Goal: Communication & Community: Answer question/provide support

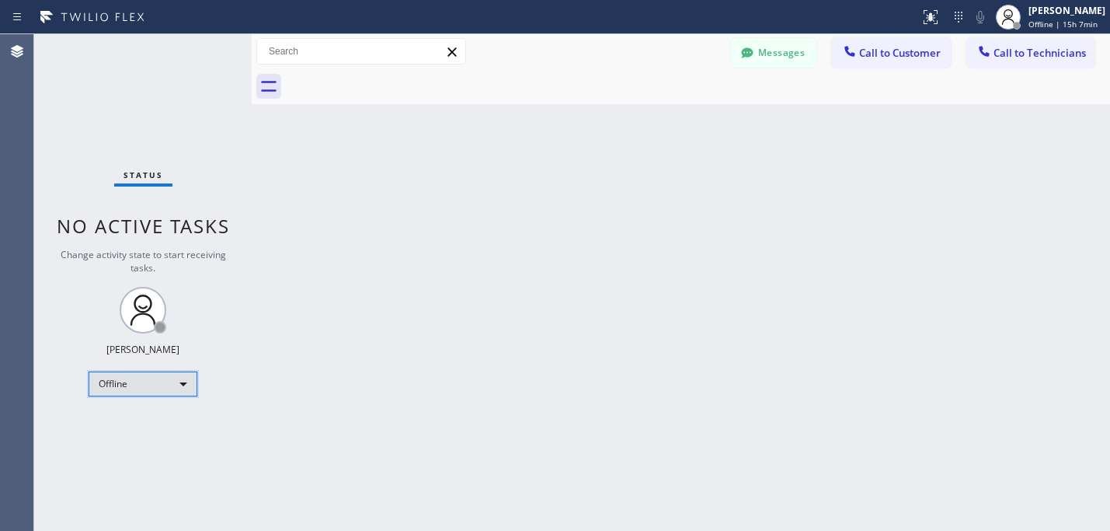
click at [192, 382] on div "Offline" at bounding box center [143, 383] width 109 height 25
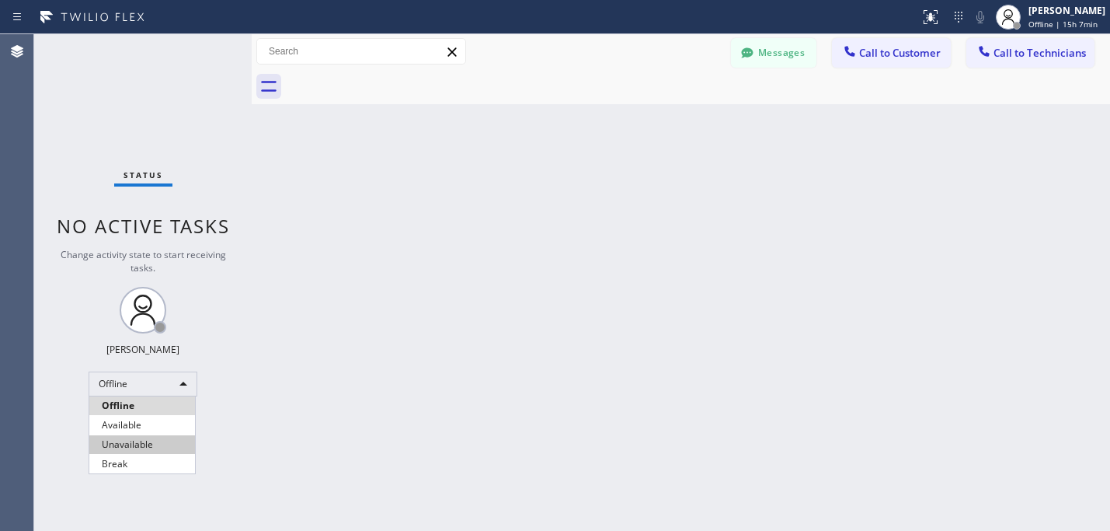
drag, startPoint x: 156, startPoint y: 441, endPoint x: 174, endPoint y: 427, distance: 22.2
click at [155, 441] on li "Unavailable" at bounding box center [142, 444] width 106 height 19
drag, startPoint x: 649, startPoint y: 410, endPoint x: 539, endPoint y: 288, distance: 164.5
click at [647, 407] on div "Back to Dashboard Change Sender ID Customers Technicians AC Alicia Clancy 09/03…" at bounding box center [681, 282] width 859 height 497
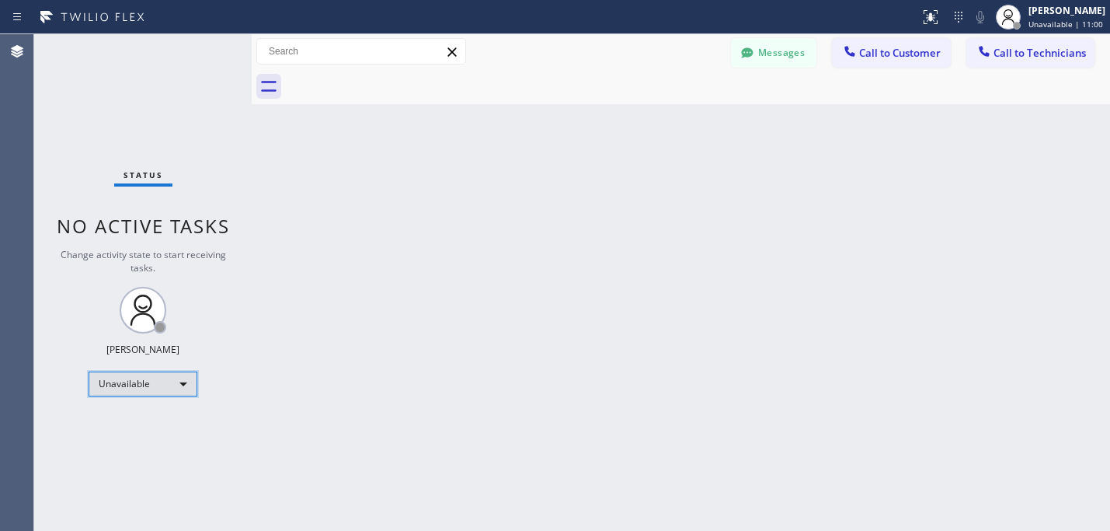
click at [137, 388] on div "Unavailable" at bounding box center [143, 383] width 109 height 25
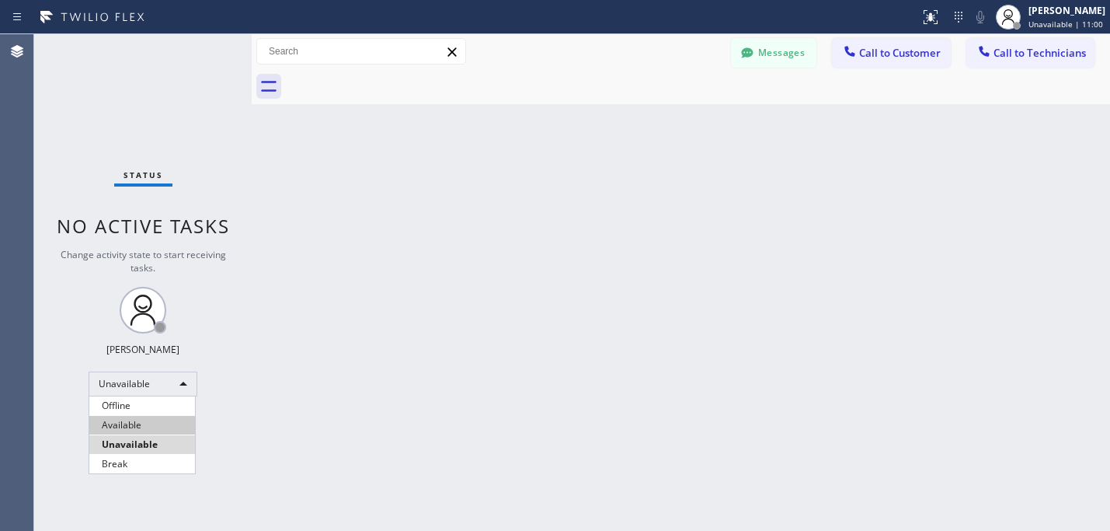
drag, startPoint x: 148, startPoint y: 425, endPoint x: 141, endPoint y: 434, distance: 12.1
click at [148, 426] on li "Available" at bounding box center [142, 425] width 106 height 19
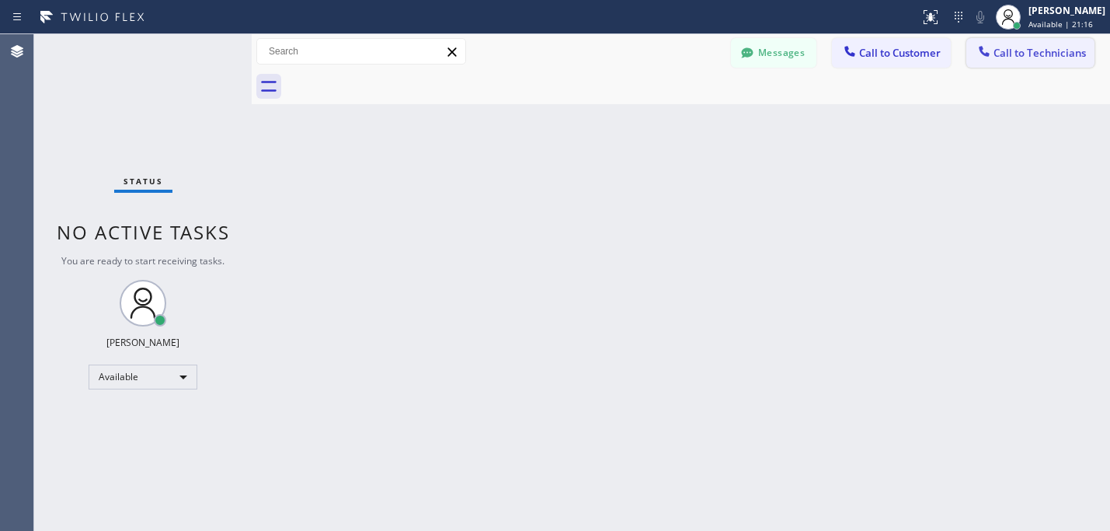
click at [1002, 52] on span "Call to Technicians" at bounding box center [1040, 53] width 92 height 14
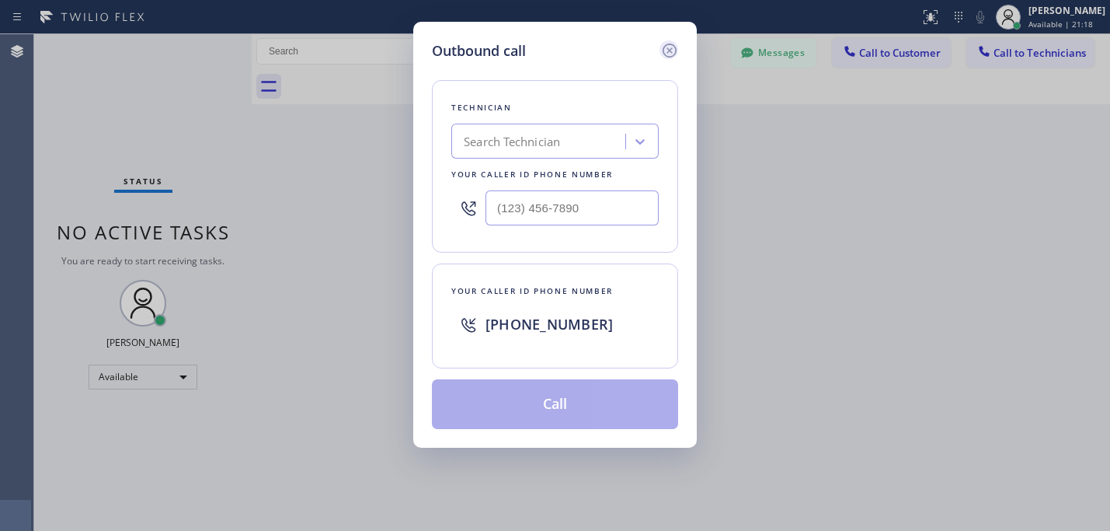
click at [674, 48] on icon at bounding box center [670, 50] width 19 height 19
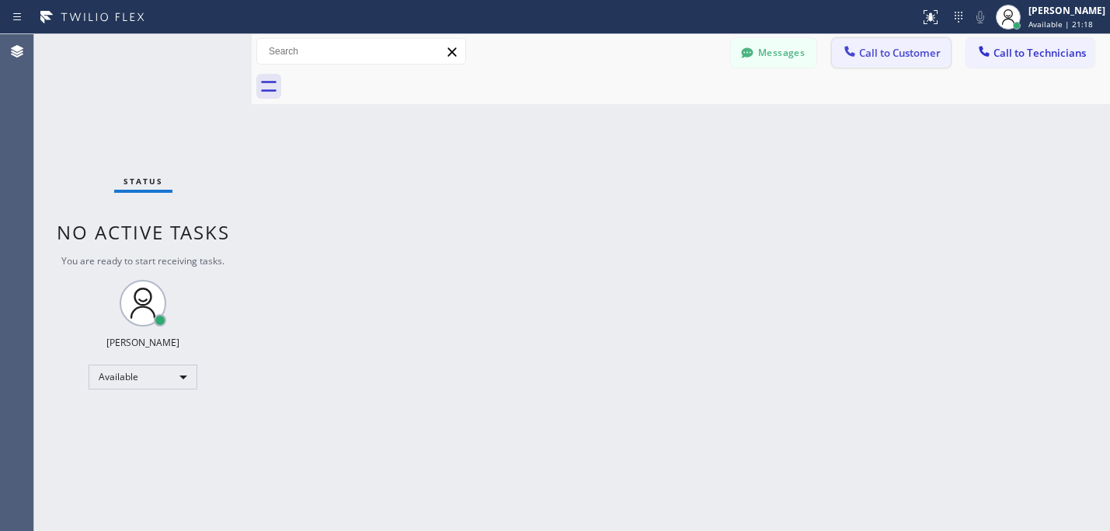
click at [872, 55] on span "Call to Customer" at bounding box center [900, 53] width 82 height 14
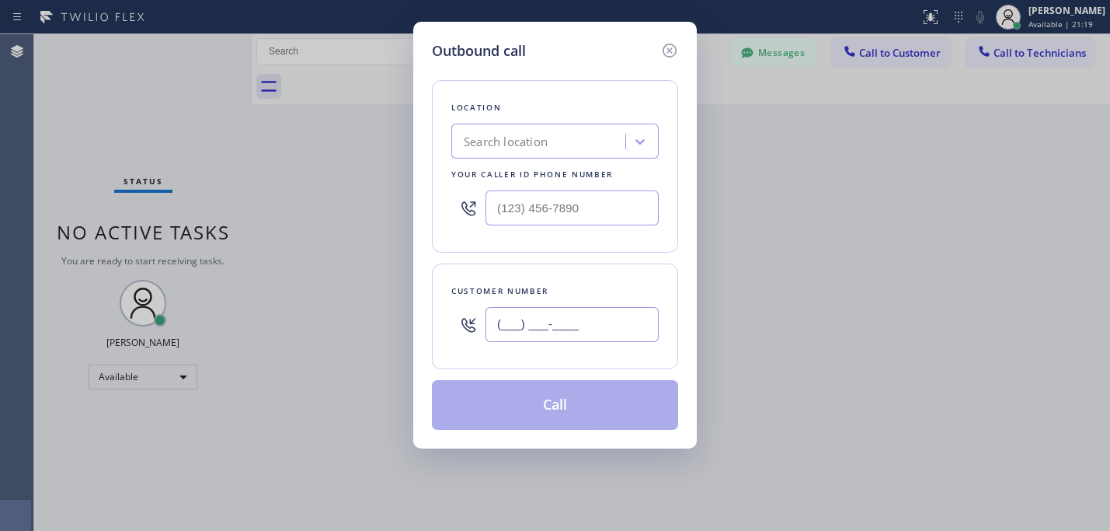
click at [556, 329] on input "(___) ___-____" at bounding box center [572, 324] width 173 height 35
paste input "619) 929-7598"
type input "[PHONE_NUMBER]"
click at [538, 138] on div "Search location" at bounding box center [506, 142] width 84 height 18
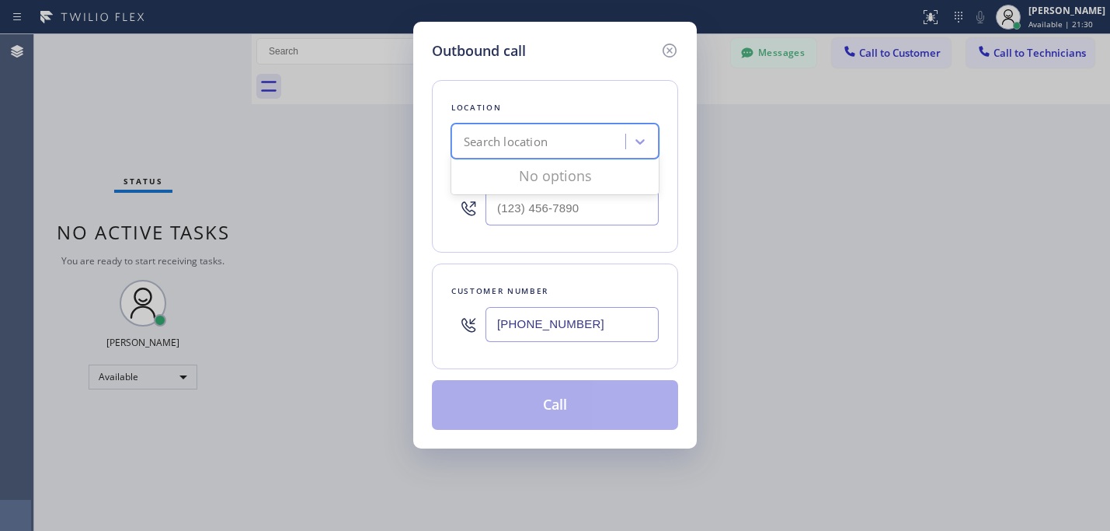
paste input "Los Feliz Heating and Air Conditioning Pro [PERSON_NAME]"
type input "Los Feliz Heating and Air Conditioning"
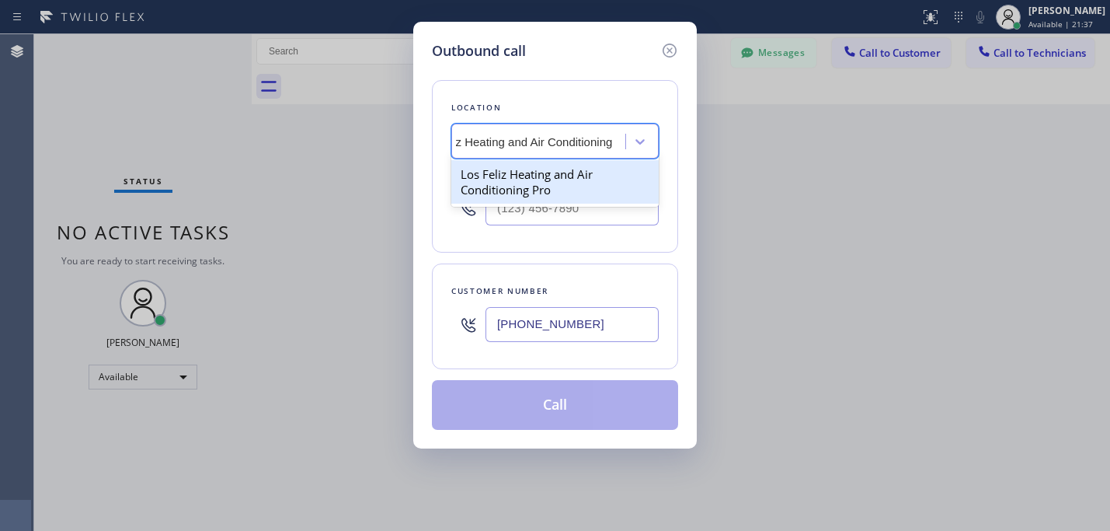
click at [577, 170] on div "Los Feliz Heating and Air Conditioning Pro" at bounding box center [554, 182] width 207 height 44
type input "(213) 205-0661"
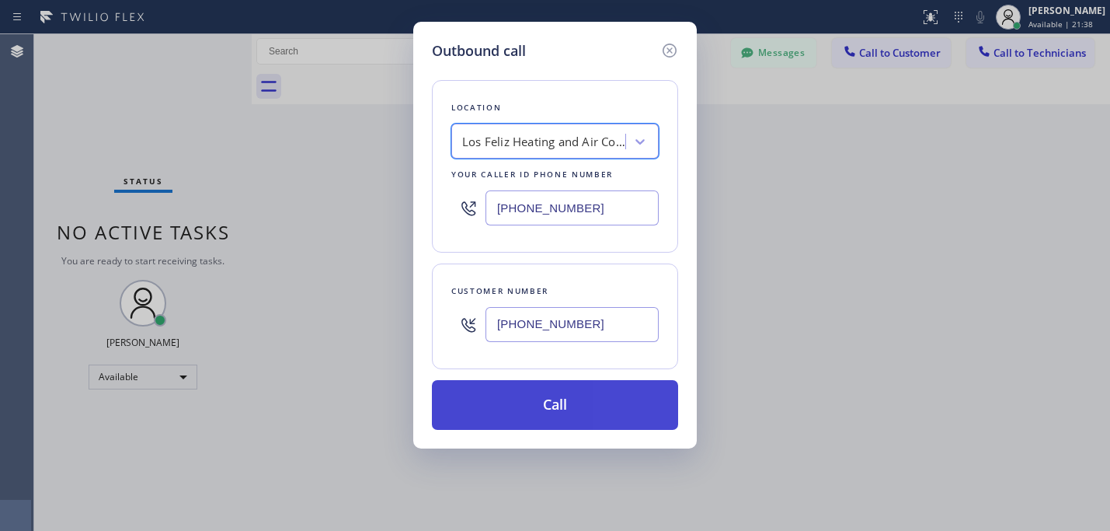
click at [530, 403] on button "Call" at bounding box center [555, 405] width 246 height 50
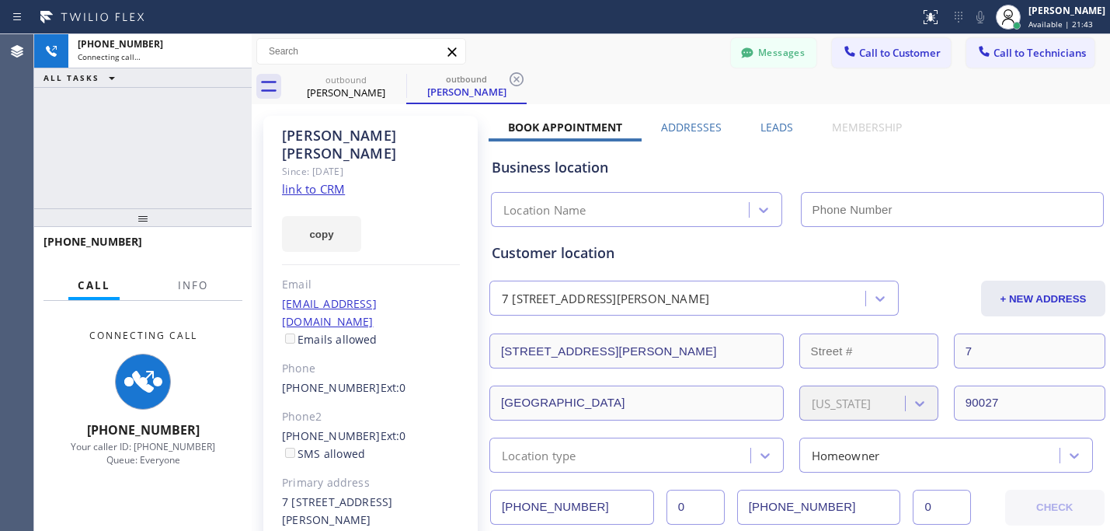
type input "(213) 205-0661"
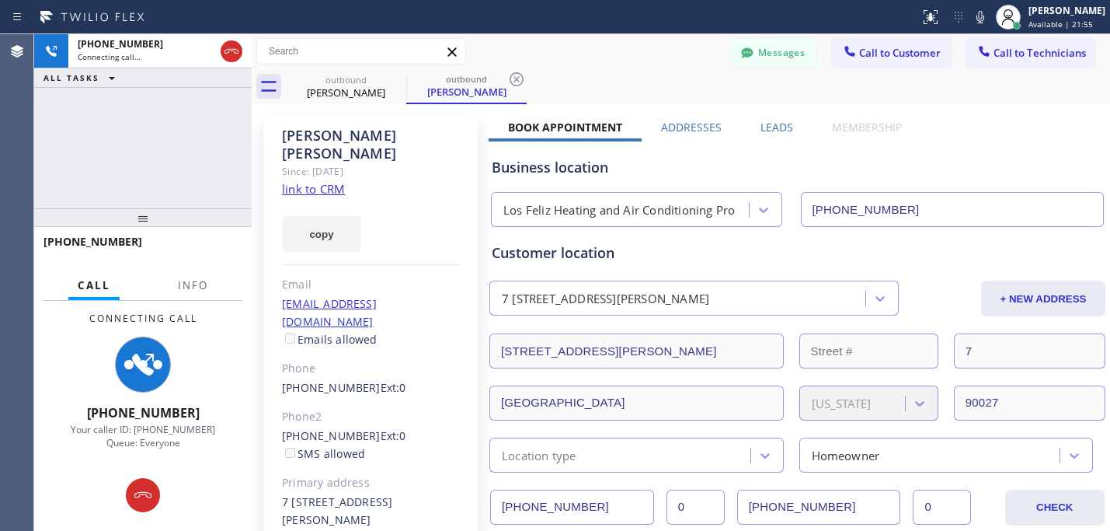
click at [147, 489] on icon at bounding box center [143, 495] width 19 height 19
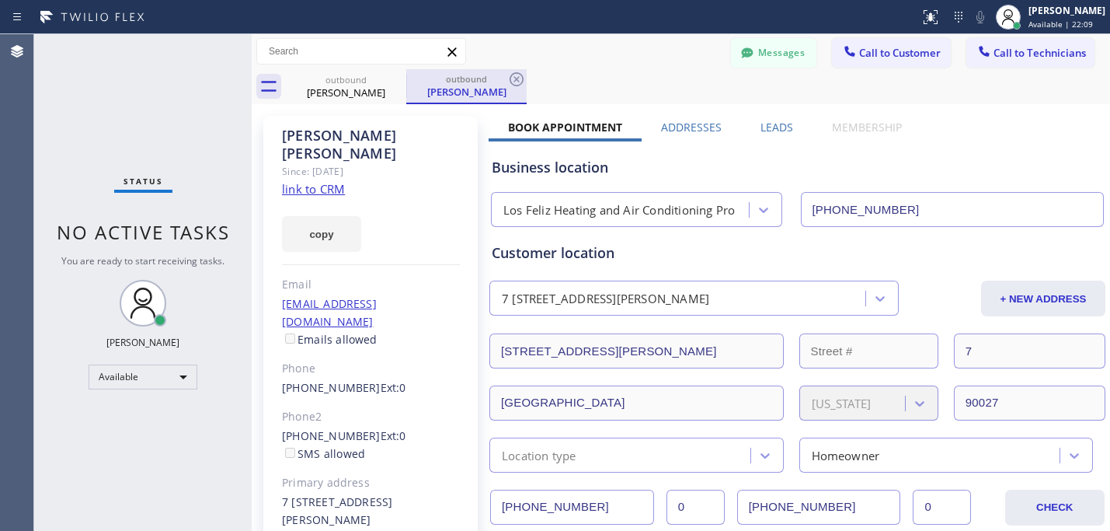
click at [447, 98] on div "[PERSON_NAME]" at bounding box center [466, 92] width 117 height 14
click at [921, 51] on span "Call to Customer" at bounding box center [900, 53] width 82 height 14
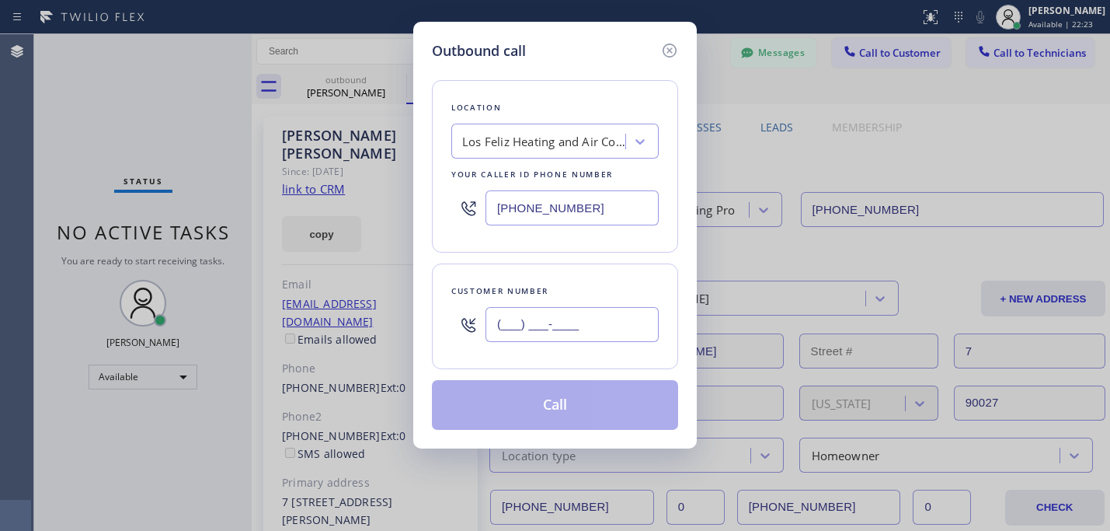
click at [559, 323] on input "(___) ___-____" at bounding box center [572, 324] width 173 height 35
paste input "619) 929-7598"
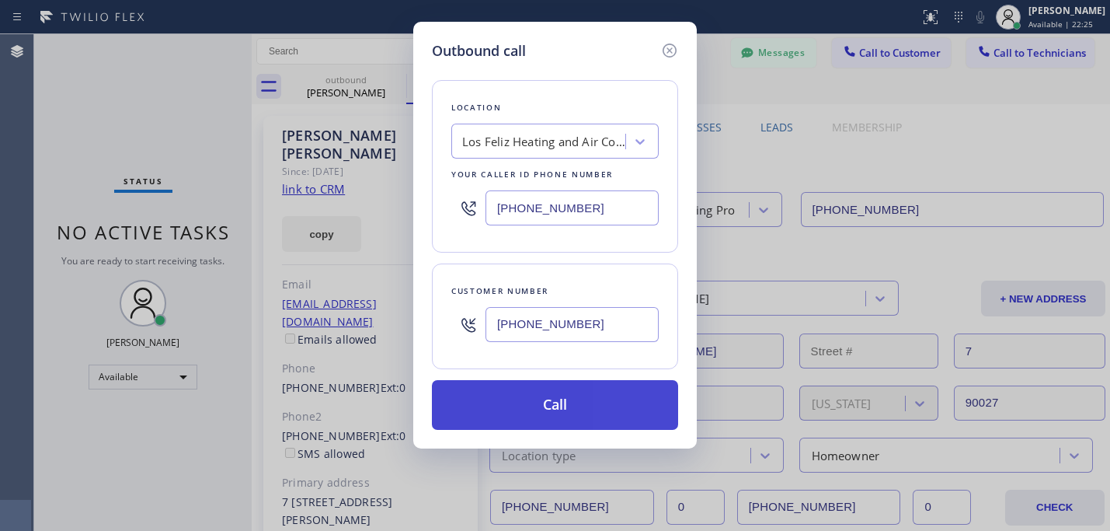
type input "[PHONE_NUMBER]"
click at [528, 415] on button "Call" at bounding box center [555, 405] width 246 height 50
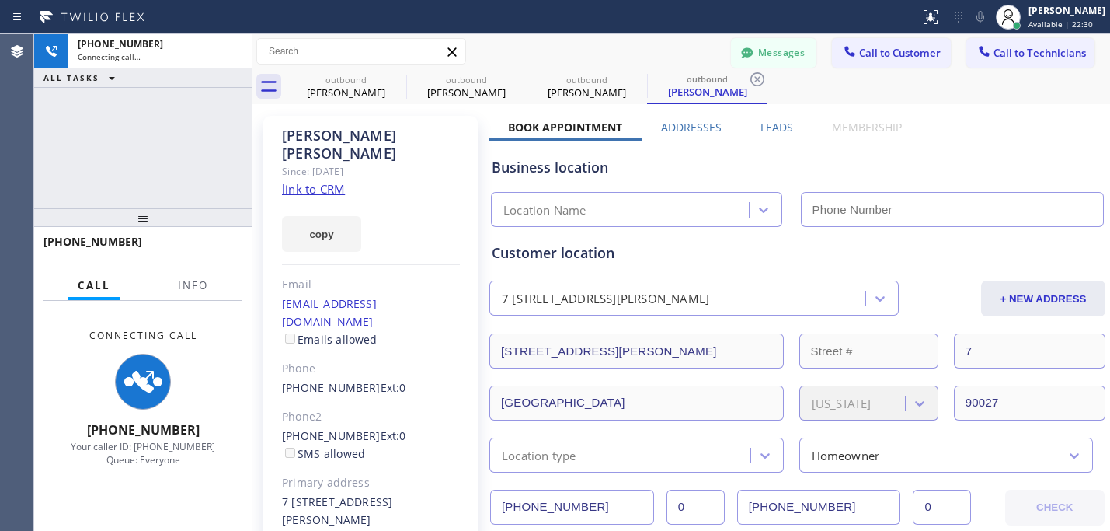
type input "(213) 205-0661"
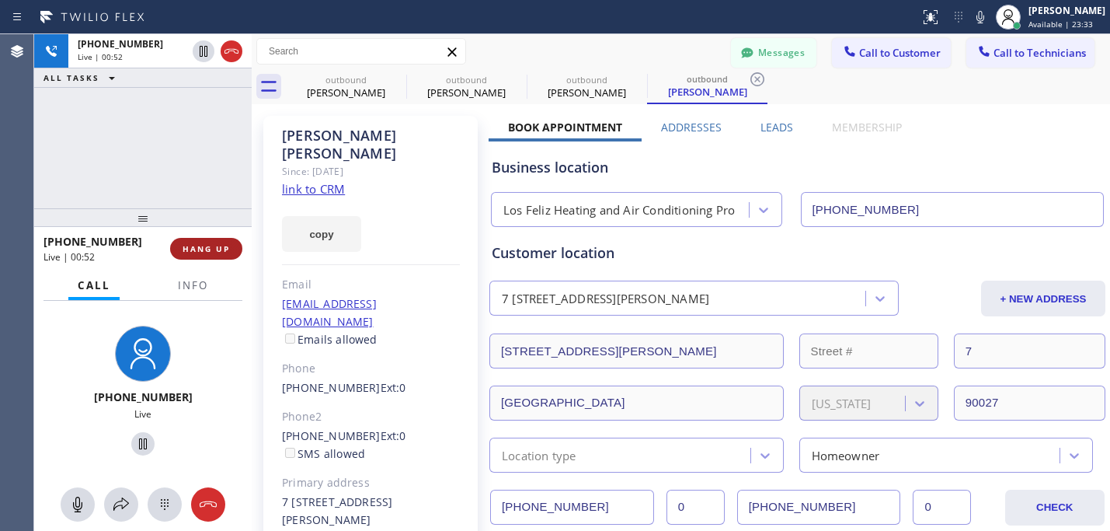
click at [218, 253] on span "HANG UP" at bounding box center [206, 248] width 47 height 11
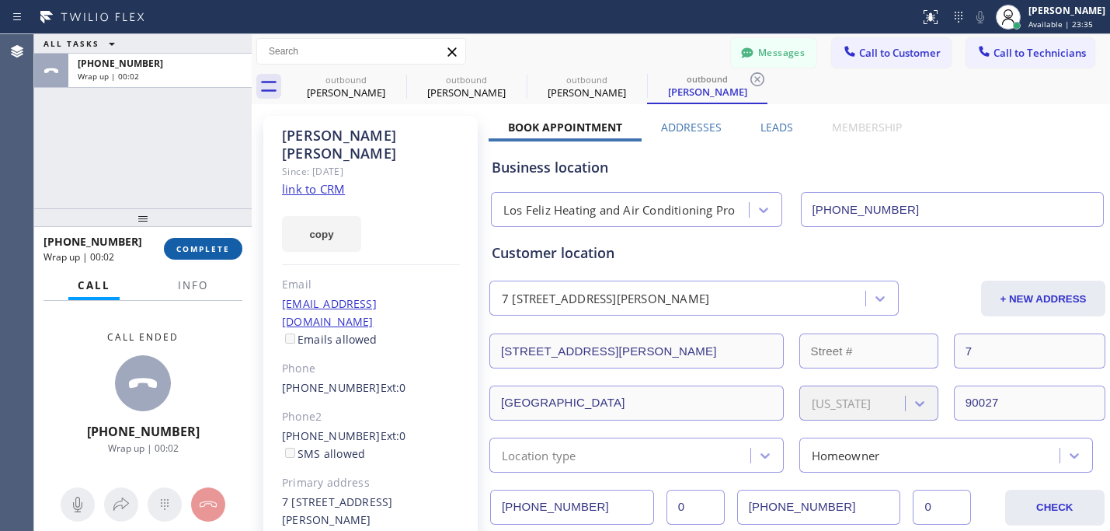
click at [211, 251] on span "COMPLETE" at bounding box center [203, 248] width 54 height 11
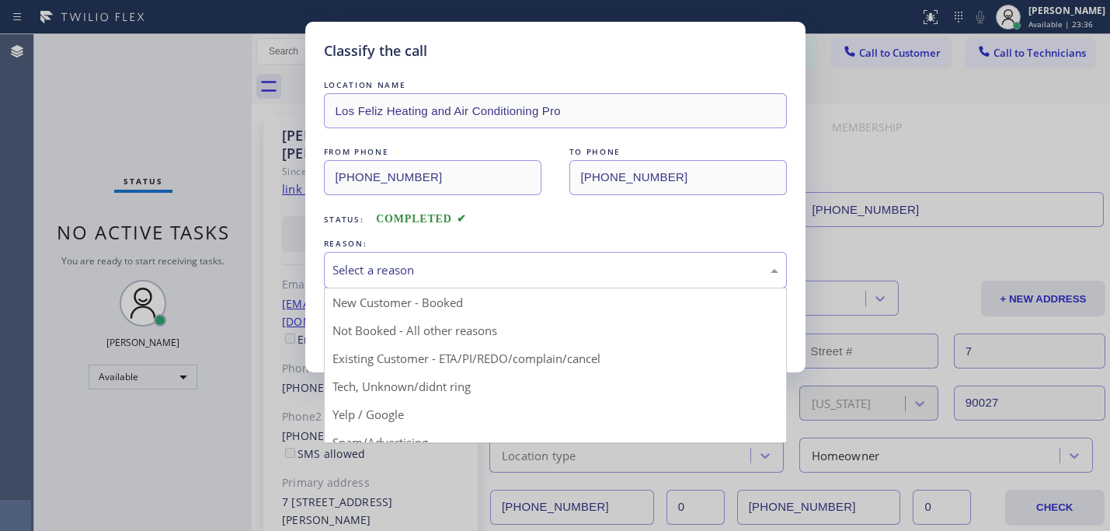
drag, startPoint x: 615, startPoint y: 273, endPoint x: 539, endPoint y: 305, distance: 82.5
click at [614, 273] on div "Select a reason" at bounding box center [556, 270] width 446 height 18
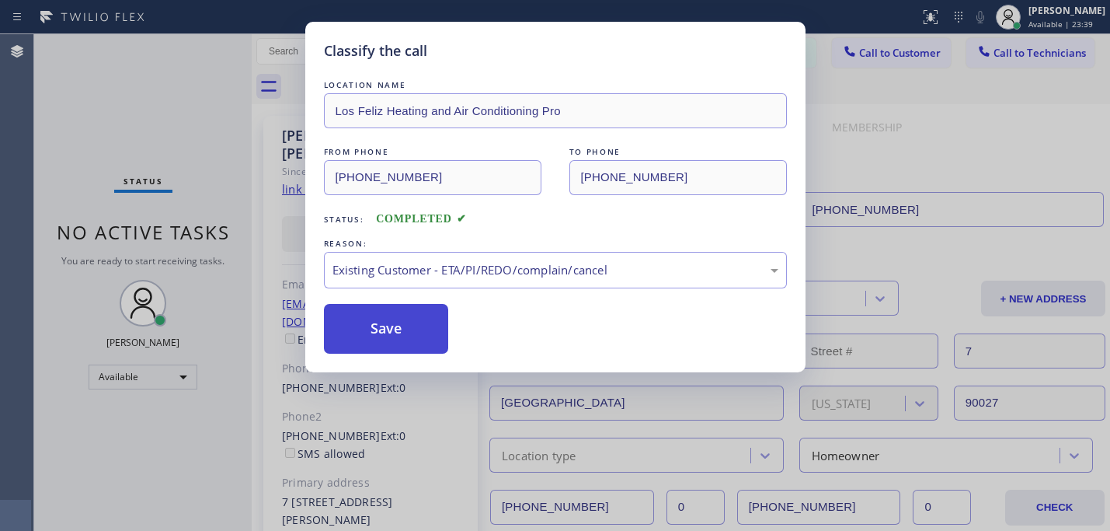
click at [414, 329] on button "Save" at bounding box center [386, 329] width 125 height 50
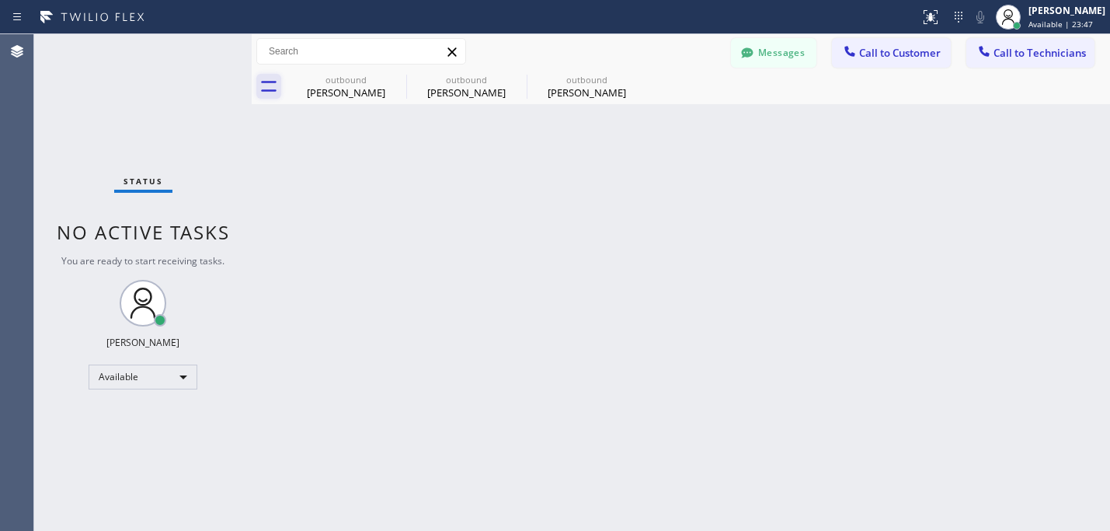
click at [266, 97] on icon at bounding box center [268, 86] width 25 height 25
click at [268, 81] on icon at bounding box center [268, 86] width 25 height 25
click at [640, 77] on icon at bounding box center [637, 79] width 19 height 19
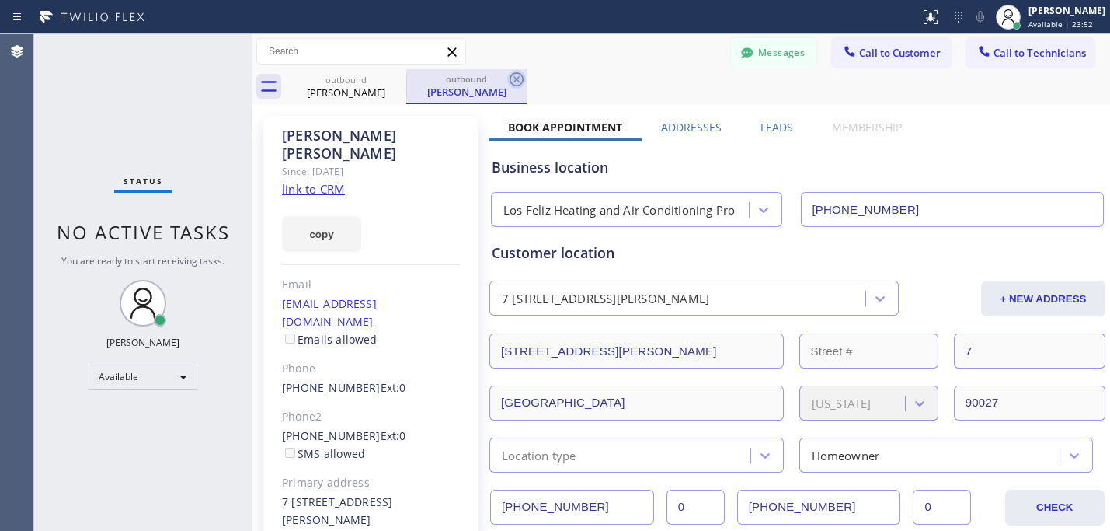
click at [517, 76] on icon at bounding box center [516, 79] width 19 height 19
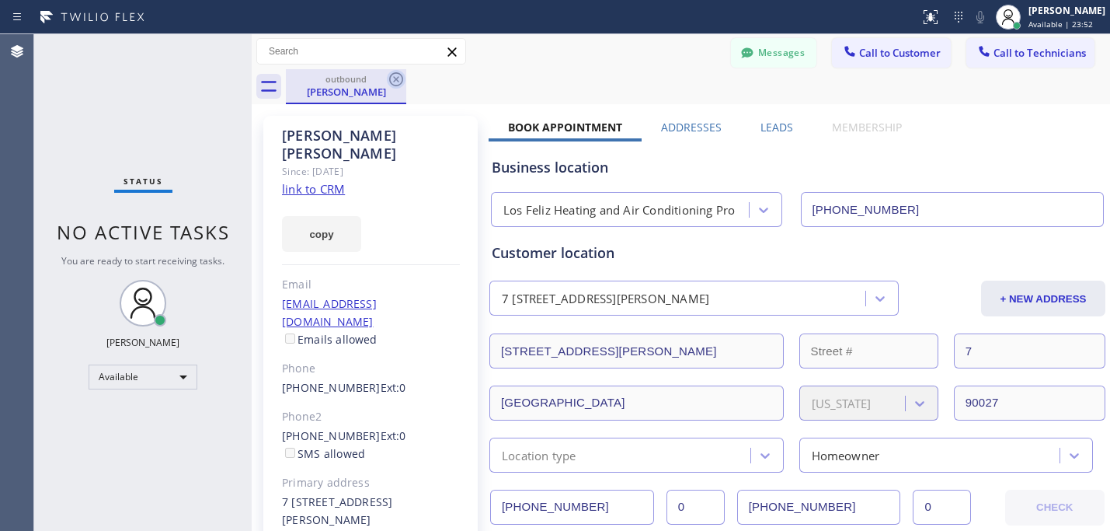
click at [396, 78] on icon at bounding box center [396, 79] width 19 height 19
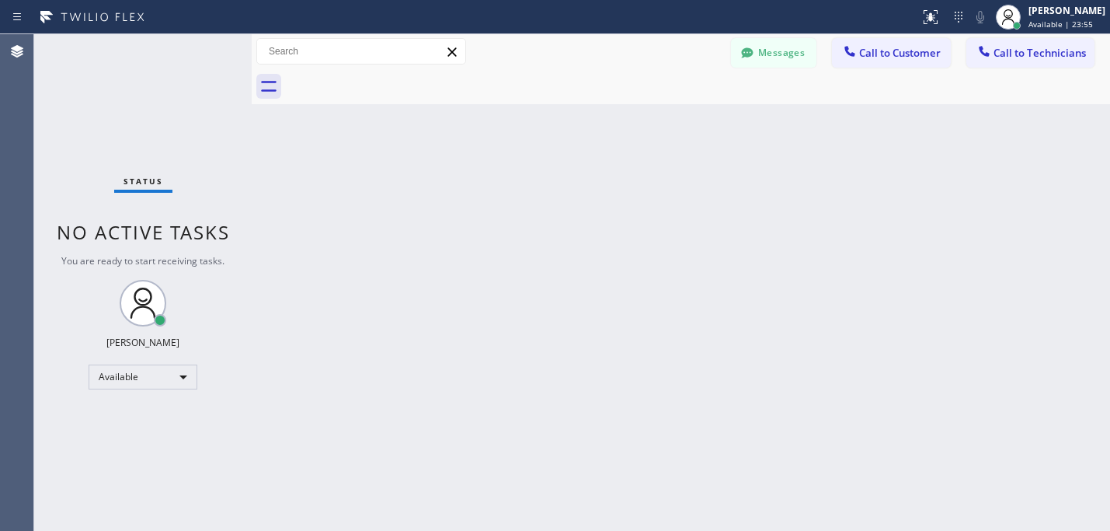
click at [758, 58] on button "Messages" at bounding box center [773, 53] width 85 height 30
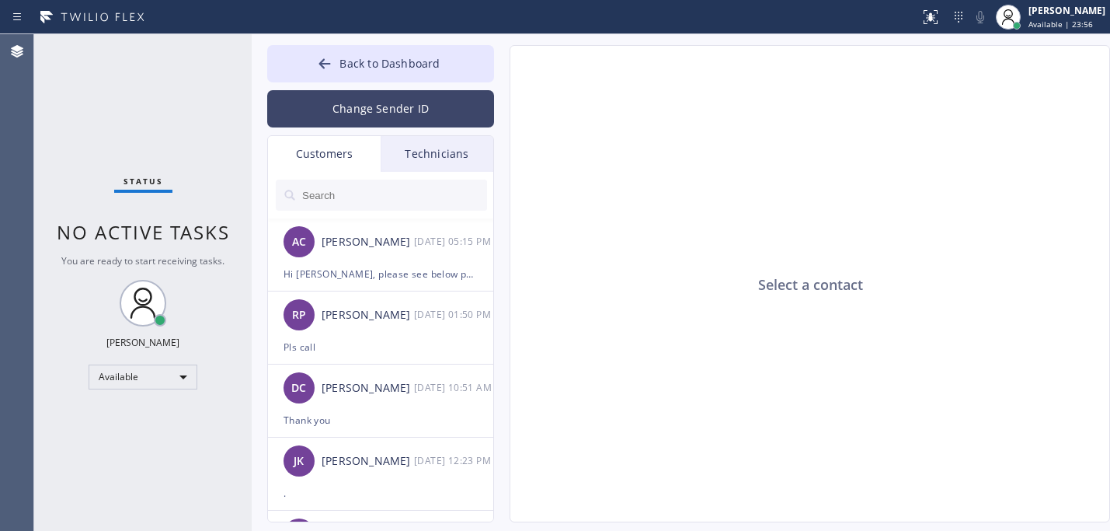
click at [378, 103] on button "Change Sender ID" at bounding box center [380, 108] width 227 height 37
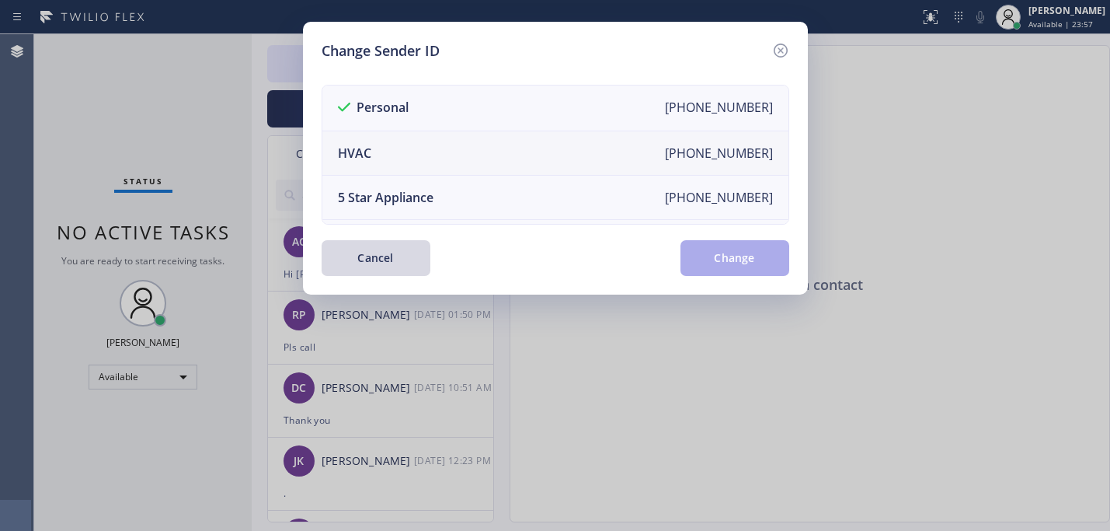
click at [438, 144] on li "HVAC [PHONE_NUMBER]" at bounding box center [555, 153] width 466 height 44
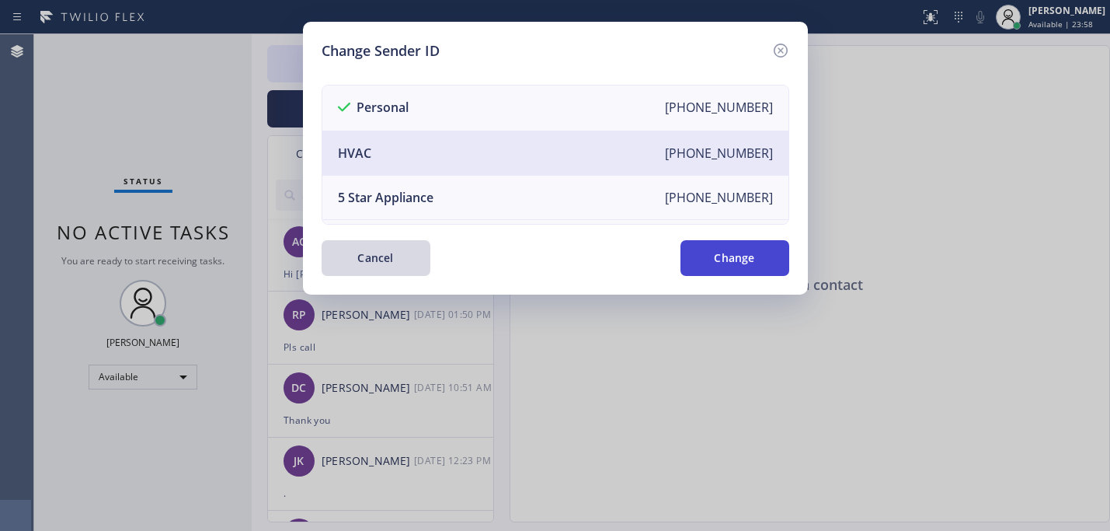
click at [727, 256] on button "Change" at bounding box center [735, 258] width 109 height 36
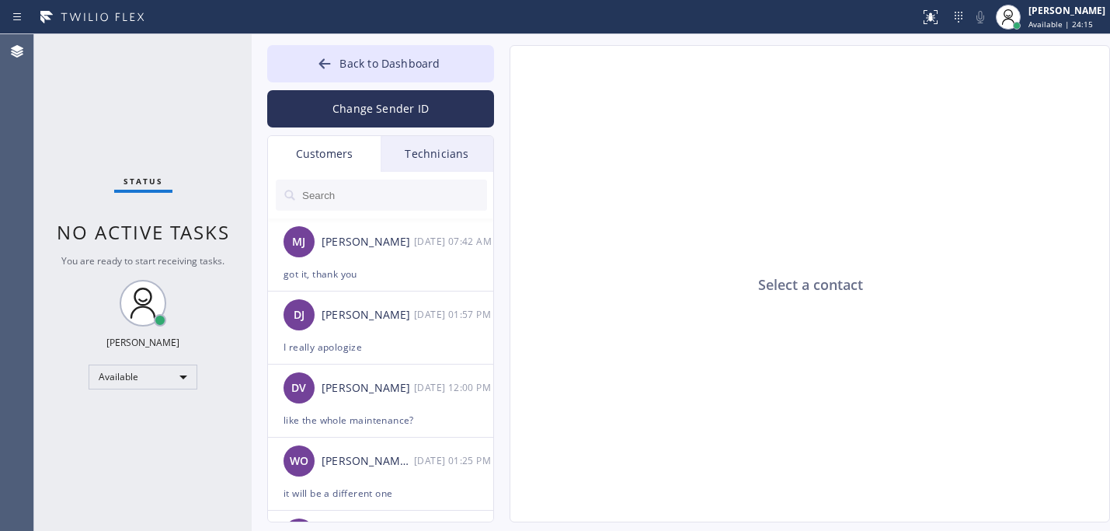
click at [357, 200] on input "text" at bounding box center [394, 195] width 186 height 31
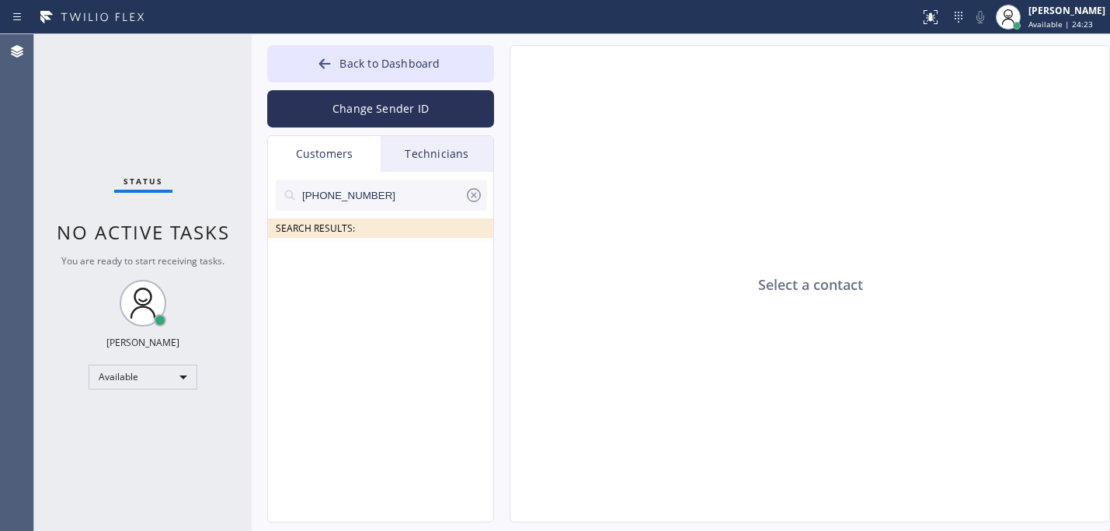
click at [333, 162] on div "Customers" at bounding box center [324, 154] width 113 height 36
click at [475, 200] on icon at bounding box center [474, 195] width 19 height 19
click at [327, 152] on div "Customers" at bounding box center [324, 154] width 113 height 36
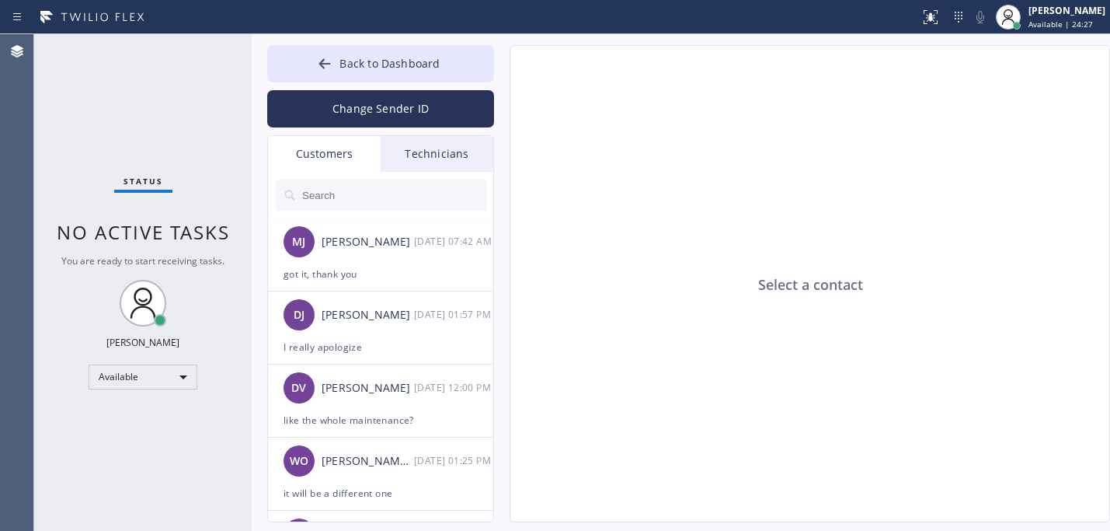
click at [327, 152] on div "Customers" at bounding box center [324, 154] width 113 height 36
click at [333, 197] on input "text" at bounding box center [394, 195] width 186 height 31
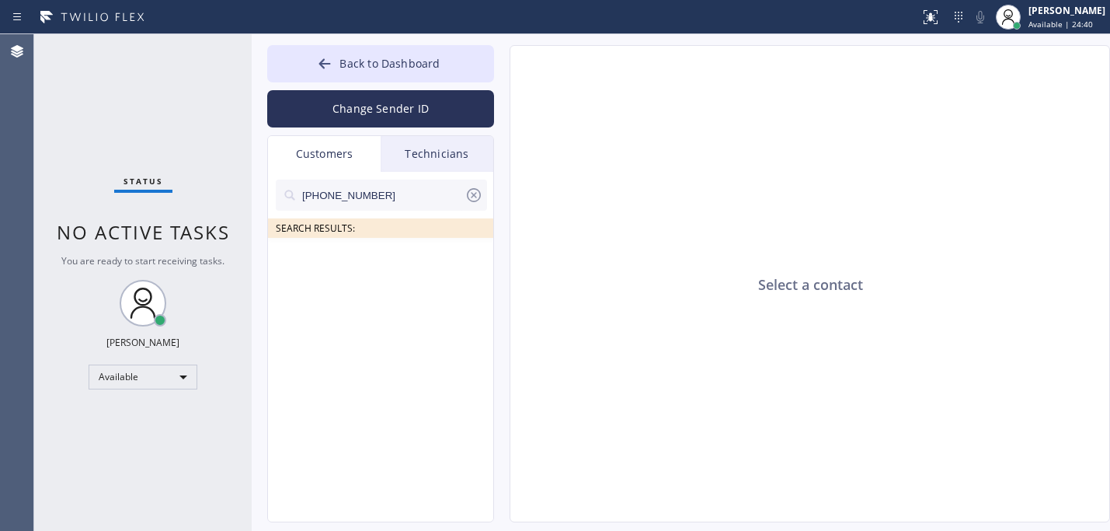
click at [357, 280] on div "(619) 929-7598 SEARCH RESULTS:" at bounding box center [381, 364] width 227 height 385
click at [355, 273] on div "(619) 929-7598 SEARCH RESULTS:" at bounding box center [381, 364] width 227 height 385
click at [470, 197] on icon at bounding box center [474, 195] width 19 height 19
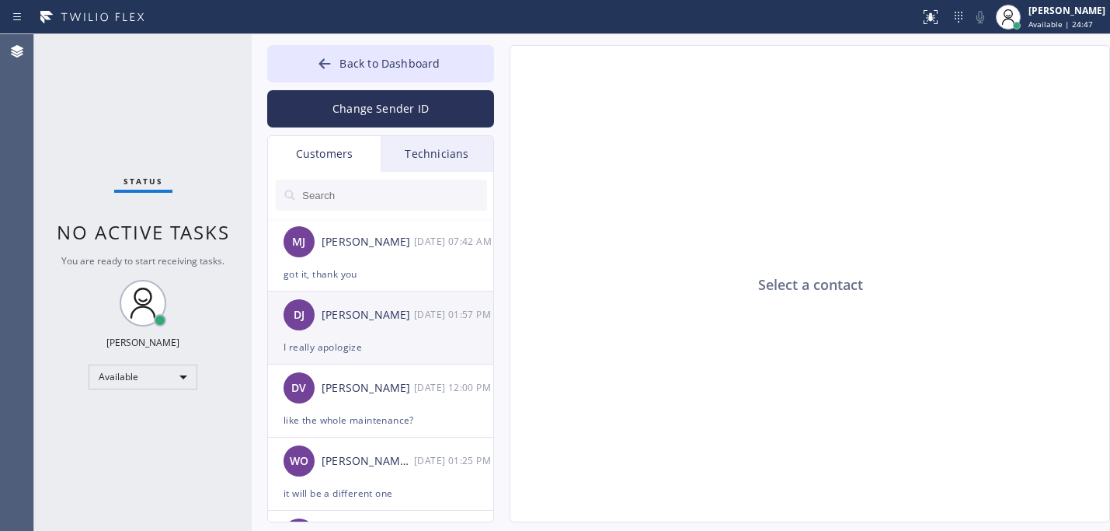
click at [373, 336] on div "DJ Dj Joung 09/10 01:57 PM" at bounding box center [381, 314] width 227 height 47
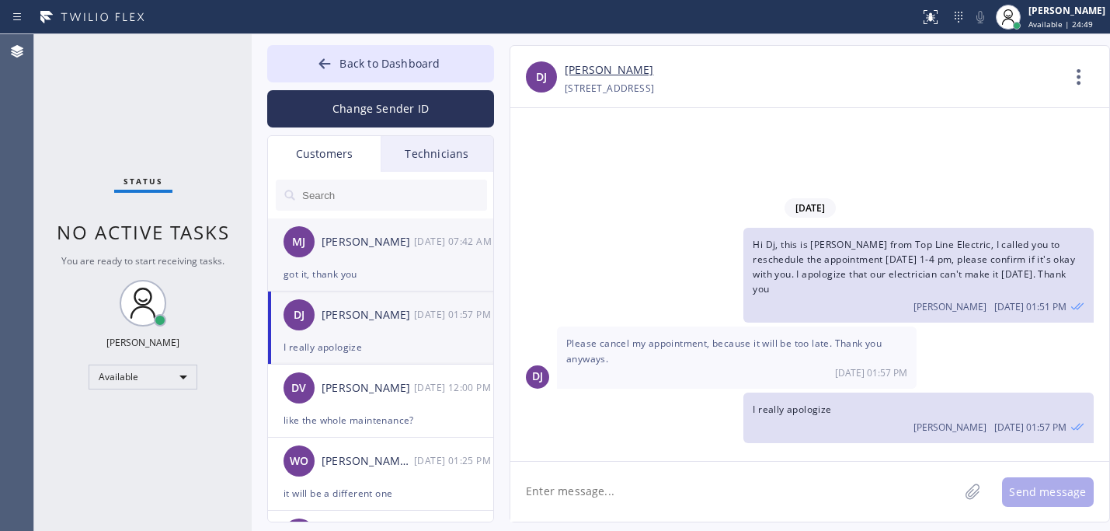
click at [357, 267] on div "got it, thank you" at bounding box center [381, 274] width 194 height 18
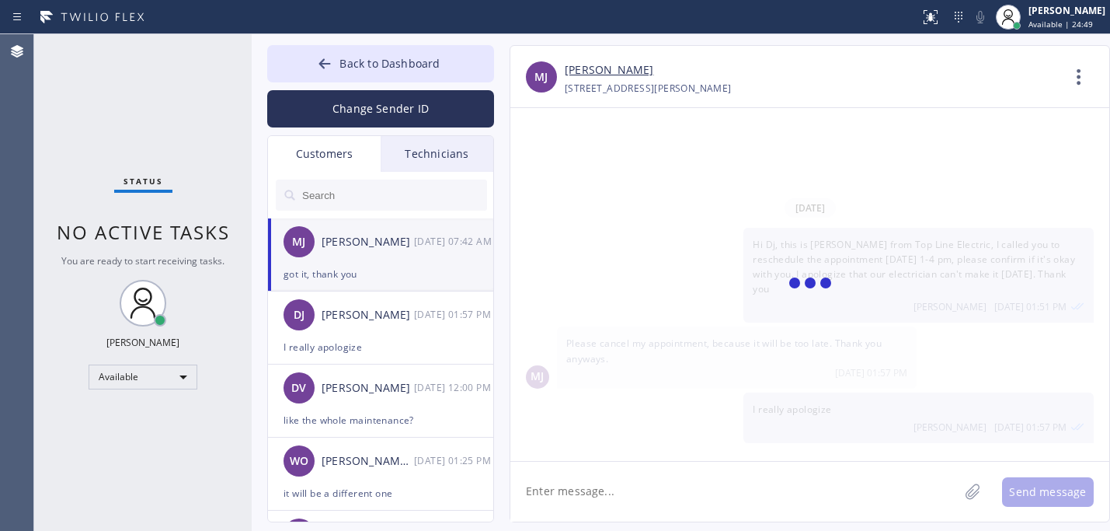
scroll to position [1417, 0]
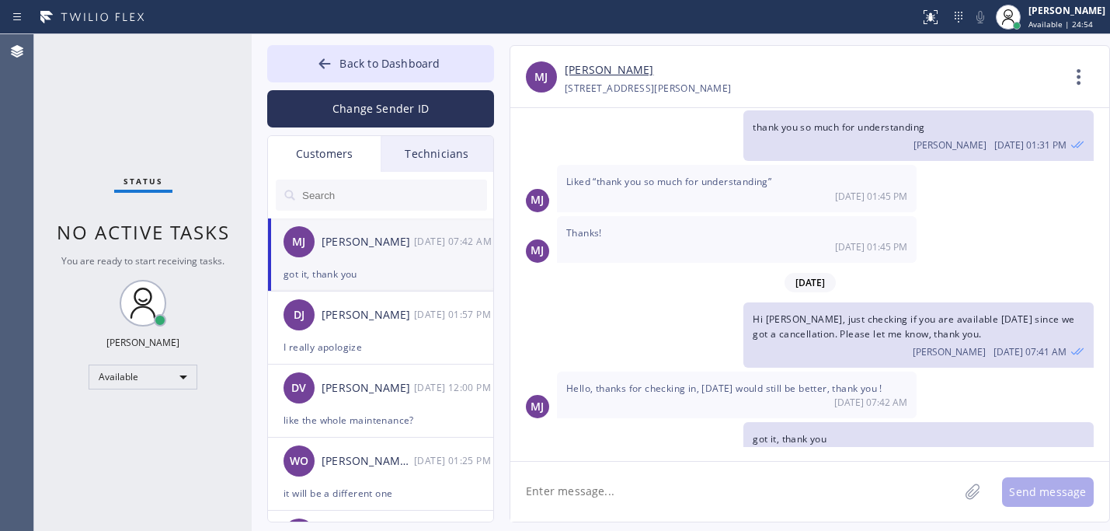
click at [321, 146] on div "Customers" at bounding box center [324, 154] width 113 height 36
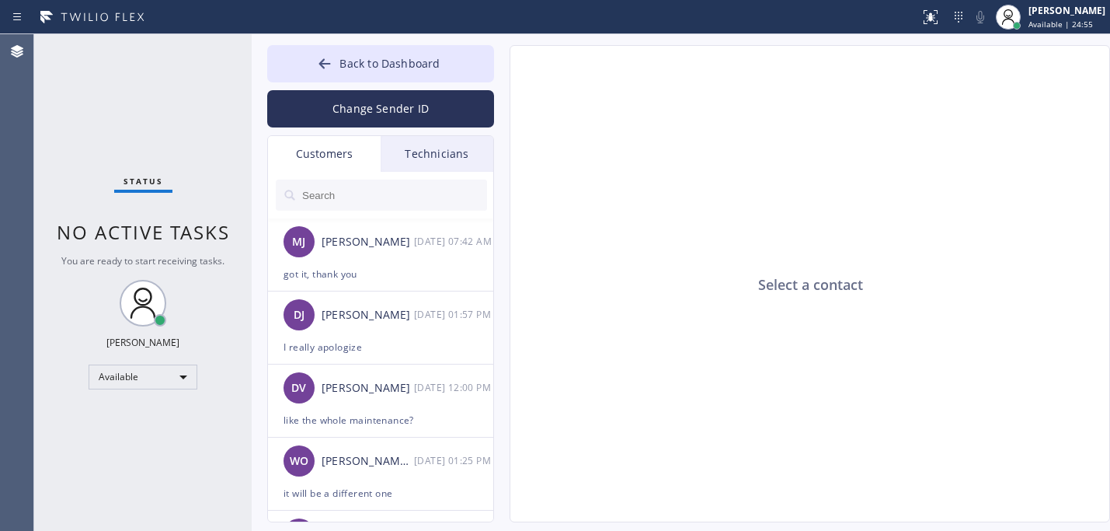
click at [329, 194] on input "text" at bounding box center [394, 195] width 186 height 31
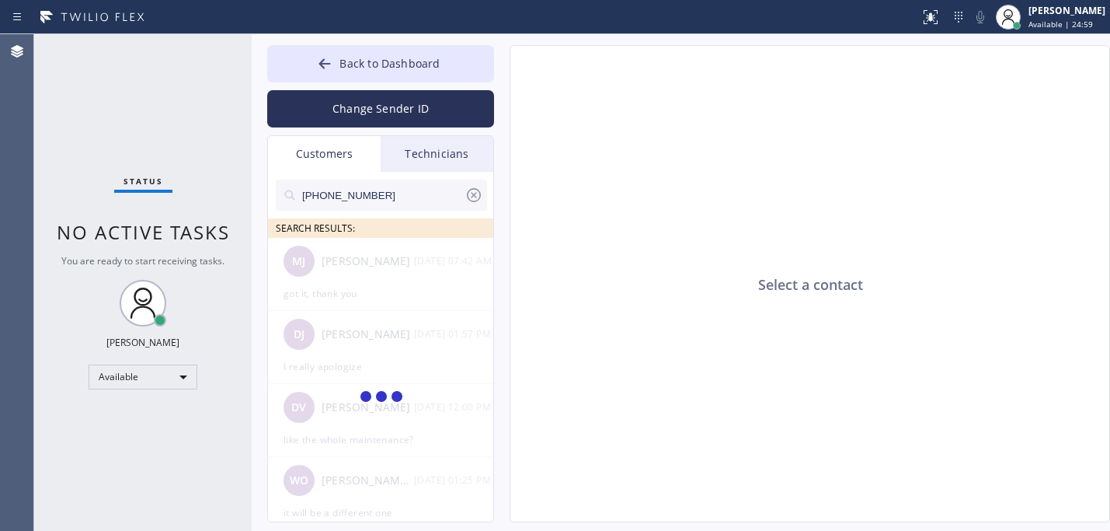
click at [328, 200] on input "[PHONE_NUMBER]" at bounding box center [383, 195] width 164 height 31
click at [475, 199] on icon at bounding box center [474, 195] width 19 height 19
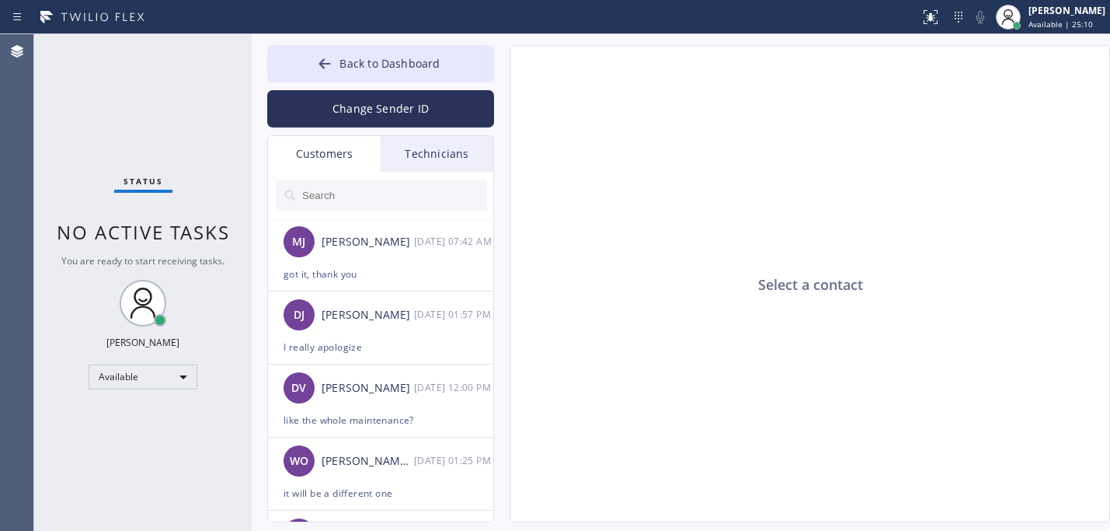
click at [352, 198] on input "text" at bounding box center [394, 195] width 186 height 31
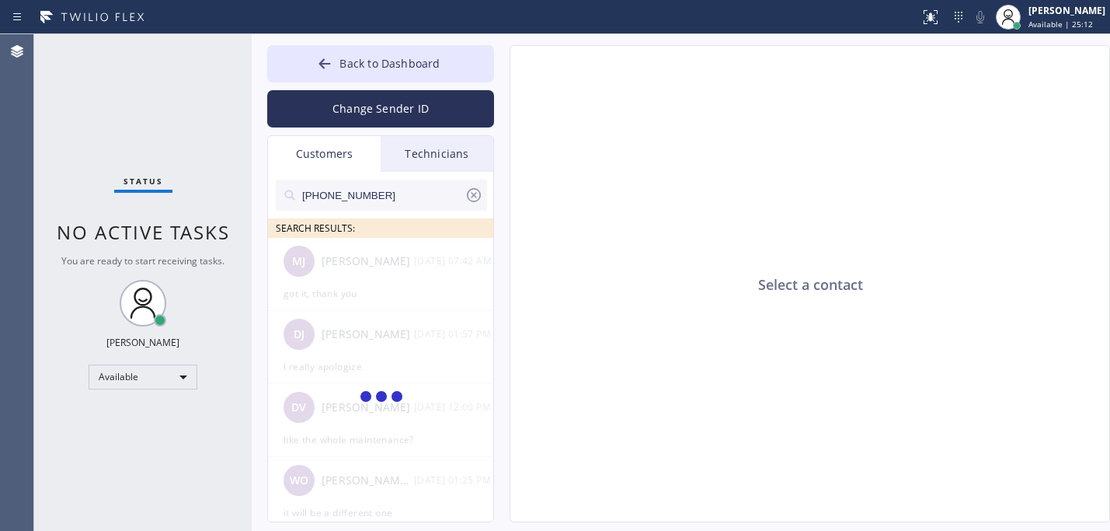
click at [328, 195] on input "[PHONE_NUMBER]" at bounding box center [383, 195] width 164 height 31
click at [470, 197] on icon at bounding box center [474, 195] width 19 height 19
click at [374, 193] on input "text" at bounding box center [394, 195] width 186 height 31
click at [364, 261] on ul at bounding box center [381, 255] width 227 height 35
click at [413, 334] on div "(619) 929-7598 SEARCH RESULTS:" at bounding box center [381, 364] width 227 height 385
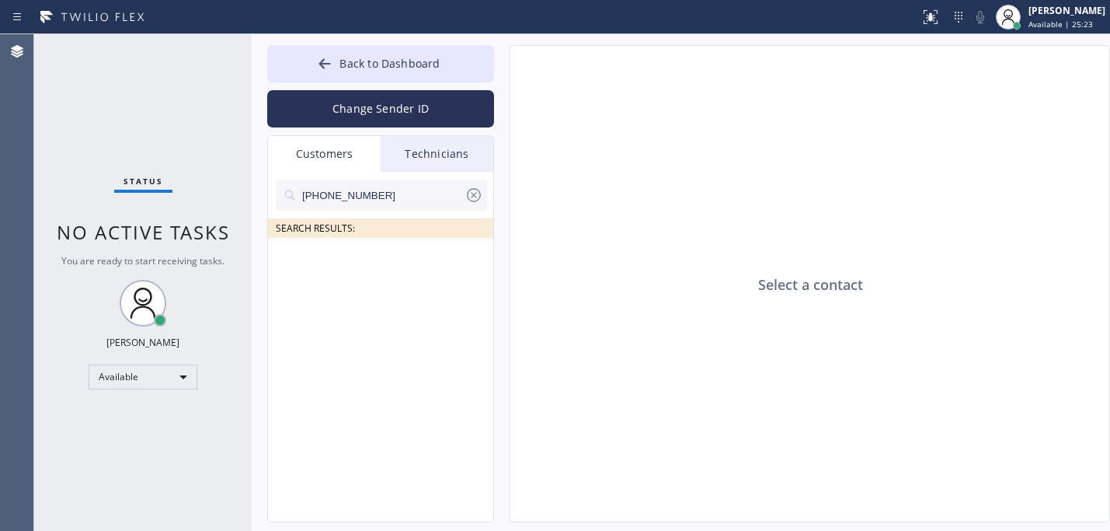
drag, startPoint x: 484, startPoint y: 427, endPoint x: 463, endPoint y: 436, distance: 22.7
click at [483, 429] on div "(619) 929-7598 SEARCH RESULTS:" at bounding box center [381, 364] width 227 height 385
click at [414, 444] on div "(619) 929-7598 SEARCH RESULTS:" at bounding box center [381, 364] width 227 height 385
click at [407, 370] on div "(619) 929-7598 SEARCH RESULTS:" at bounding box center [381, 364] width 227 height 385
drag, startPoint x: 409, startPoint y: 320, endPoint x: 411, endPoint y: 279, distance: 41.3
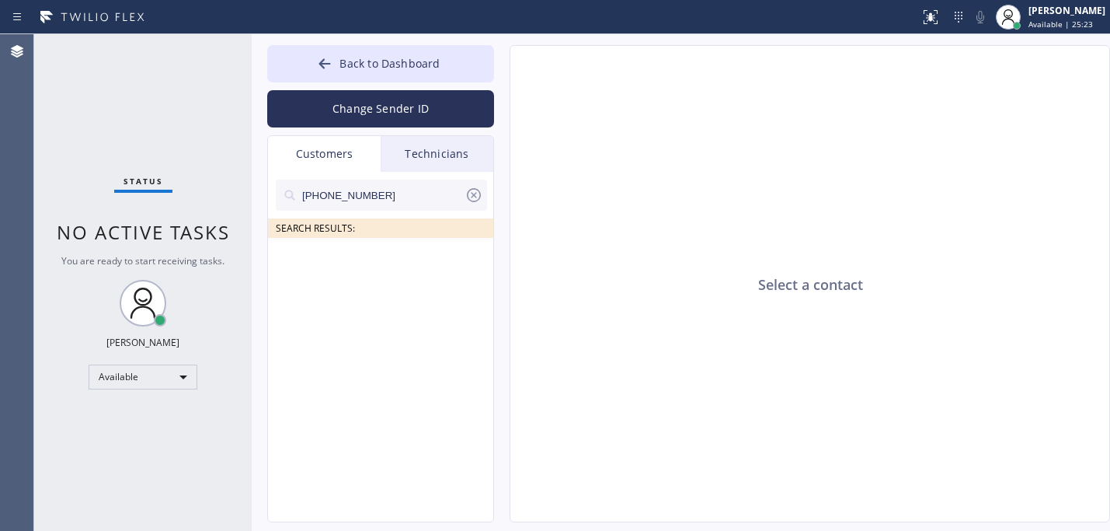
click at [409, 315] on div "(619) 929-7598 SEARCH RESULTS:" at bounding box center [381, 364] width 227 height 385
click at [413, 270] on div "(619) 929-7598 SEARCH RESULTS:" at bounding box center [381, 364] width 227 height 385
drag, startPoint x: 415, startPoint y: 249, endPoint x: 434, endPoint y: 204, distance: 49.8
click at [417, 243] on ul at bounding box center [381, 255] width 227 height 35
click at [473, 193] on icon at bounding box center [474, 195] width 14 height 14
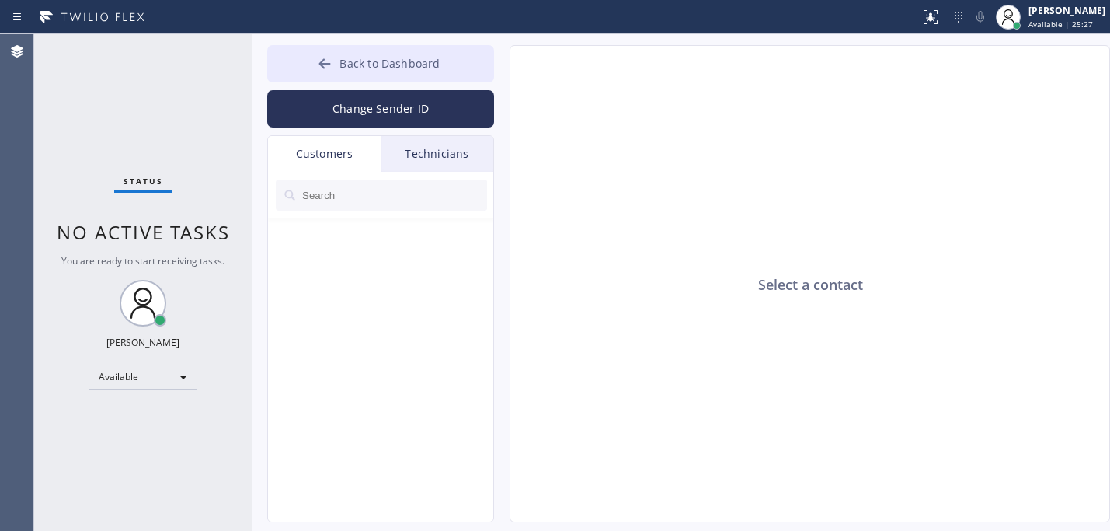
click at [336, 60] on button "Back to Dashboard" at bounding box center [380, 63] width 227 height 37
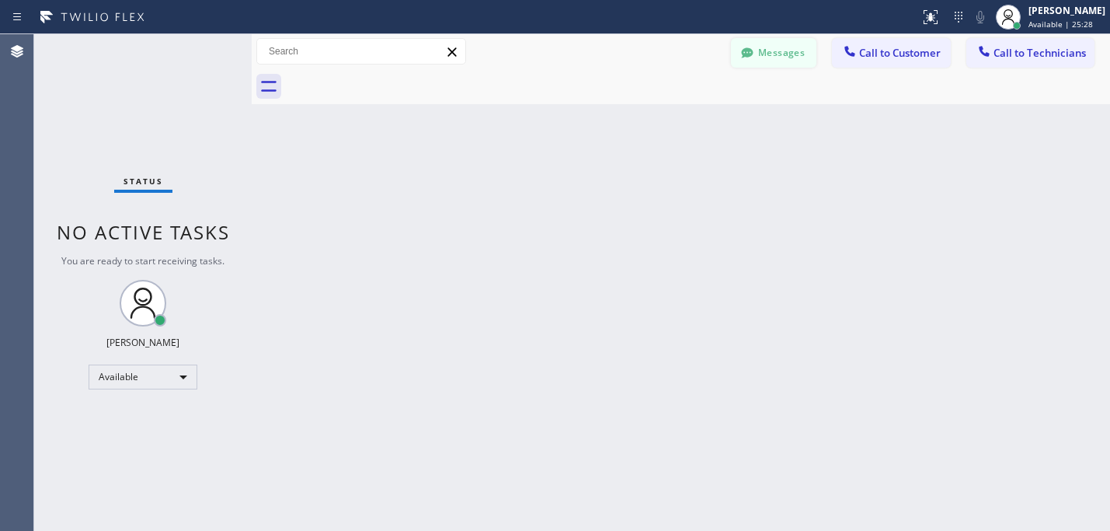
click at [751, 61] on div at bounding box center [747, 54] width 19 height 19
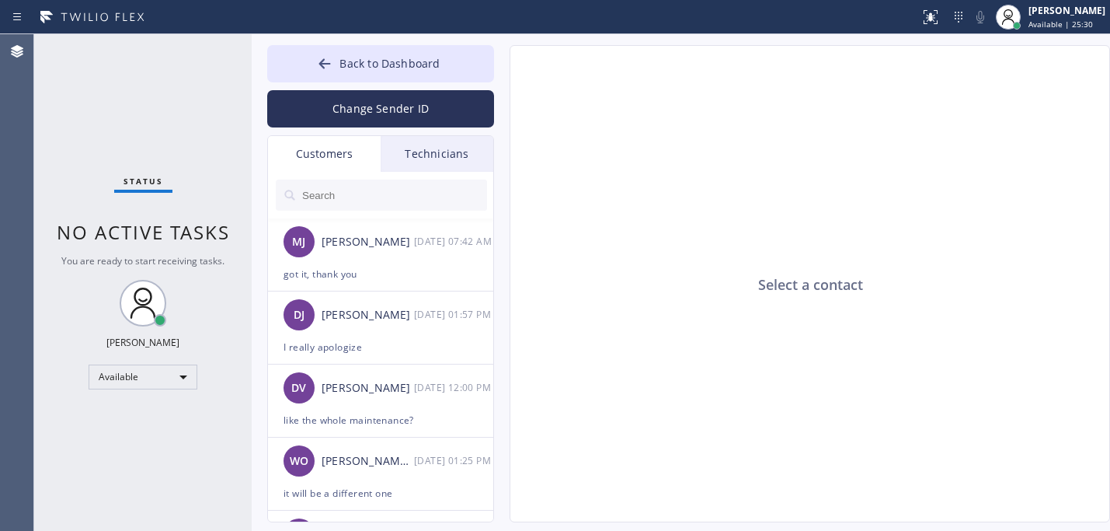
click at [447, 161] on div "Technicians" at bounding box center [437, 154] width 113 height 36
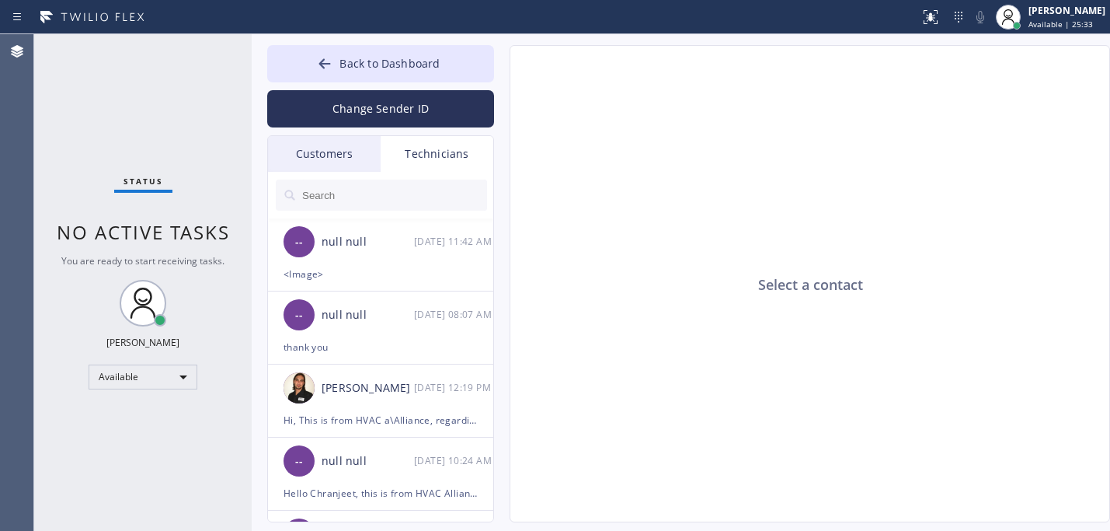
click at [334, 151] on div "Customers" at bounding box center [324, 154] width 113 height 36
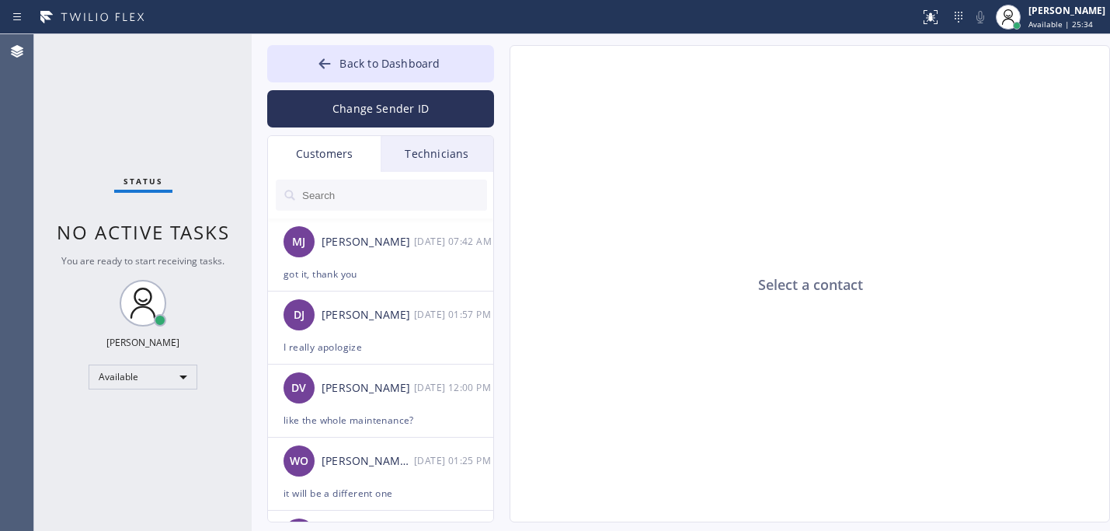
click at [347, 195] on input "text" at bounding box center [394, 195] width 186 height 31
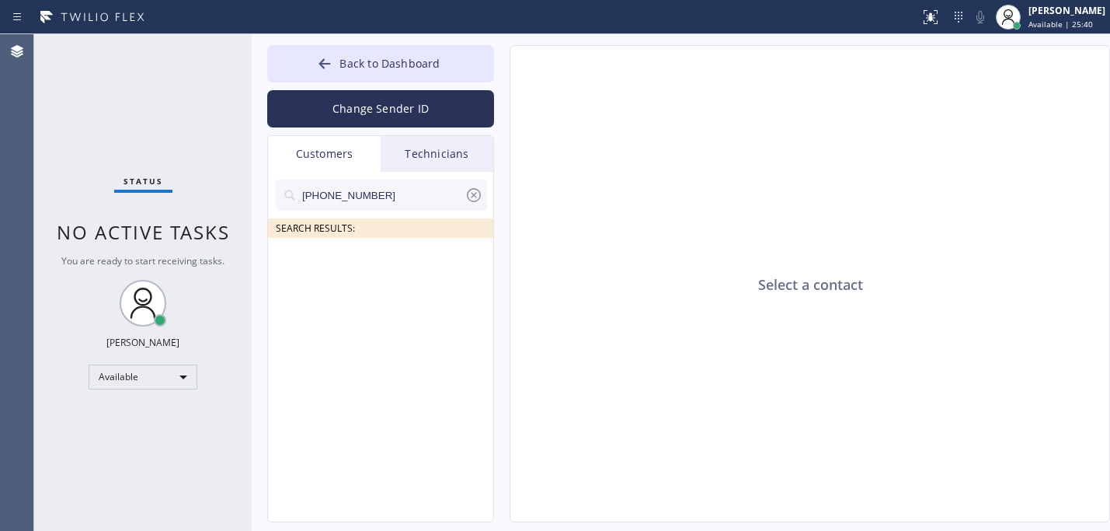
click at [476, 196] on icon at bounding box center [474, 195] width 19 height 19
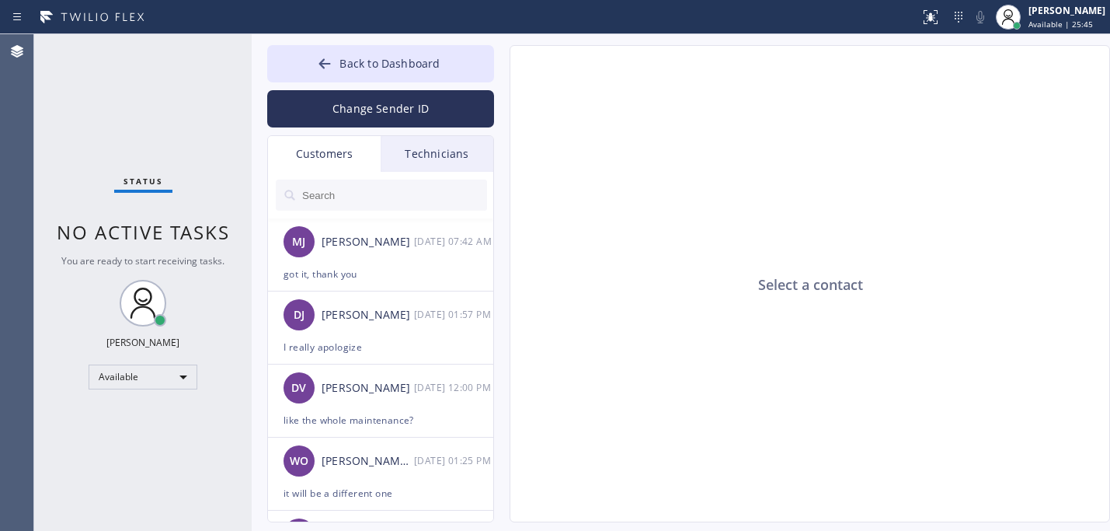
click at [389, 197] on input "text" at bounding box center [394, 195] width 186 height 31
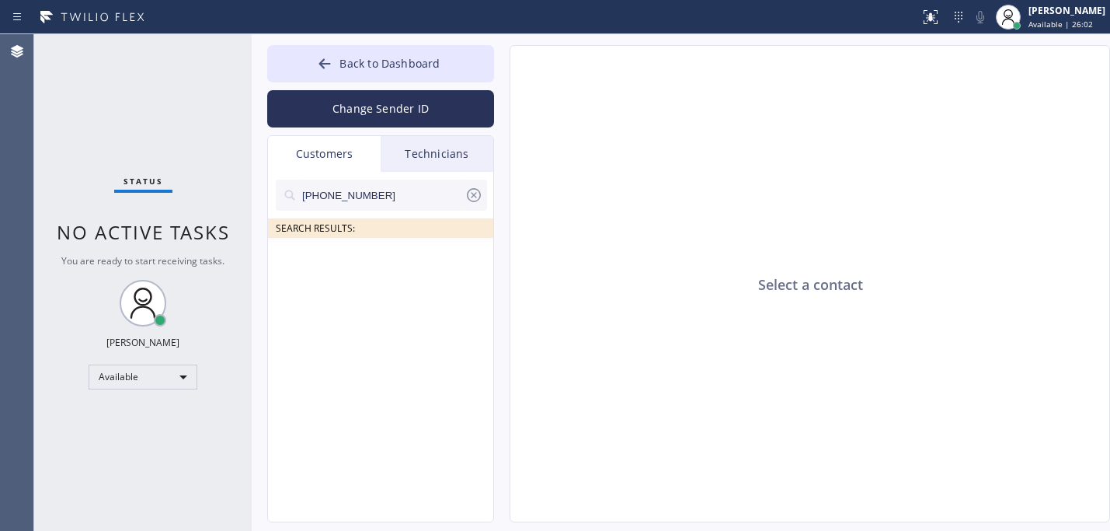
click at [477, 188] on icon at bounding box center [474, 195] width 19 height 19
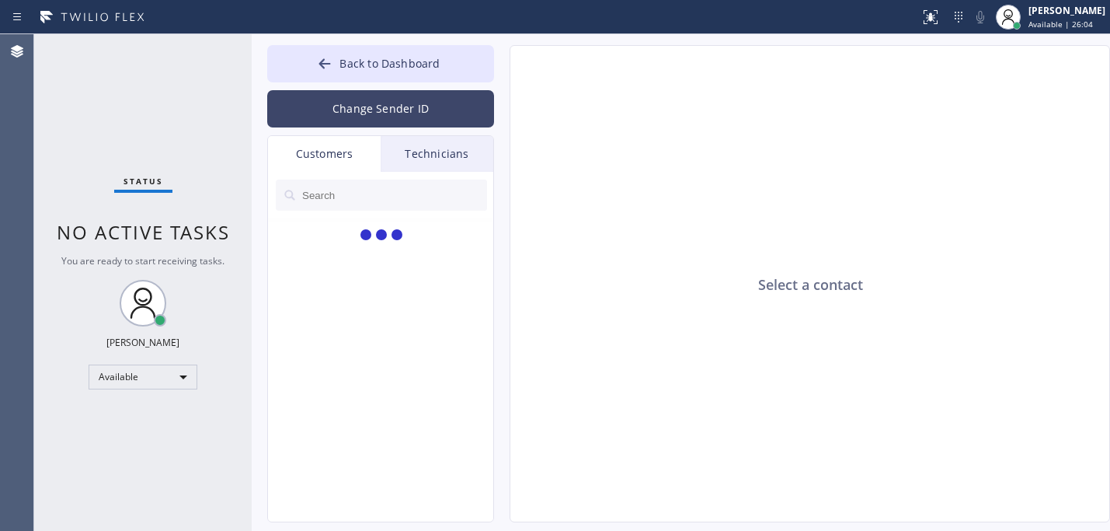
click at [350, 110] on button "Change Sender ID" at bounding box center [380, 108] width 227 height 37
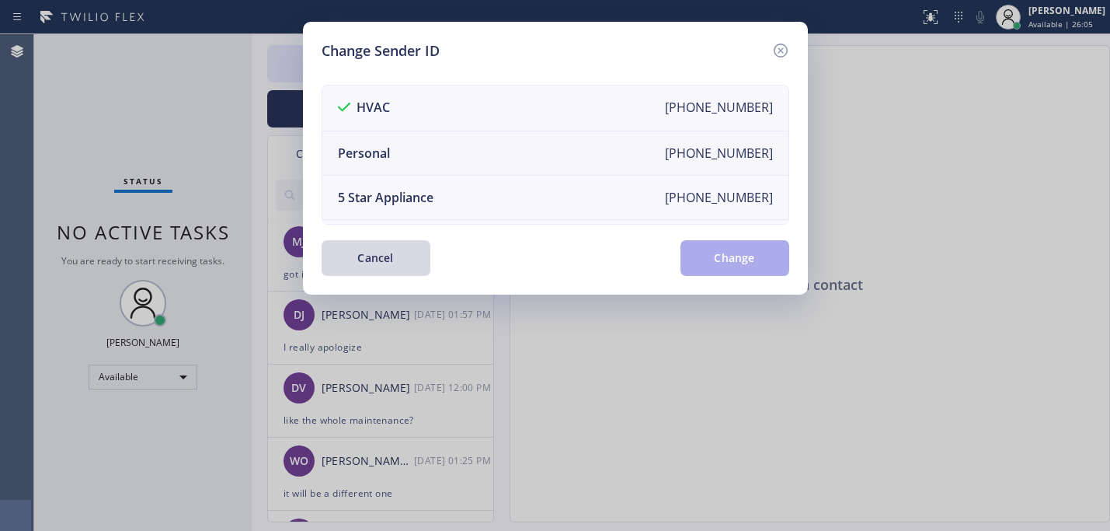
click at [412, 170] on li "Personal +12136421882" at bounding box center [555, 153] width 466 height 44
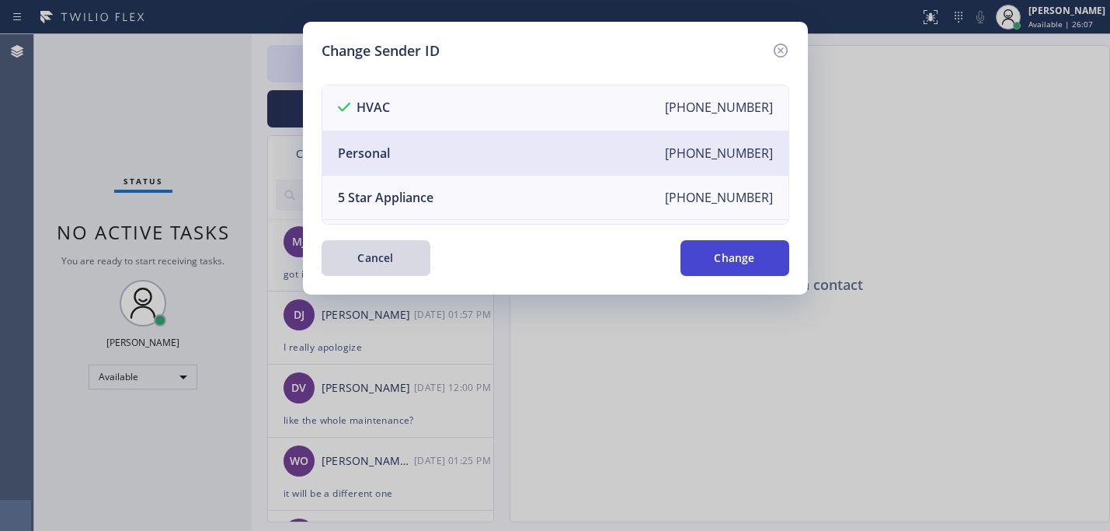
click at [715, 257] on button "Change" at bounding box center [735, 258] width 109 height 36
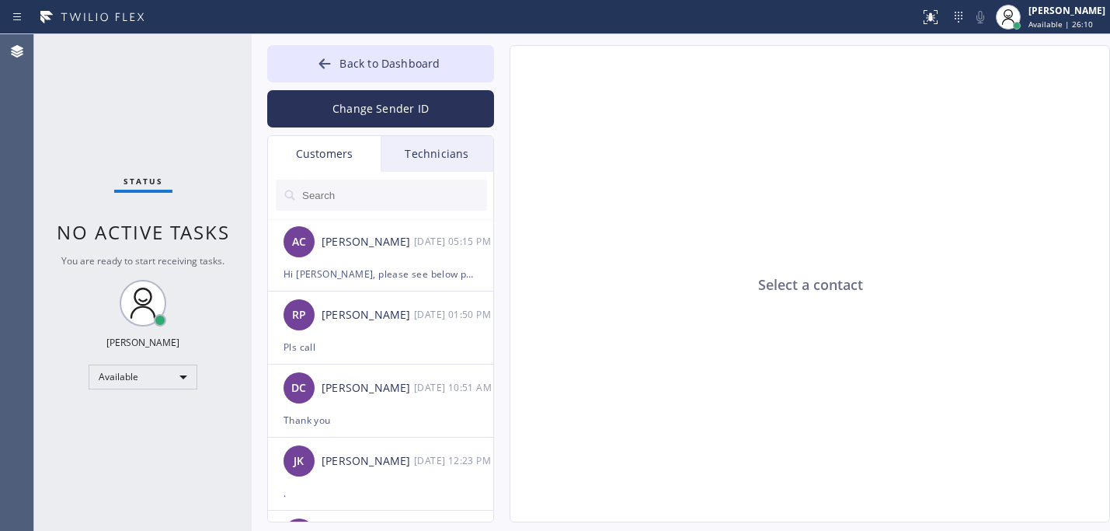
click at [361, 190] on input "text" at bounding box center [394, 195] width 186 height 31
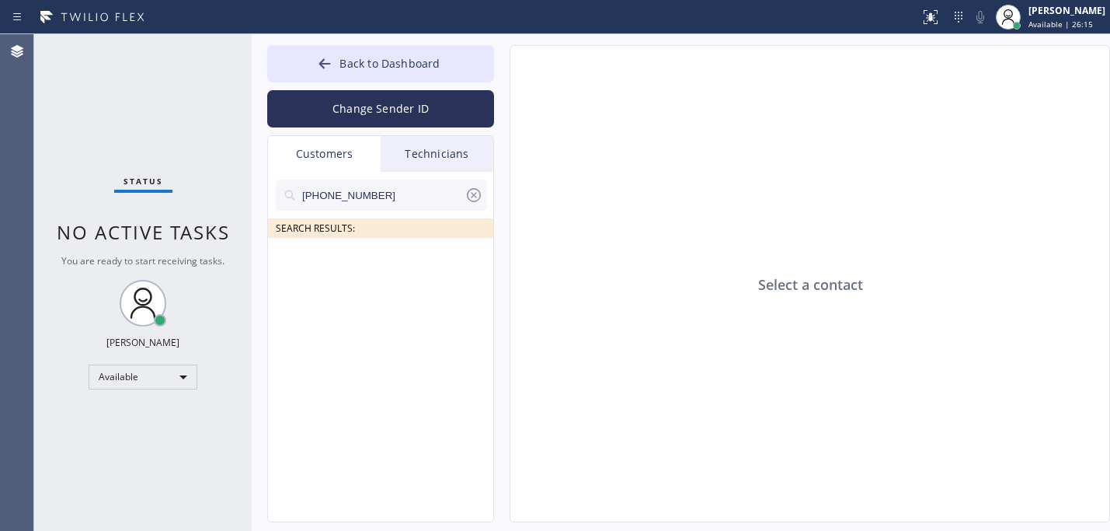
click at [470, 197] on icon at bounding box center [474, 195] width 19 height 19
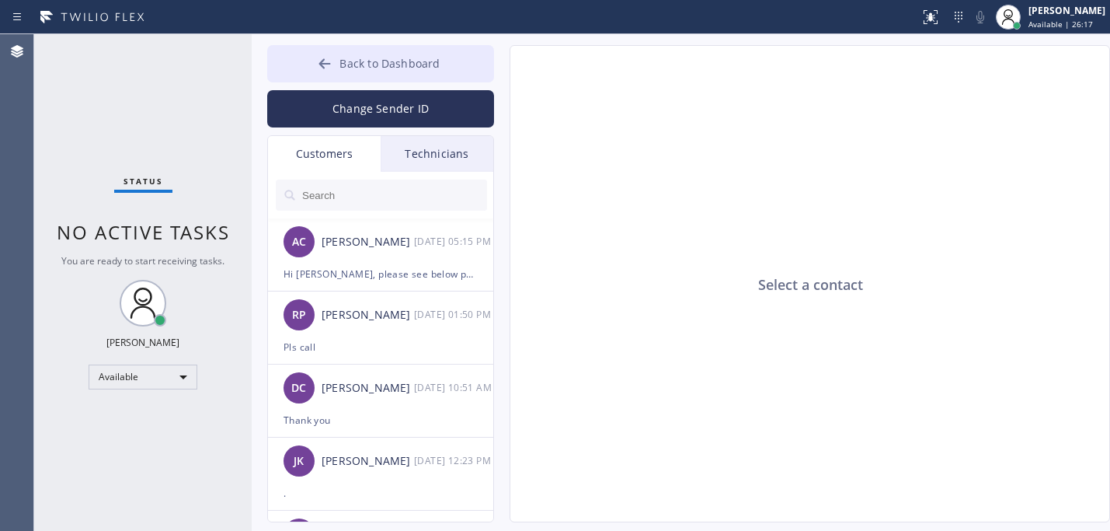
click at [334, 62] on div at bounding box center [324, 65] width 19 height 19
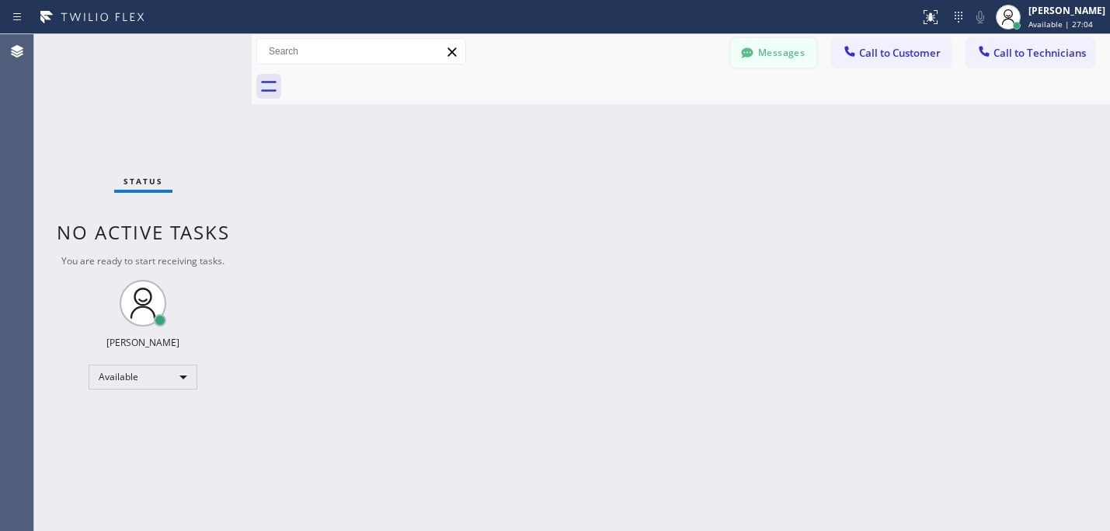
click at [786, 52] on button "Messages" at bounding box center [773, 53] width 85 height 30
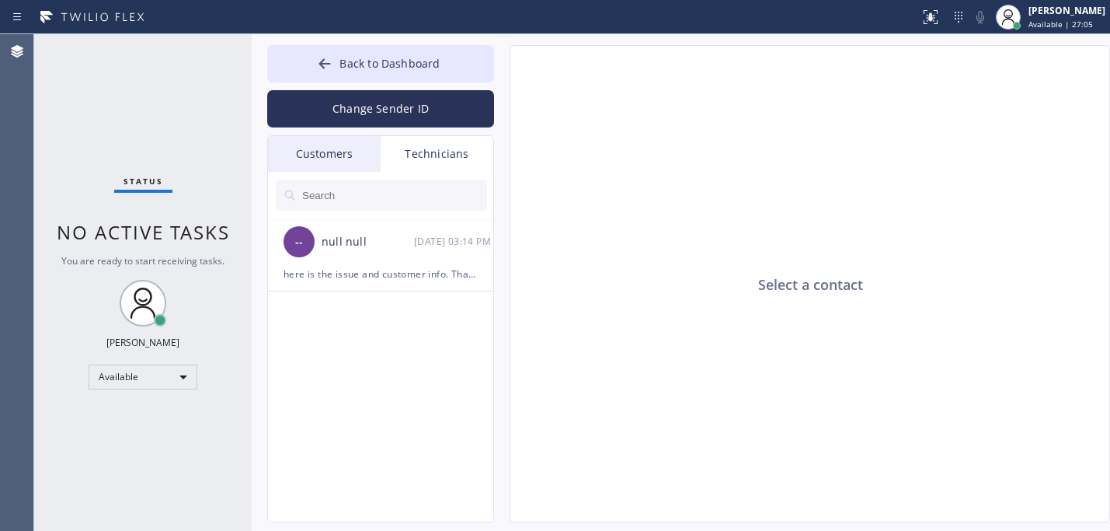
click at [351, 159] on div "Customers" at bounding box center [324, 154] width 113 height 36
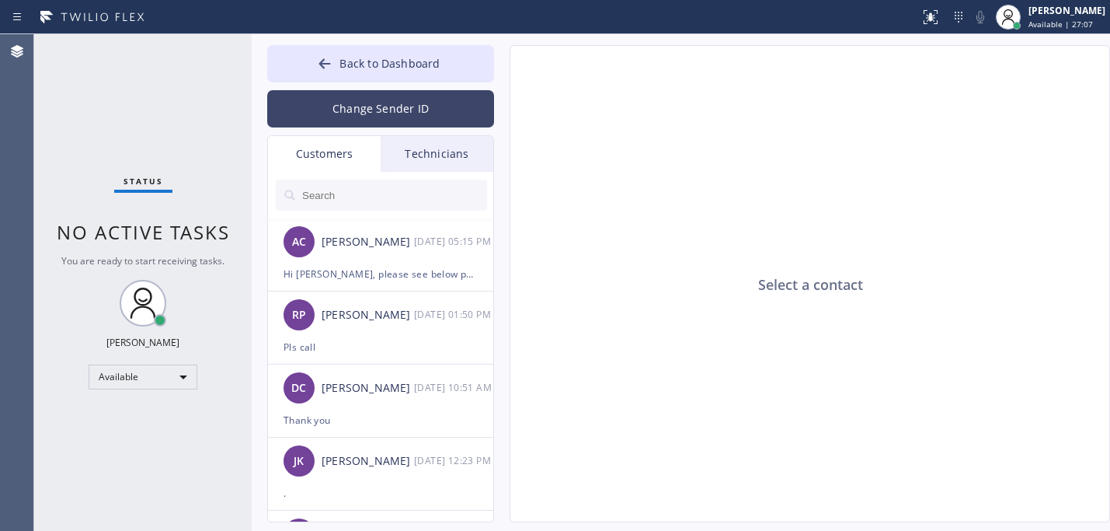
click at [375, 106] on button "Change Sender ID" at bounding box center [380, 108] width 227 height 37
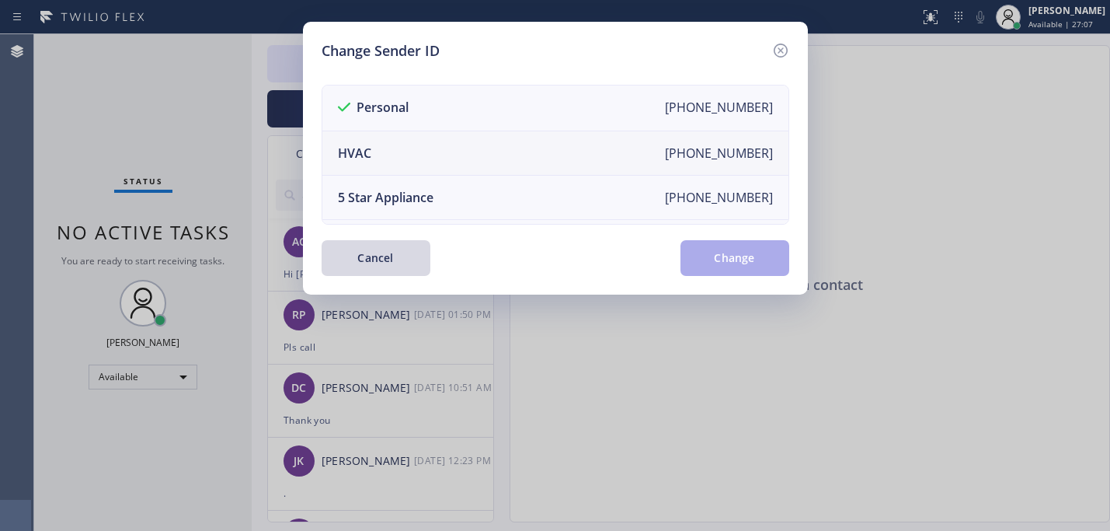
click at [442, 154] on li "HVAC [PHONE_NUMBER]" at bounding box center [555, 153] width 466 height 44
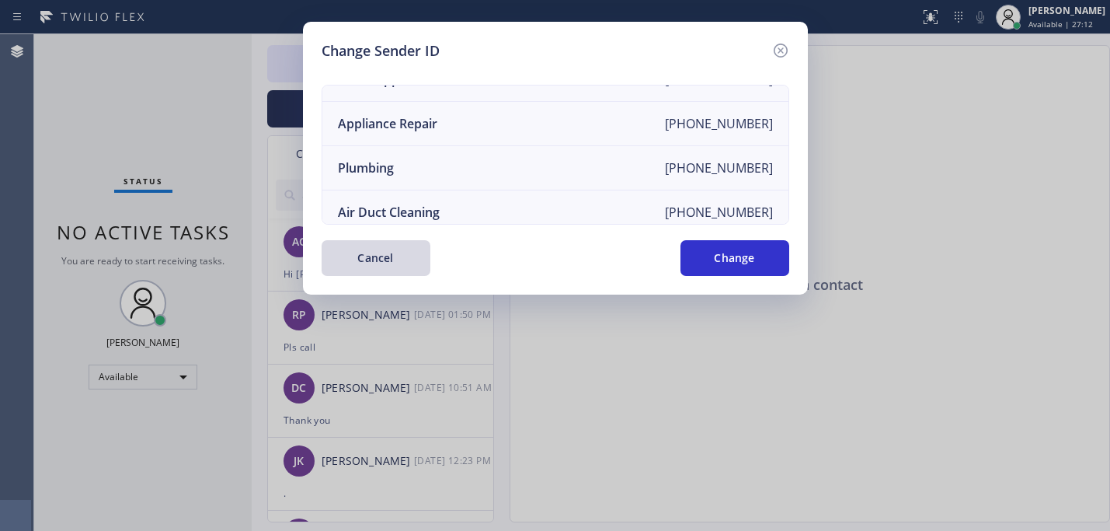
scroll to position [155, 0]
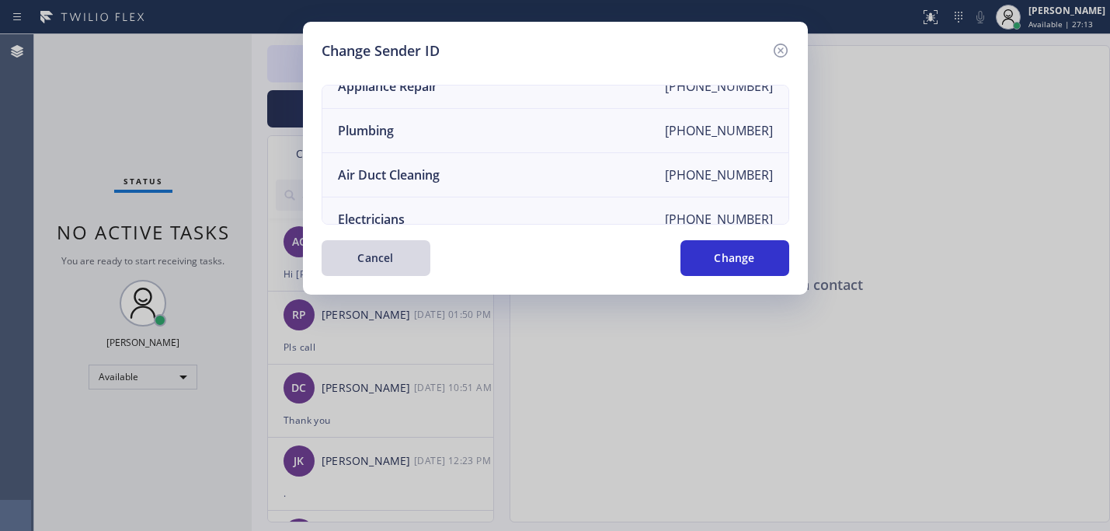
click at [721, 260] on button "Change" at bounding box center [735, 258] width 109 height 36
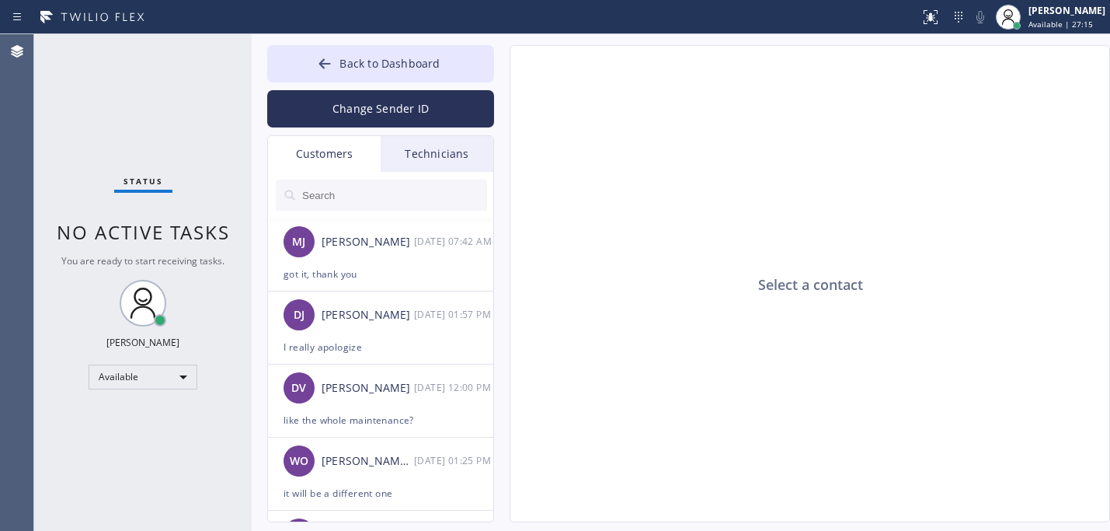
click at [353, 196] on input "text" at bounding box center [394, 195] width 186 height 31
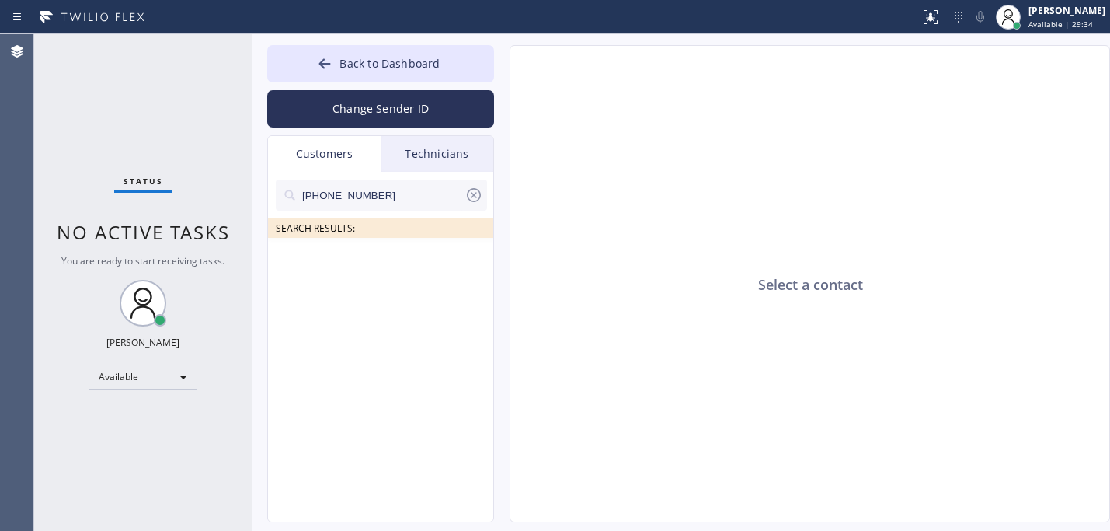
click at [473, 194] on icon at bounding box center [474, 195] width 14 height 14
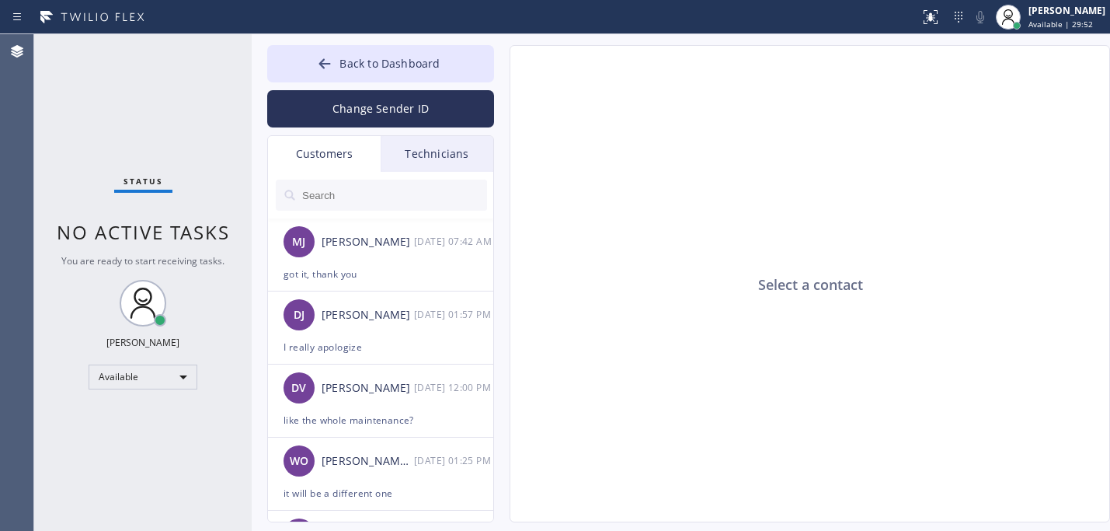
click at [343, 193] on input "text" at bounding box center [394, 195] width 186 height 31
click at [342, 197] on input "text" at bounding box center [394, 195] width 186 height 31
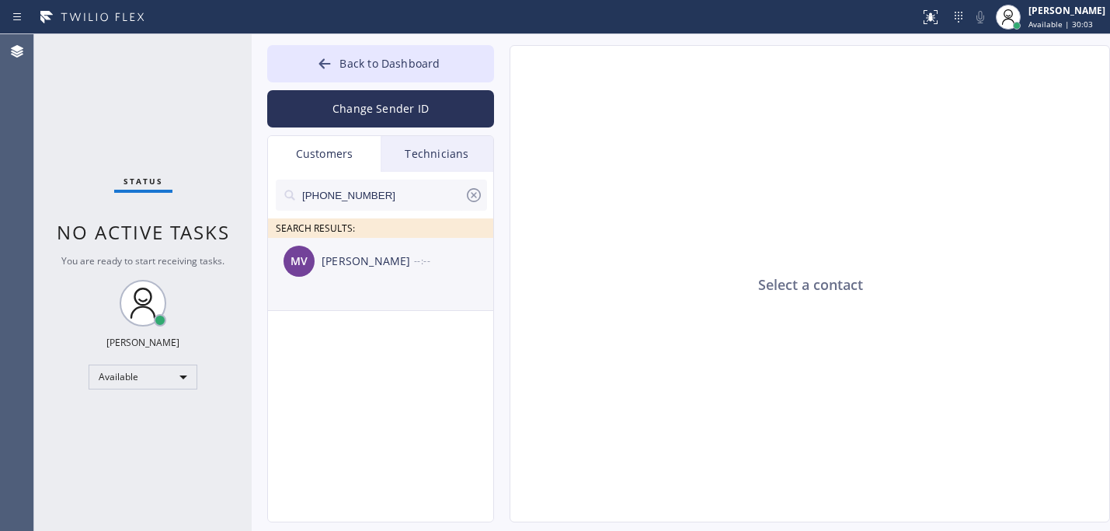
click at [376, 284] on div "MV [PERSON_NAME] --:--" at bounding box center [381, 261] width 227 height 47
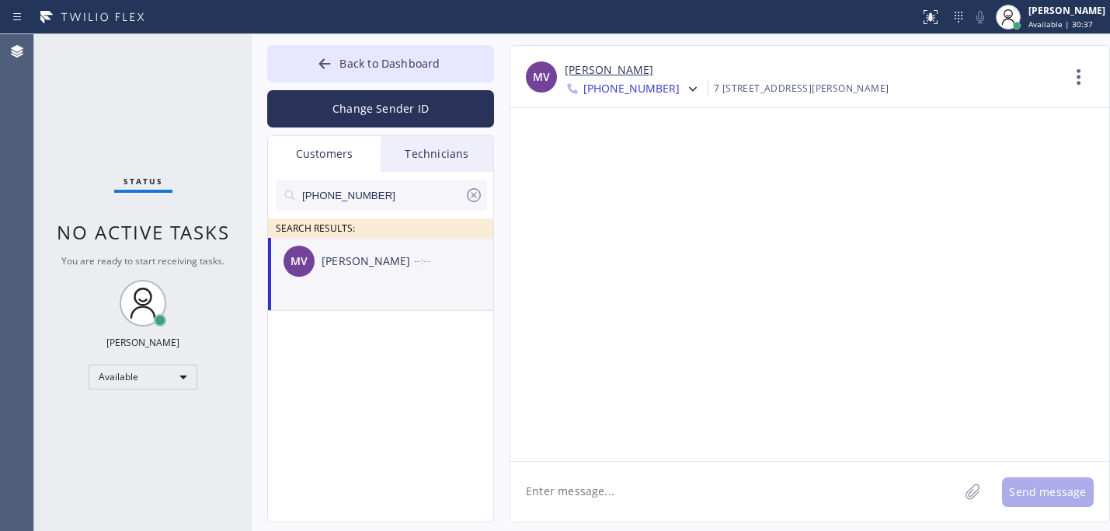
click at [734, 482] on textarea at bounding box center [735, 492] width 448 height 60
click at [694, 498] on textarea "Hi [PERSON_NAME], this is Lyra from" at bounding box center [749, 492] width 476 height 60
paste textarea "Los Feliz Heating and Air Conditioning Pro [PERSON_NAME]"
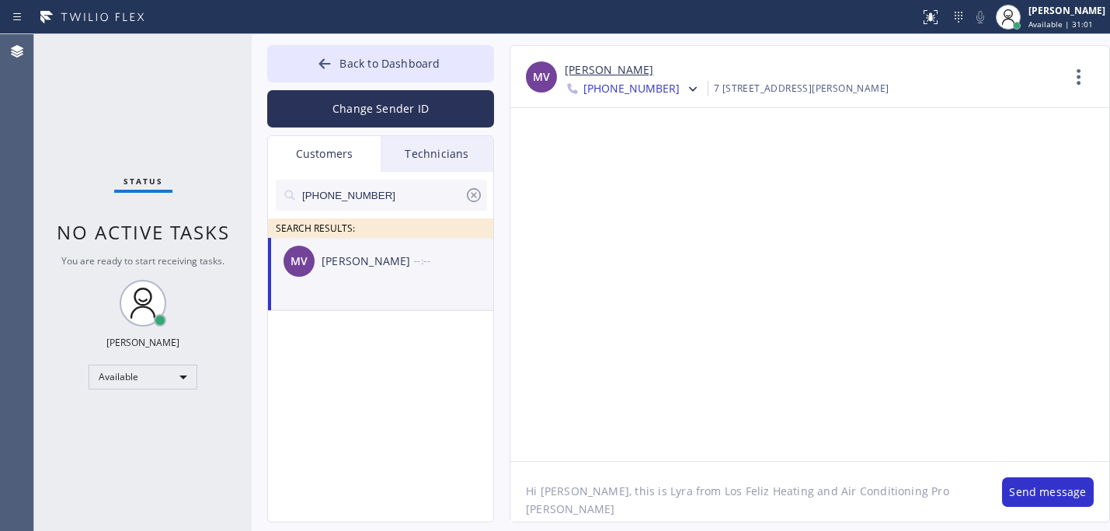
drag, startPoint x: 971, startPoint y: 488, endPoint x: 891, endPoint y: 495, distance: 80.3
click at [891, 495] on textarea "Hi [PERSON_NAME], this is Lyra from Los Feliz Heating and Air Conditioning Pro …" at bounding box center [749, 492] width 476 height 60
drag, startPoint x: 769, startPoint y: 509, endPoint x: 636, endPoint y: 517, distance: 133.9
click at [636, 517] on textarea "Hi [PERSON_NAME], this is Lyra from Los Feliz Heating and Air Conditioning Pro,…" at bounding box center [749, 492] width 476 height 60
paste textarea "an stop by [DATE] anytime"
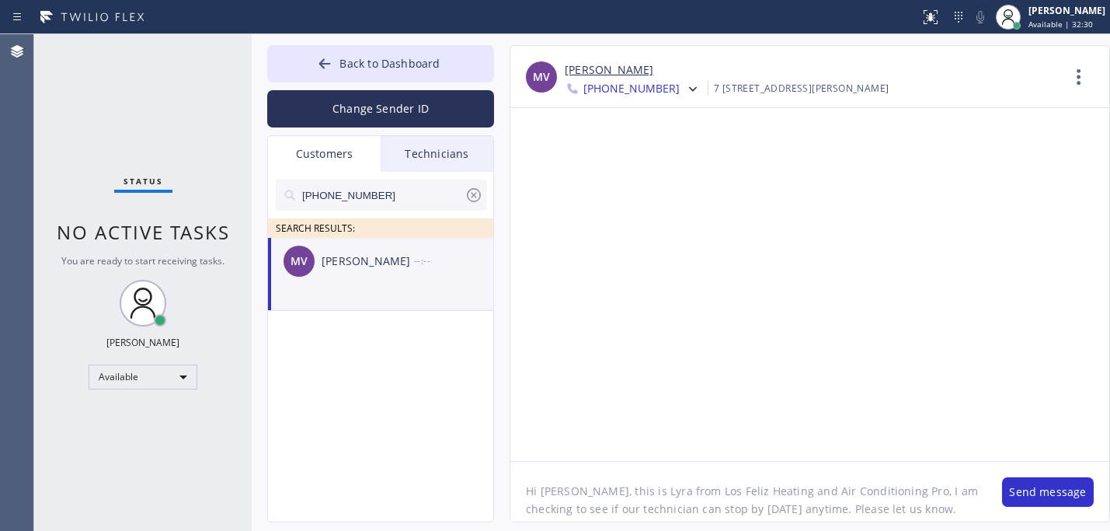
drag, startPoint x: 522, startPoint y: 490, endPoint x: 992, endPoint y: 505, distance: 470.4
click at [992, 505] on div "Hi [PERSON_NAME], this is Lyra from Los Feliz Heating and Air Conditioning Pro,…" at bounding box center [810, 491] width 599 height 61
click at [975, 504] on textarea "Hi [PERSON_NAME], this is Lyra from Los Feliz Heating and Air Conditioning Pro,…" at bounding box center [749, 492] width 476 height 60
paste textarea ". I’m checking to see if our technician can stop by anytime [DATE]. Please let …"
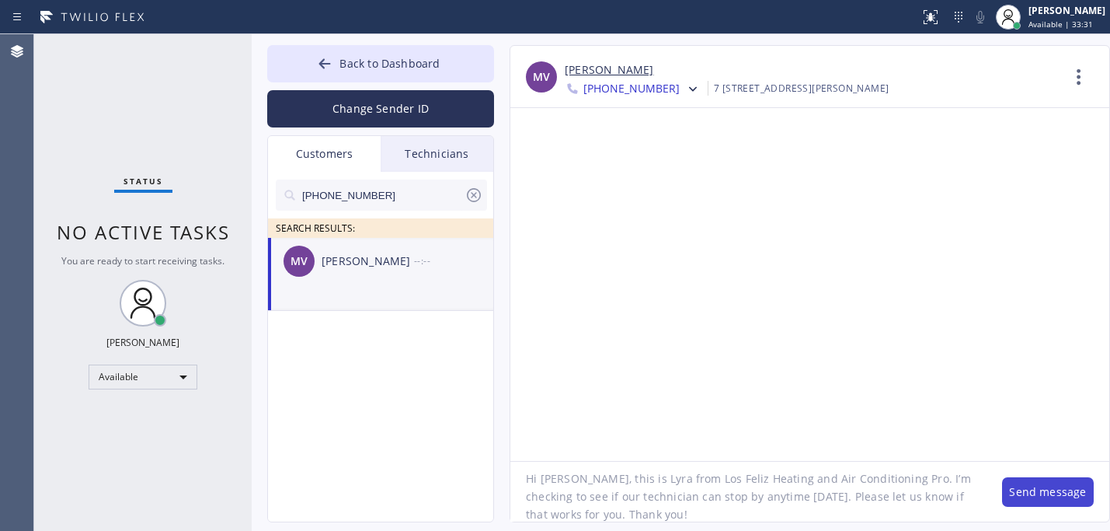
type textarea "Hi [PERSON_NAME], this is Lyra from Los Feliz Heating and Air Conditioning Pro.…"
click at [1056, 493] on button "Send message" at bounding box center [1048, 492] width 92 height 30
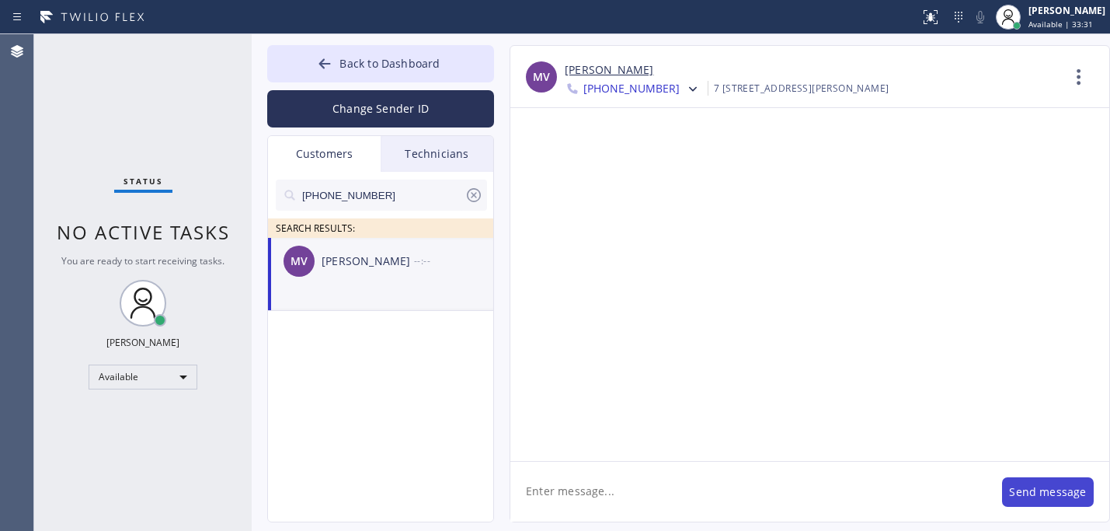
scroll to position [0, 0]
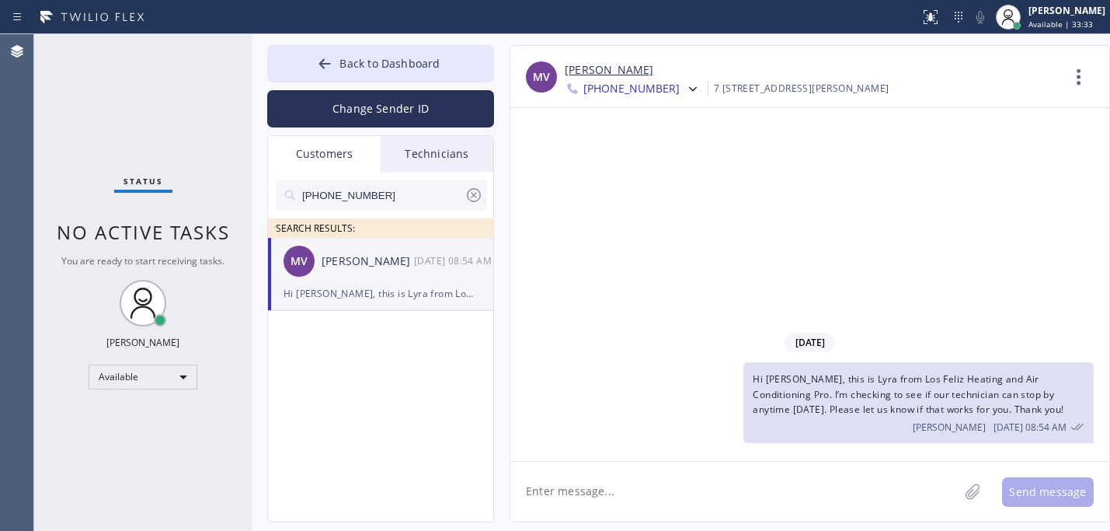
click at [479, 194] on icon at bounding box center [474, 195] width 19 height 19
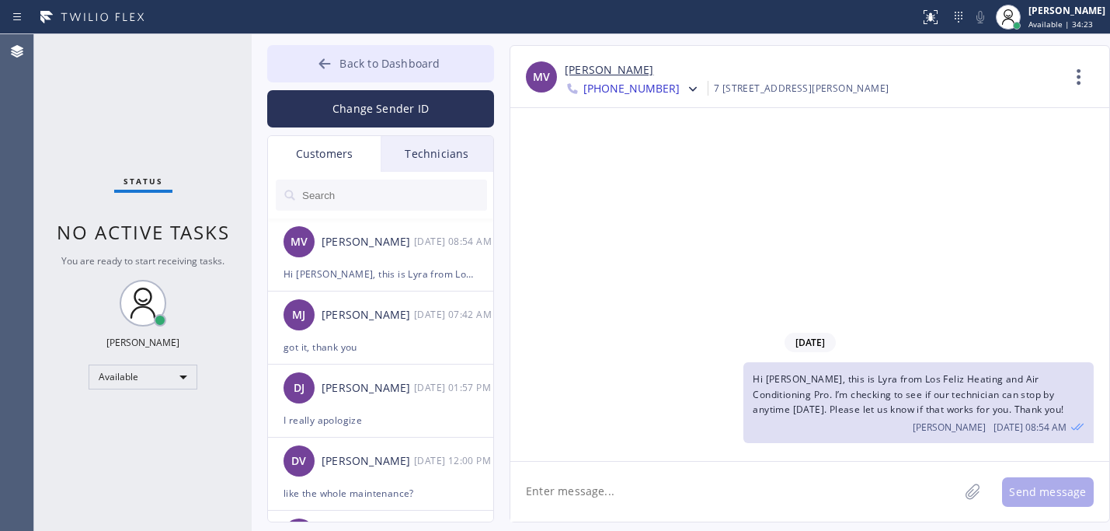
drag, startPoint x: 339, startPoint y: 58, endPoint x: 320, endPoint y: 58, distance: 18.6
click at [339, 58] on button "Back to Dashboard" at bounding box center [380, 63] width 227 height 37
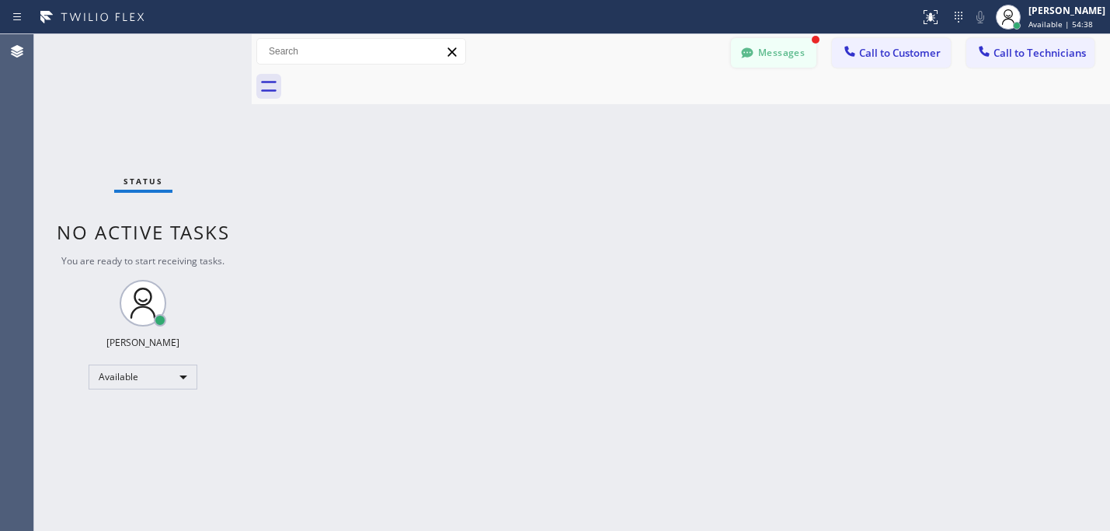
click at [759, 58] on button "Messages" at bounding box center [773, 53] width 85 height 30
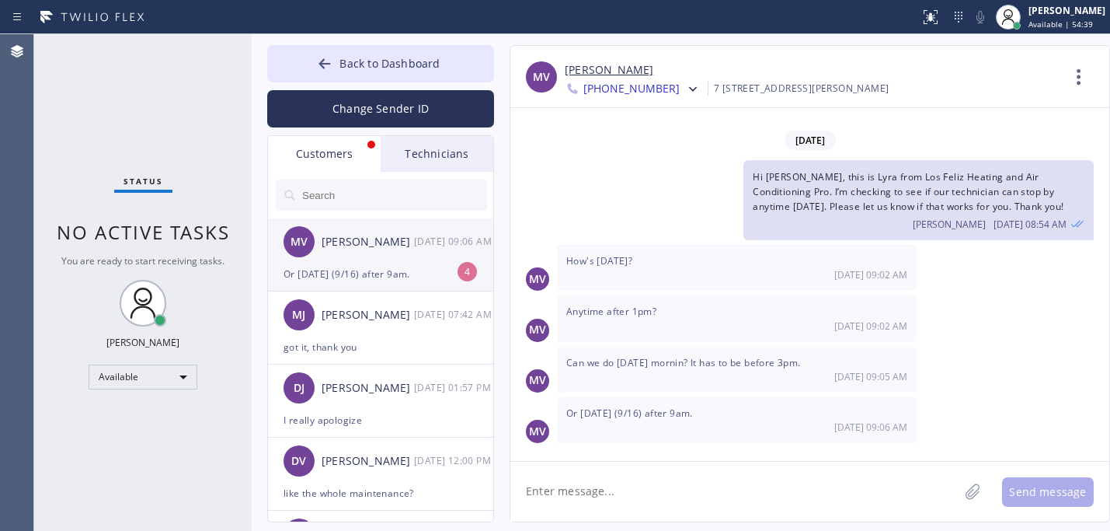
click at [326, 273] on div "Or [DATE] (9/16) after 9am." at bounding box center [381, 274] width 194 height 18
click at [640, 490] on textarea at bounding box center [735, 492] width 448 height 60
type textarea "s"
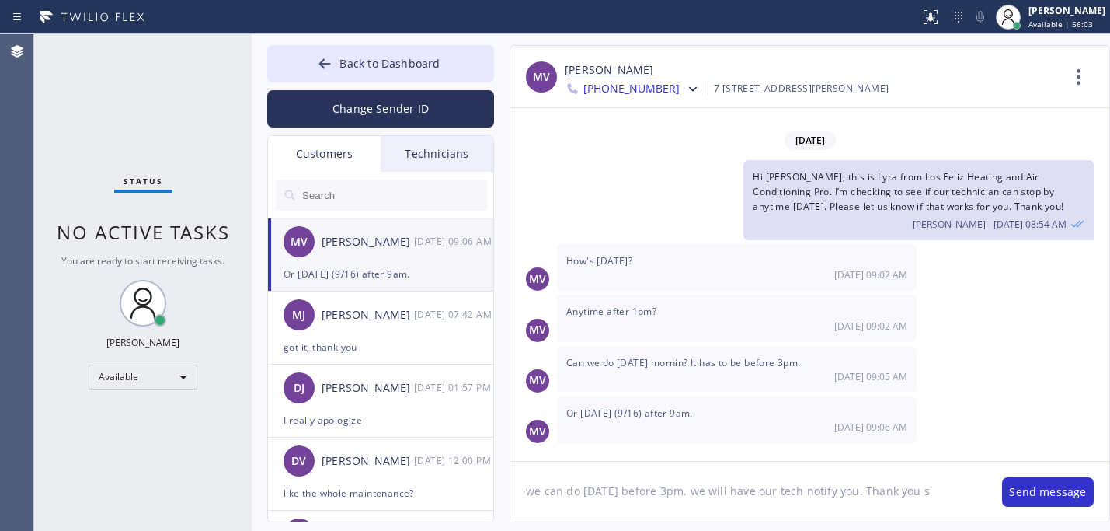
type textarea "we can do [DATE] before 3pm. we will have our tech notify you. Thank you"
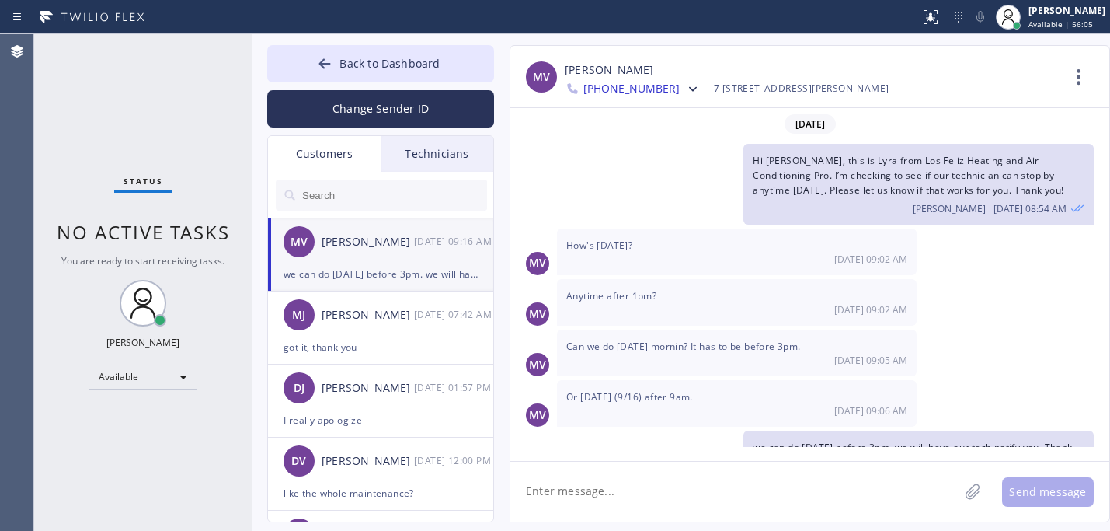
scroll to position [54, 0]
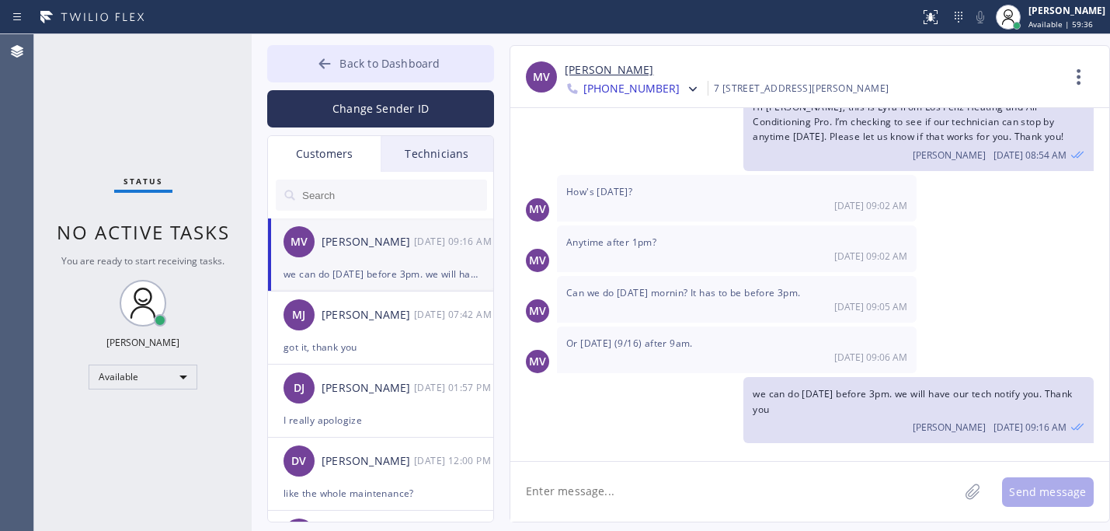
click at [320, 75] on button "Back to Dashboard" at bounding box center [380, 63] width 227 height 37
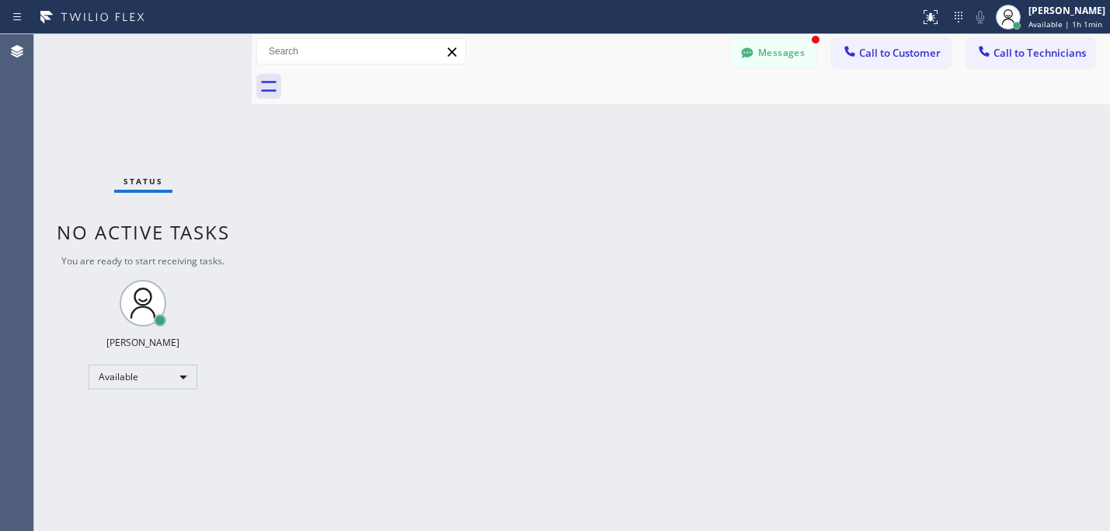
scroll to position [155, 0]
click at [772, 51] on button "Messages" at bounding box center [773, 53] width 85 height 30
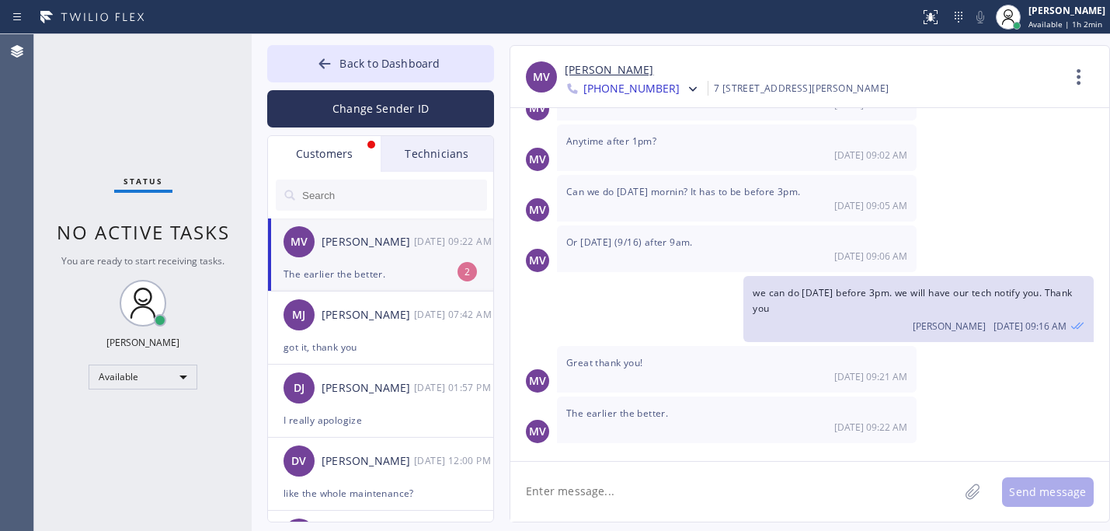
click at [621, 494] on textarea at bounding box center [735, 492] width 448 height 60
type textarea "w"
click at [409, 154] on div "Technicians" at bounding box center [437, 154] width 113 height 36
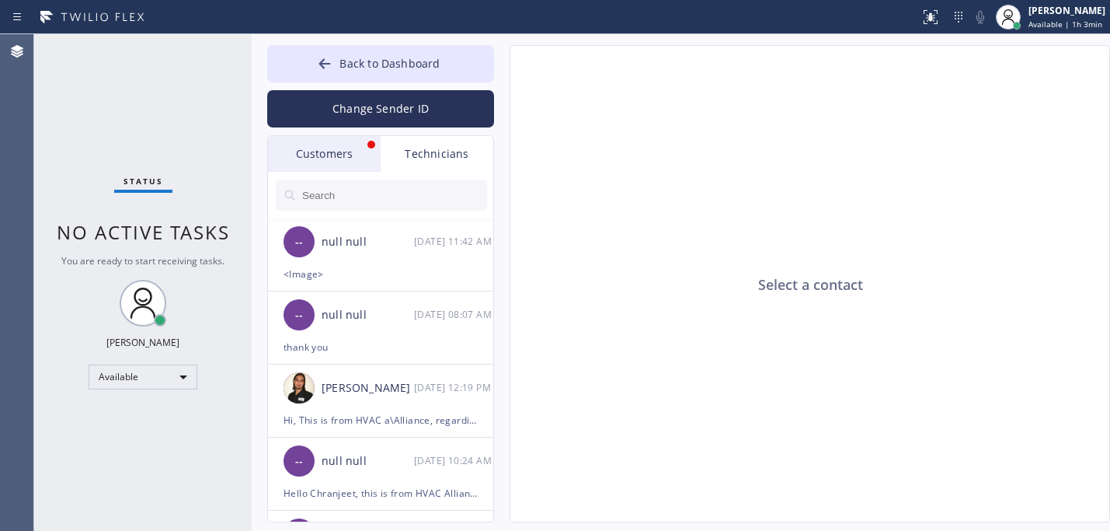
click at [341, 152] on div "Customers" at bounding box center [324, 154] width 113 height 36
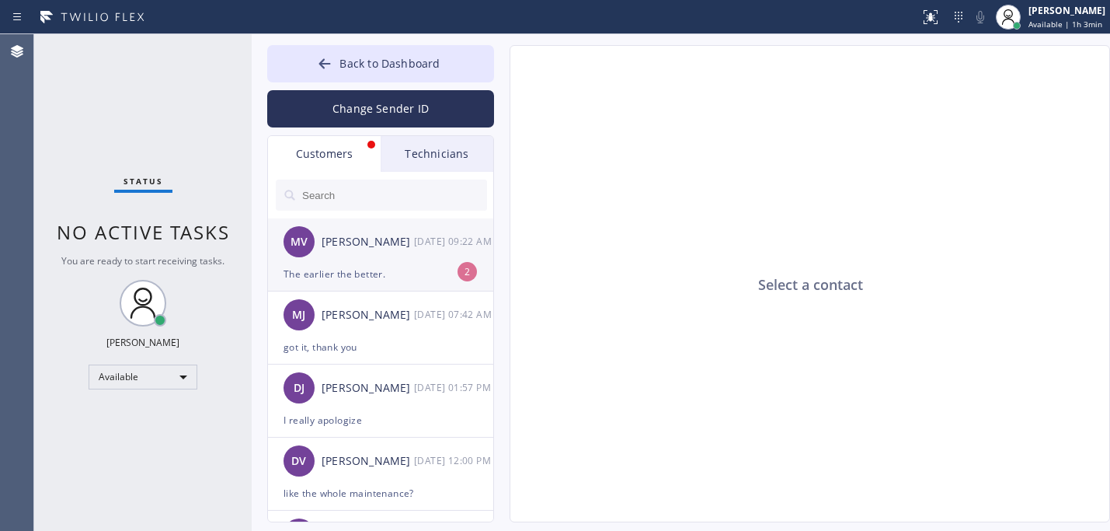
click at [336, 265] on li "MV [PERSON_NAME] [DATE] 09:22 AM The earlier the better. 2" at bounding box center [381, 254] width 227 height 73
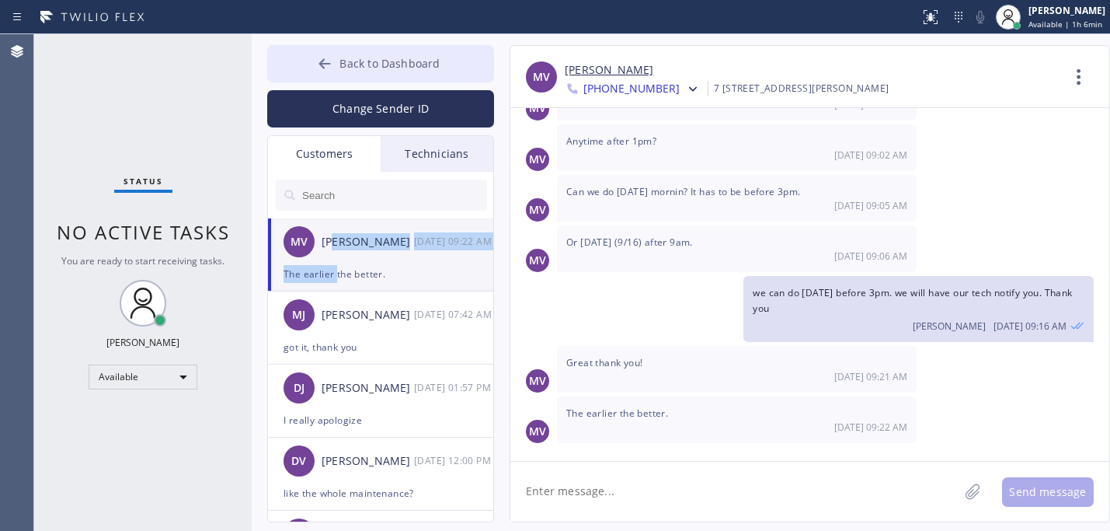
click at [359, 70] on span "Back to Dashboard" at bounding box center [390, 63] width 100 height 15
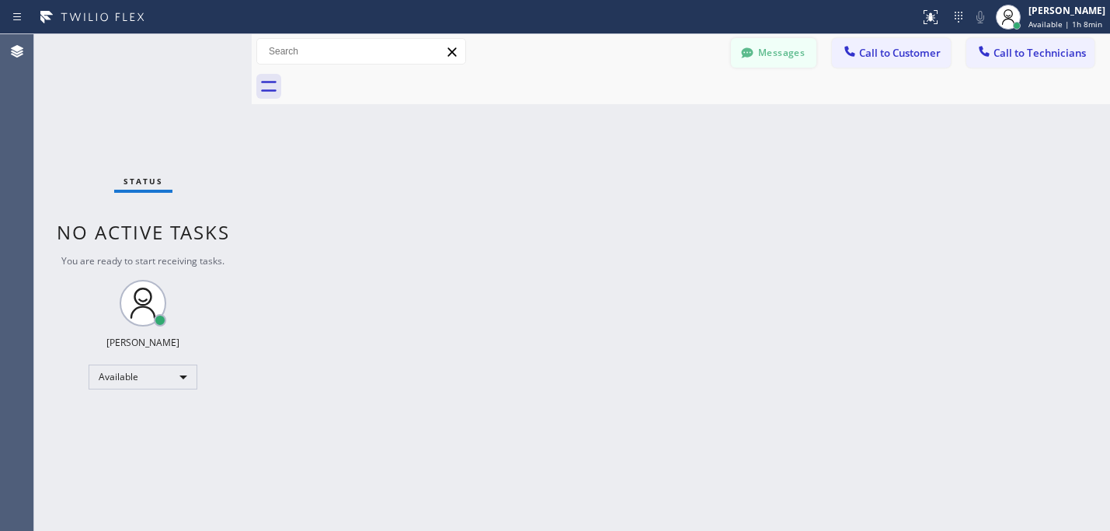
click at [777, 54] on button "Messages" at bounding box center [773, 53] width 85 height 30
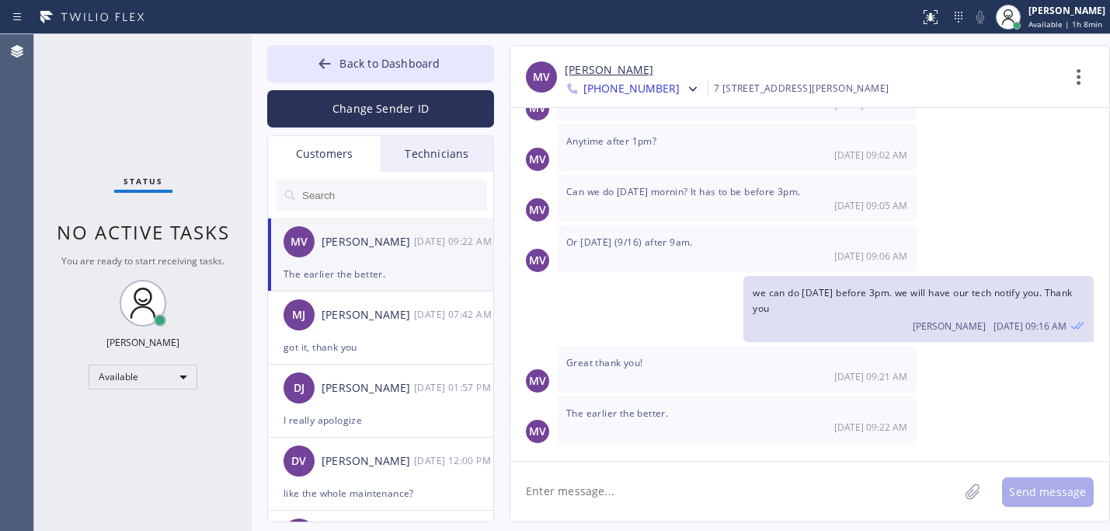
click at [678, 484] on textarea at bounding box center [735, 492] width 448 height 60
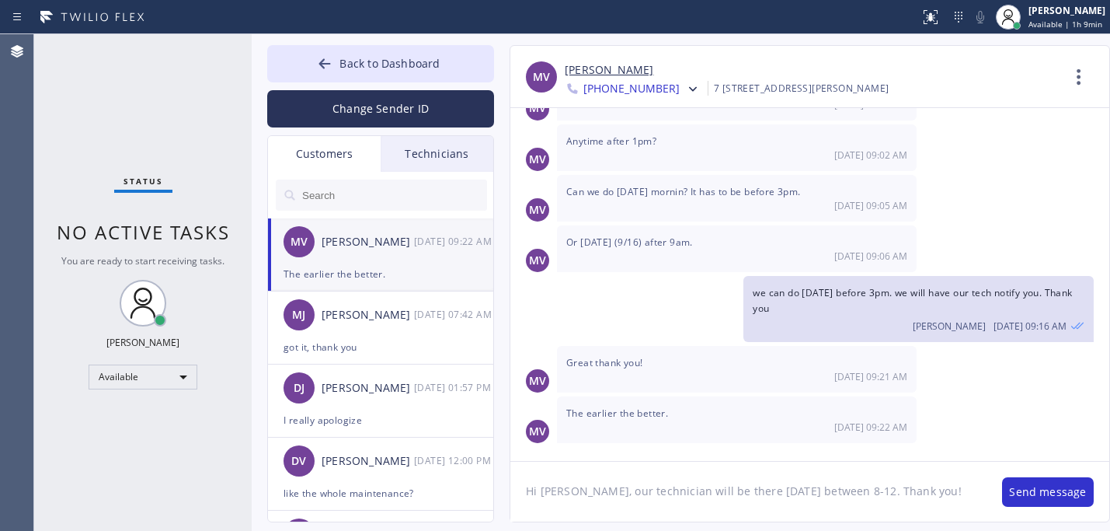
click at [582, 489] on textarea "Hi [PERSON_NAME], our technician will be there [DATE] between 8-12. Thank you!" at bounding box center [749, 492] width 476 height 60
click at [894, 493] on textarea "Hi [PERSON_NAME], please be inform that our technician will be there [DATE] bet…" at bounding box center [749, 492] width 476 height 60
drag, startPoint x: 893, startPoint y: 490, endPoint x: 843, endPoint y: 495, distance: 50.0
click at [843, 495] on textarea "Hi [PERSON_NAME], please be inform that our technician will be there [DATE] bet…" at bounding box center [749, 492] width 476 height 60
click at [857, 499] on textarea "Hi [PERSON_NAME], please be inform that our technician will be there [DATE] bet…" at bounding box center [749, 492] width 476 height 60
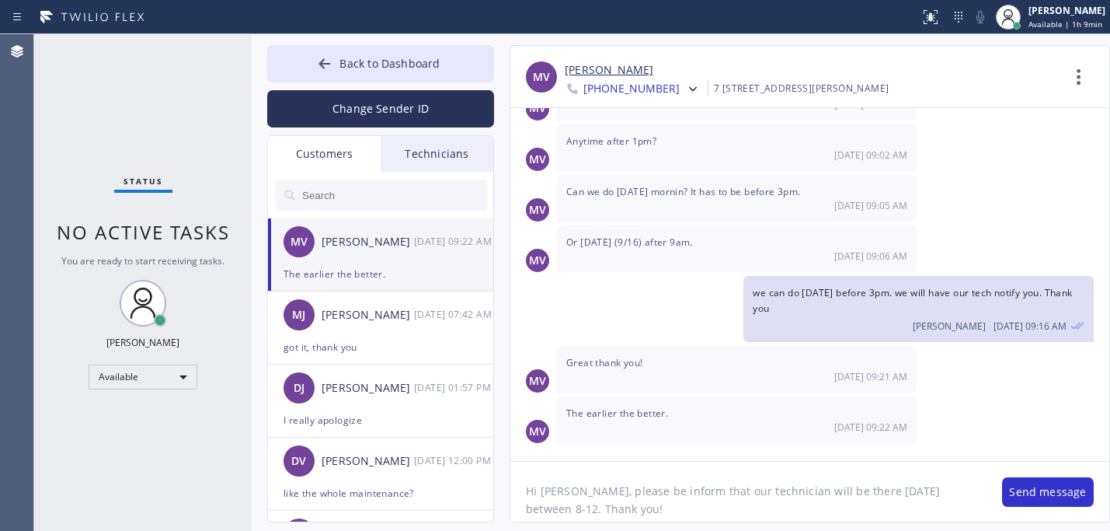
click at [894, 493] on textarea "Hi [PERSON_NAME], please be inform that our technician will be there [DATE] bet…" at bounding box center [749, 492] width 476 height 60
type textarea "Hi [PERSON_NAME], please be inform that our technician will be there [DATE] bet…"
click at [1022, 496] on button "Send message" at bounding box center [1048, 492] width 92 height 30
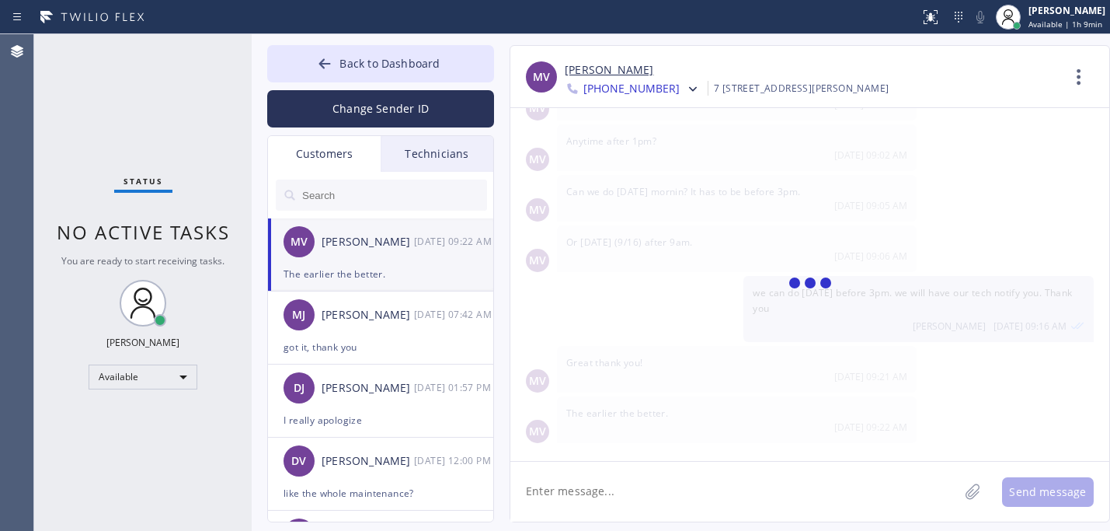
scroll to position [225, 0]
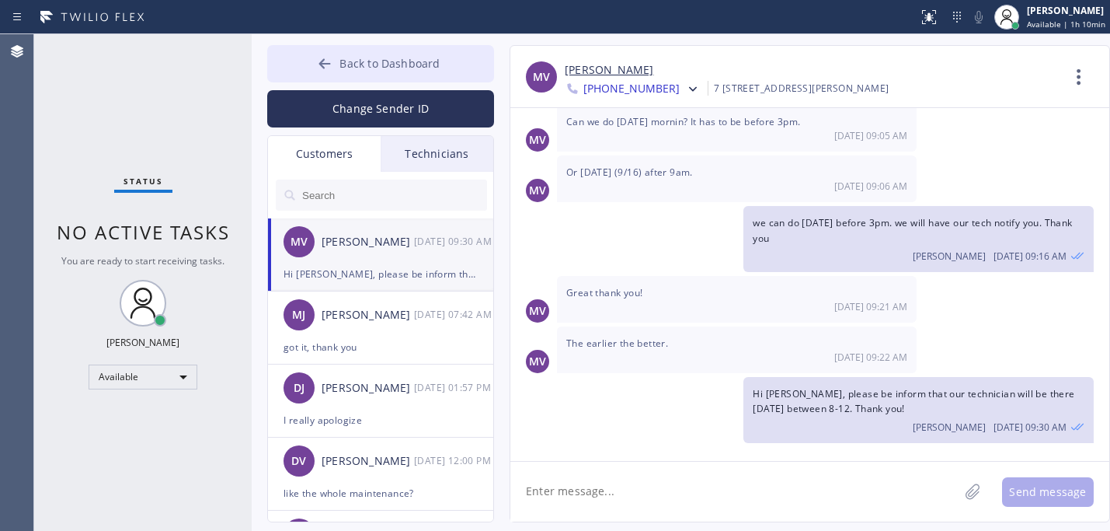
click at [348, 63] on span "Back to Dashboard" at bounding box center [390, 63] width 100 height 15
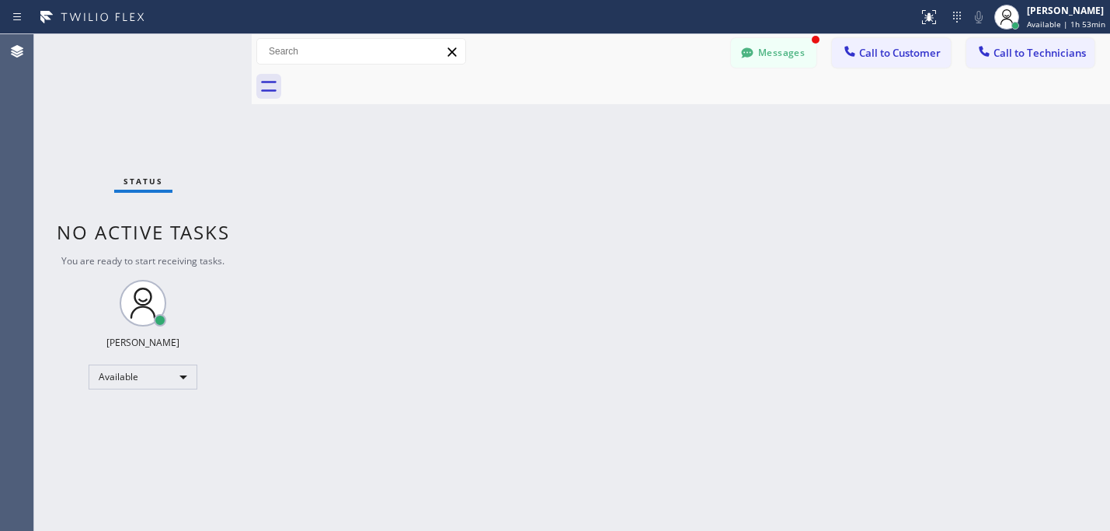
scroll to position [319, 0]
click at [754, 53] on icon at bounding box center [748, 53] width 16 height 16
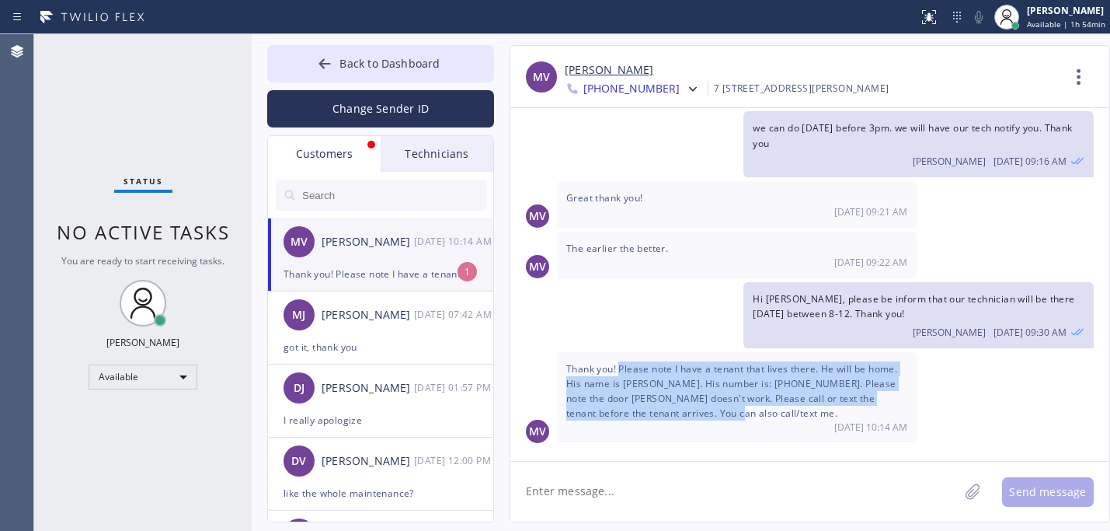
drag, startPoint x: 619, startPoint y: 368, endPoint x: 665, endPoint y: 412, distance: 63.7
click at [665, 412] on div "Thank you! Please note I have a tenant that lives there. He will be home. His n…" at bounding box center [737, 398] width 360 height 92
copy span "Please note I have a tenant that lives there. He will be home. His name is [PER…"
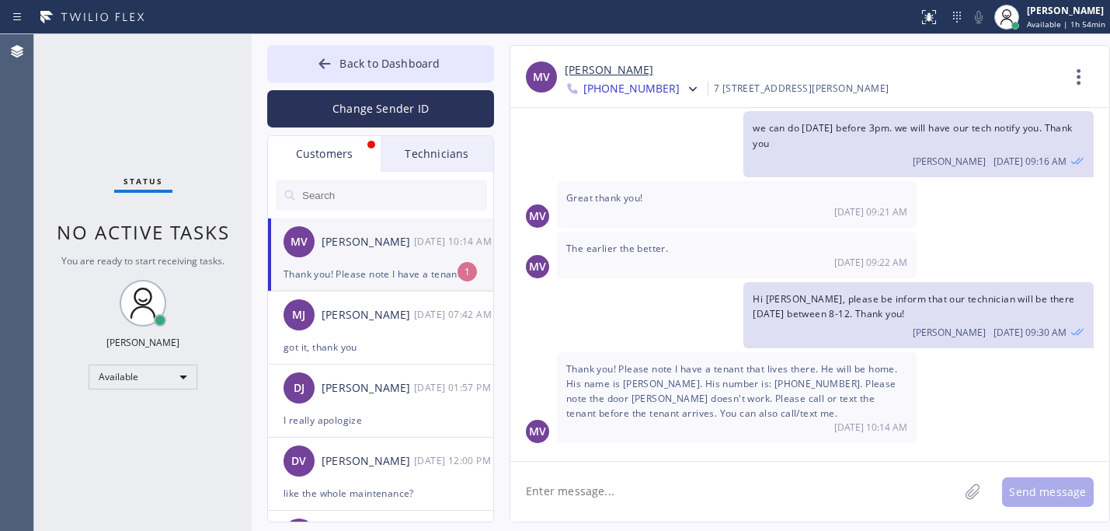
click at [587, 492] on textarea at bounding box center [735, 492] width 448 height 60
type textarea "This is noted. Thank you!"
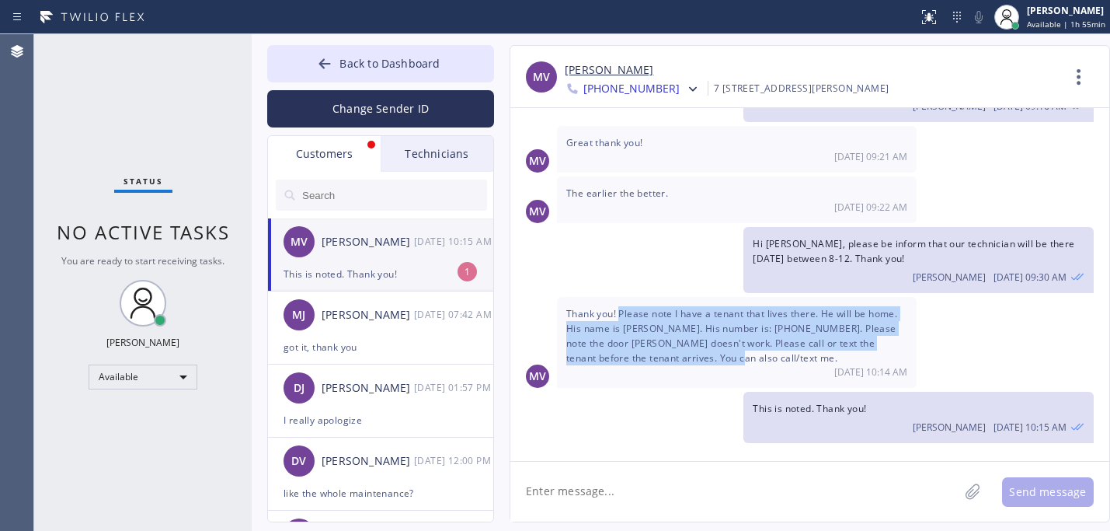
drag, startPoint x: 622, startPoint y: 312, endPoint x: 680, endPoint y: 356, distance: 72.1
click at [680, 356] on div "Thank you! Please note I have a tenant that lives there. He will be home. His n…" at bounding box center [737, 343] width 360 height 92
copy span "Please note I have a tenant that lives there. He will be home. His name is [PER…"
click at [707, 389] on div "[DATE] Hi [PERSON_NAME], this is Lyra from Los Feliz Heating and Air Conditioni…" at bounding box center [810, 277] width 599 height 339
drag, startPoint x: 620, startPoint y: 316, endPoint x: 664, endPoint y: 361, distance: 62.6
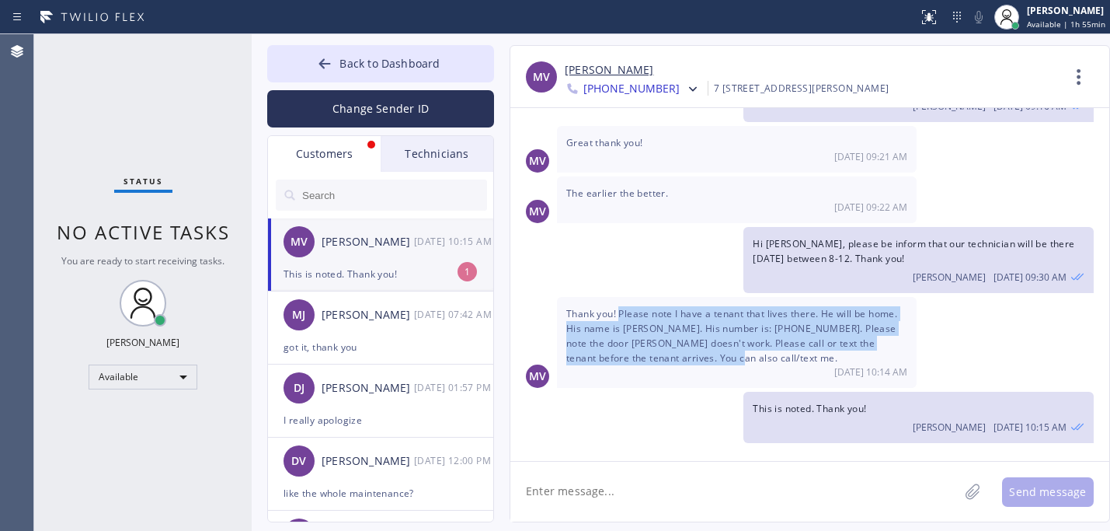
click at [664, 361] on span "Thank you! Please note I have a tenant that lives there. He will be home. His n…" at bounding box center [731, 336] width 331 height 58
copy span "Please note I have a tenant that lives there. He will be home. His name is [PER…"
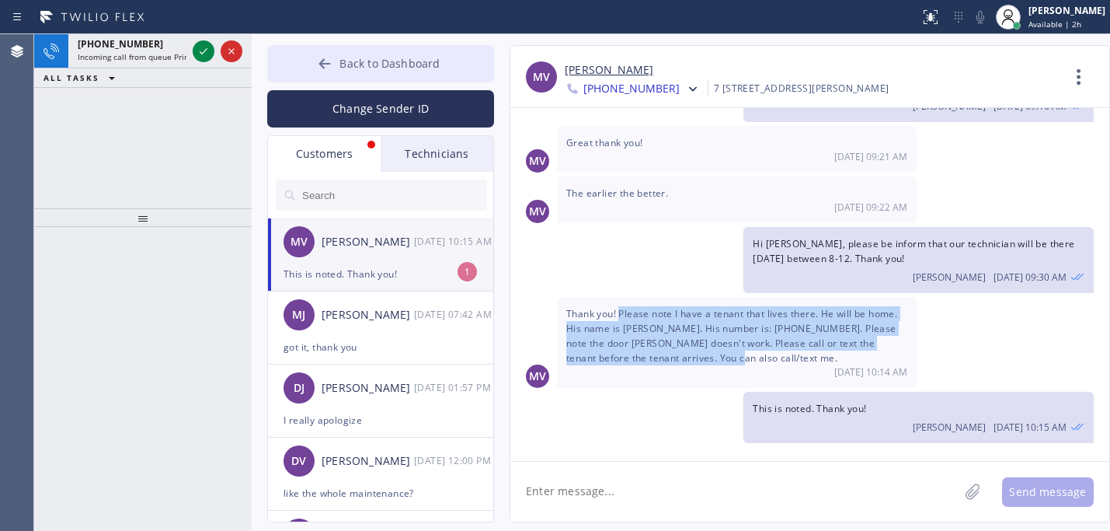
click at [318, 62] on icon at bounding box center [325, 64] width 16 height 16
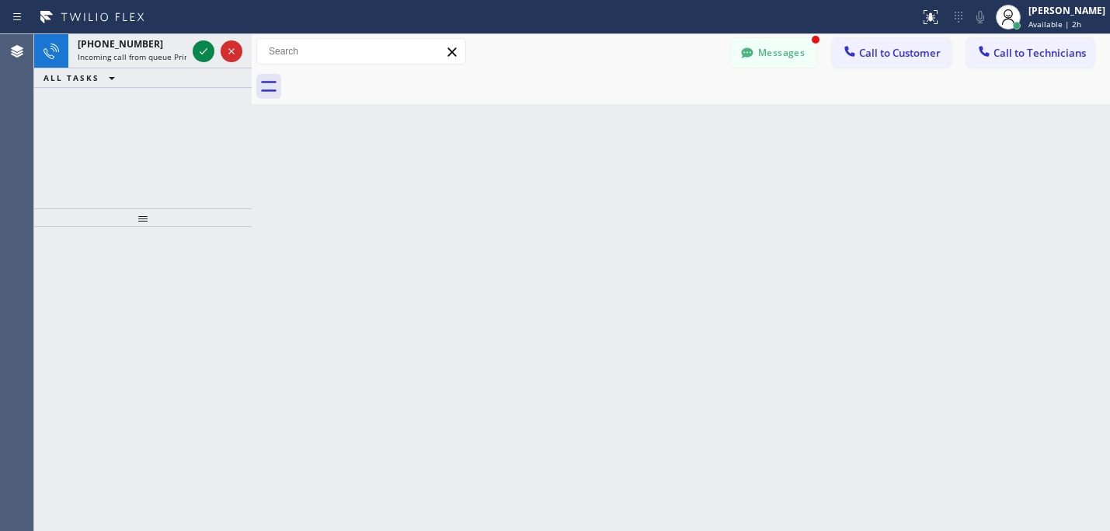
click at [207, 56] on icon at bounding box center [203, 51] width 19 height 19
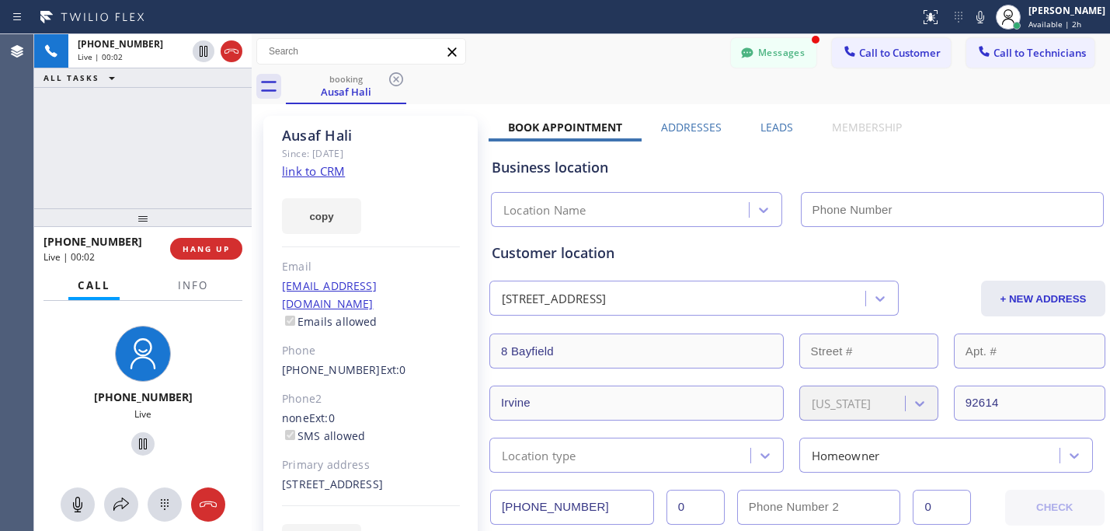
type input "[PHONE_NUMBER]"
click at [336, 169] on link "link to CRM" at bounding box center [313, 171] width 63 height 16
click at [142, 441] on icon at bounding box center [143, 443] width 19 height 19
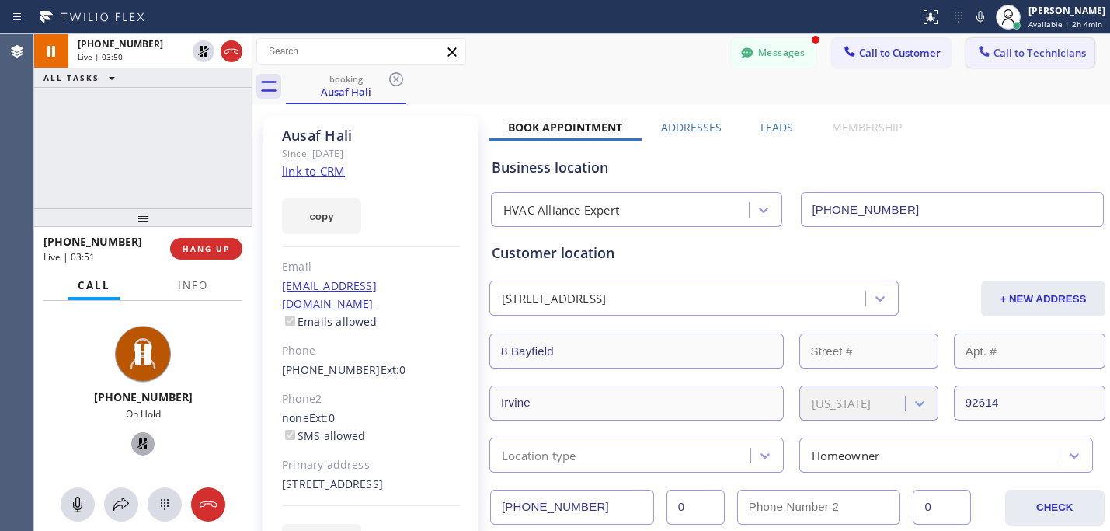
click at [1017, 51] on span "Call to Technicians" at bounding box center [1040, 53] width 92 height 14
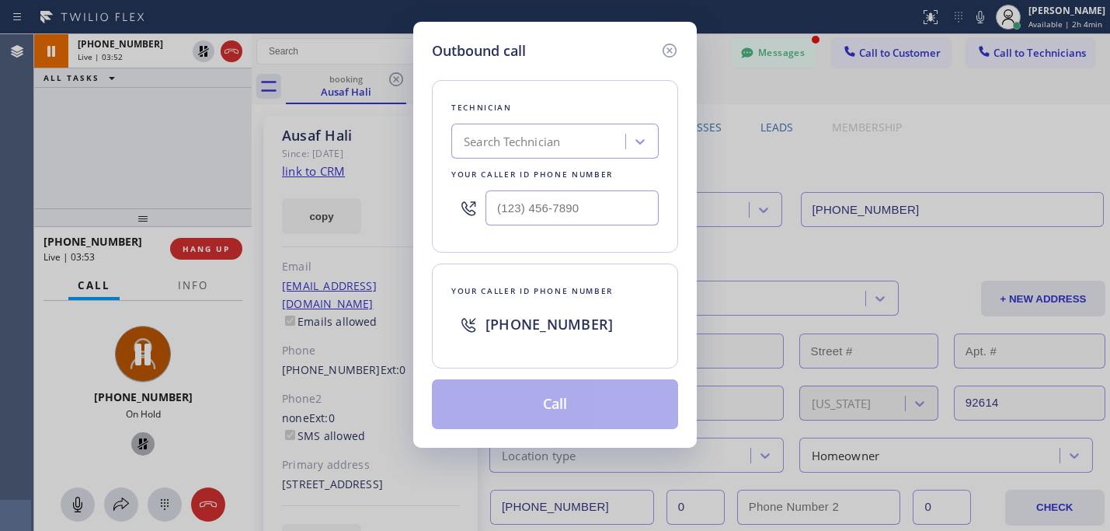
click at [510, 135] on div "Search Technician" at bounding box center [512, 142] width 96 height 18
click at [540, 209] on input "(___) ___-____" at bounding box center [572, 207] width 173 height 35
paste input "949) 394-0845"
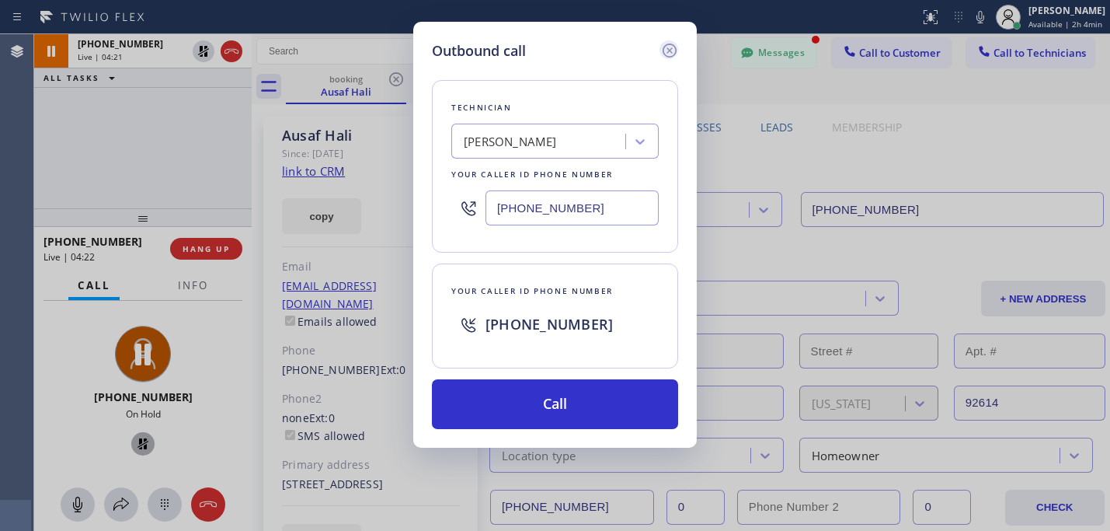
click at [674, 48] on icon at bounding box center [670, 50] width 19 height 19
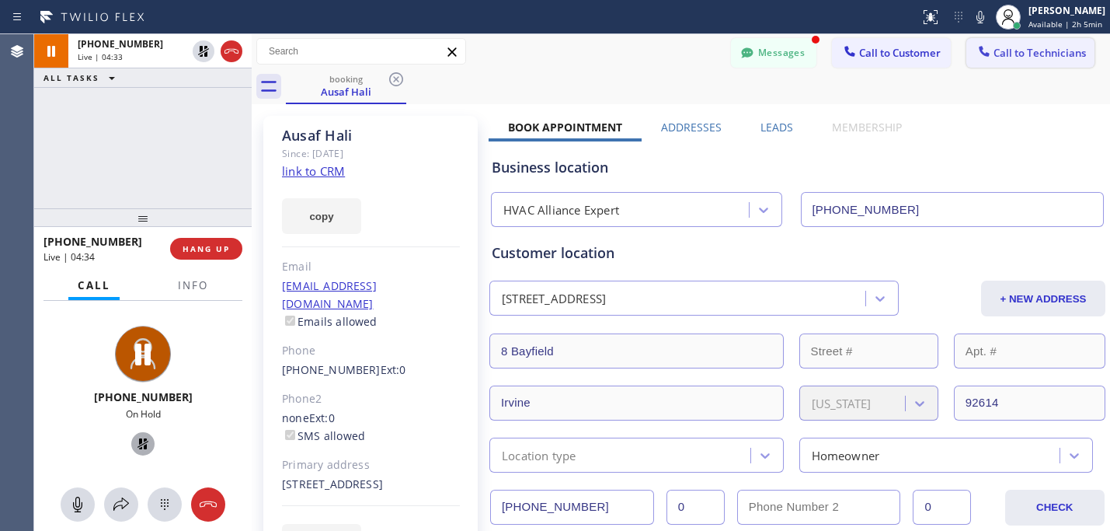
click at [988, 60] on button "Call to Technicians" at bounding box center [1031, 53] width 128 height 30
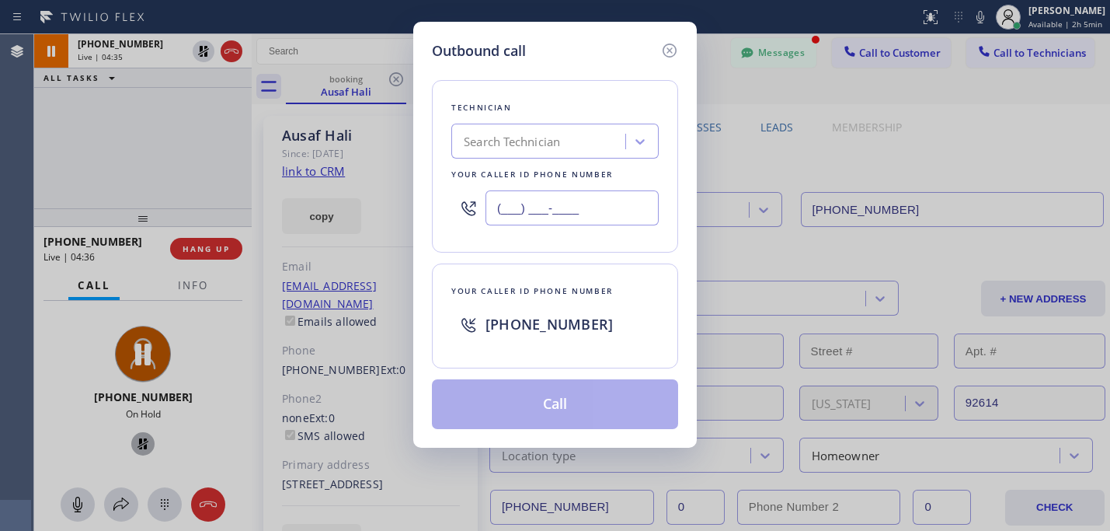
click at [573, 215] on input "(___) ___-____" at bounding box center [572, 207] width 173 height 35
paste input "949) 394-0845"
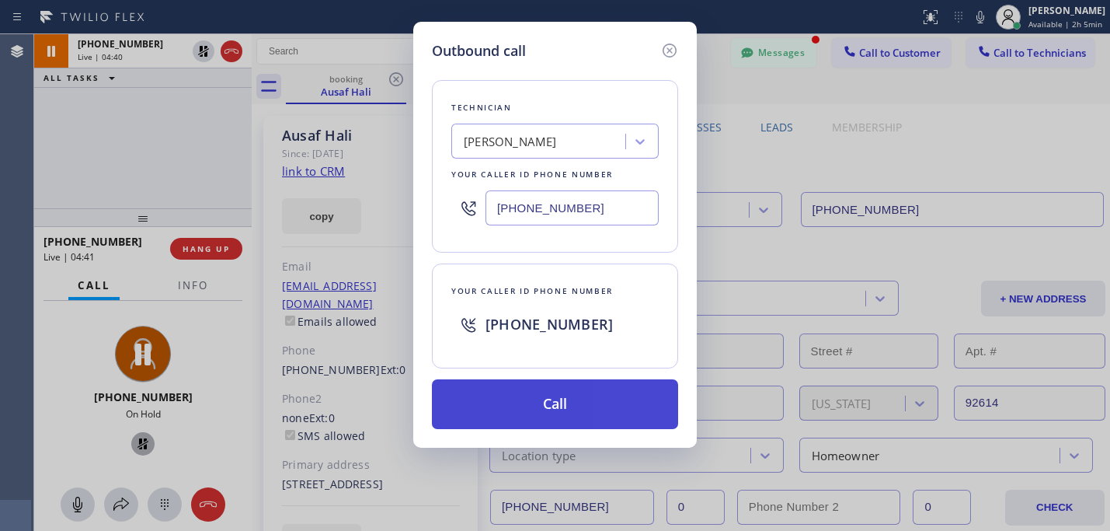
type input "[PHONE_NUMBER]"
click at [486, 403] on button "Call" at bounding box center [555, 404] width 246 height 50
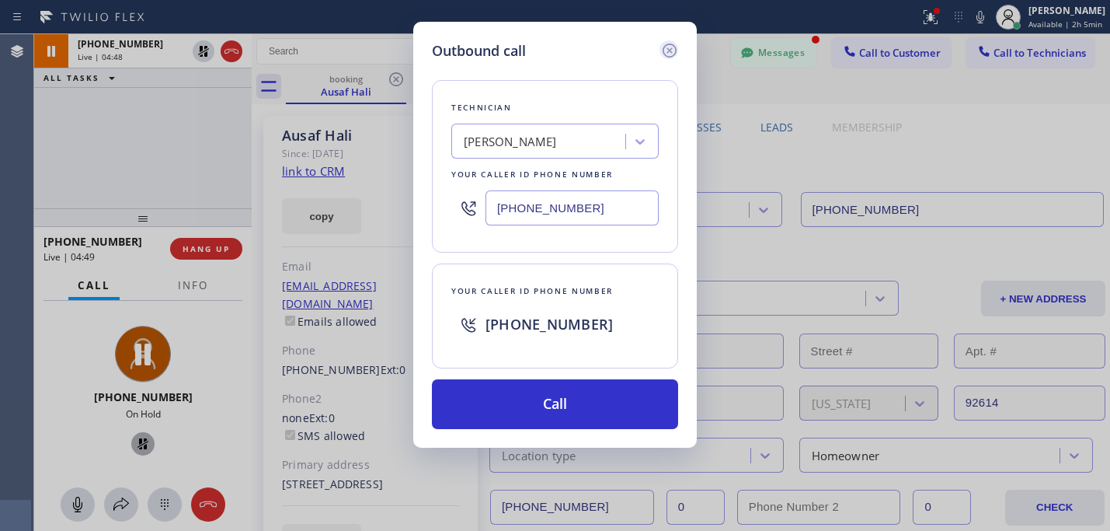
click at [670, 51] on icon at bounding box center [670, 51] width 14 height 14
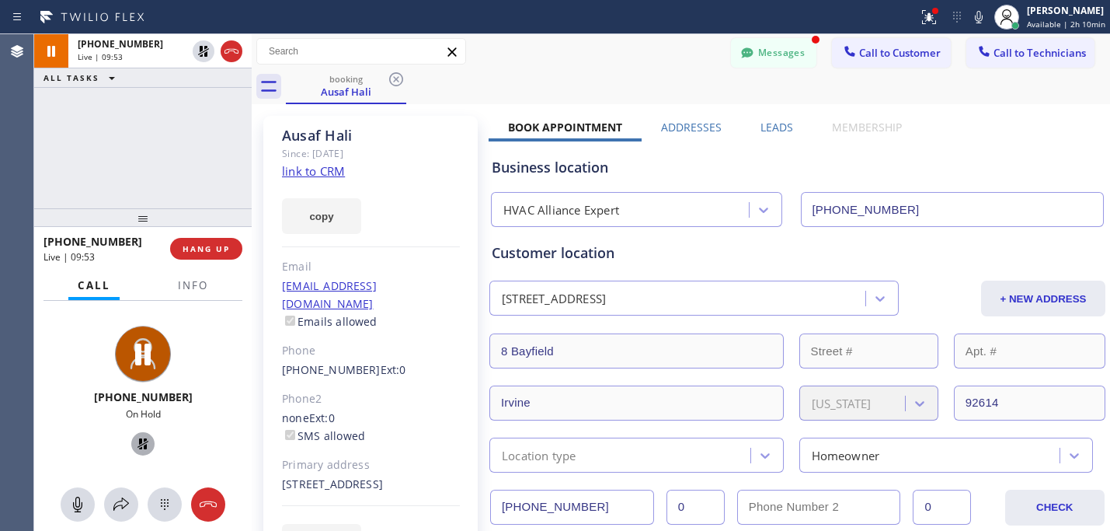
click at [138, 444] on icon at bounding box center [143, 443] width 11 height 11
drag, startPoint x: 211, startPoint y: 508, endPoint x: 315, endPoint y: 505, distance: 103.4
click at [315, 505] on div "[PHONE_NUMBER] Live | 11:03 ALL TASKS ALL TASKS ACTIVE TASKS TASKS IN WRAP UP […" at bounding box center [572, 282] width 1076 height 497
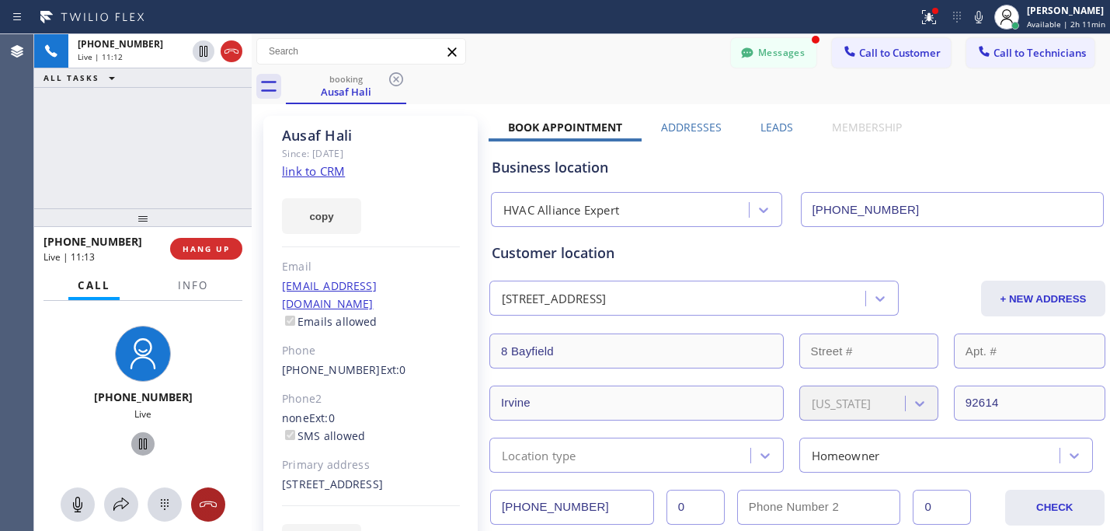
click at [212, 504] on icon at bounding box center [208, 504] width 19 height 19
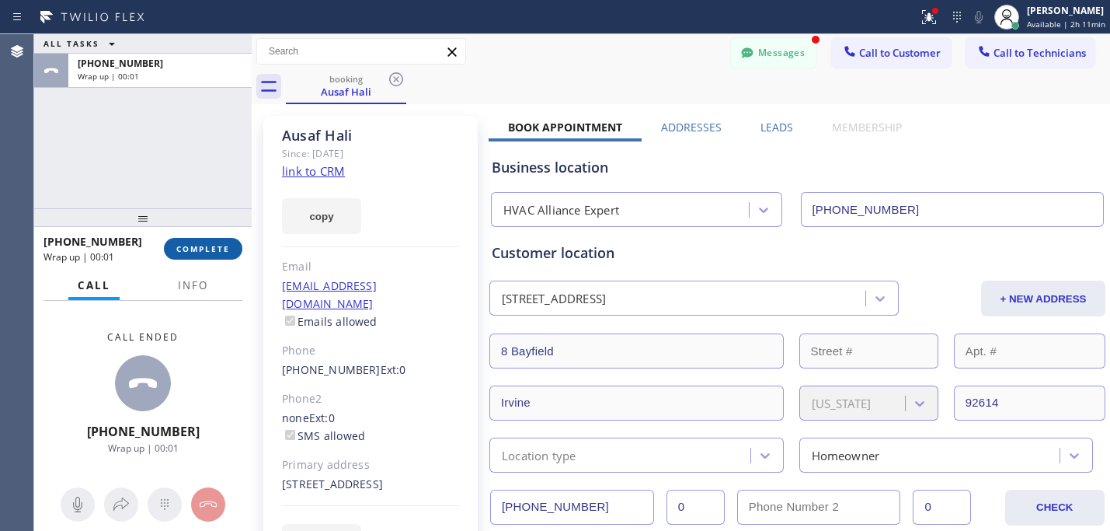
click at [204, 251] on span "COMPLETE" at bounding box center [203, 248] width 54 height 11
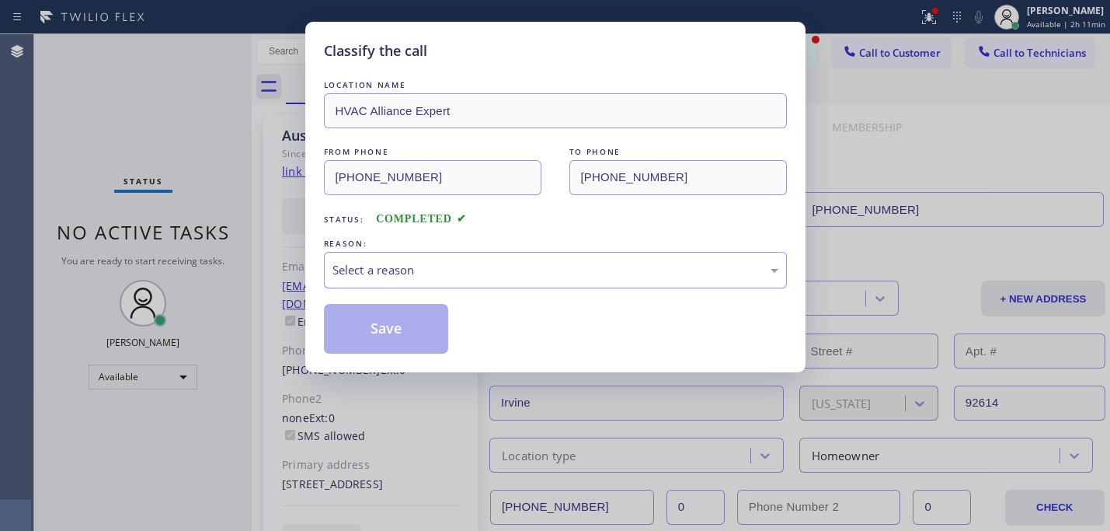
click at [434, 263] on div "Select a reason" at bounding box center [556, 270] width 446 height 18
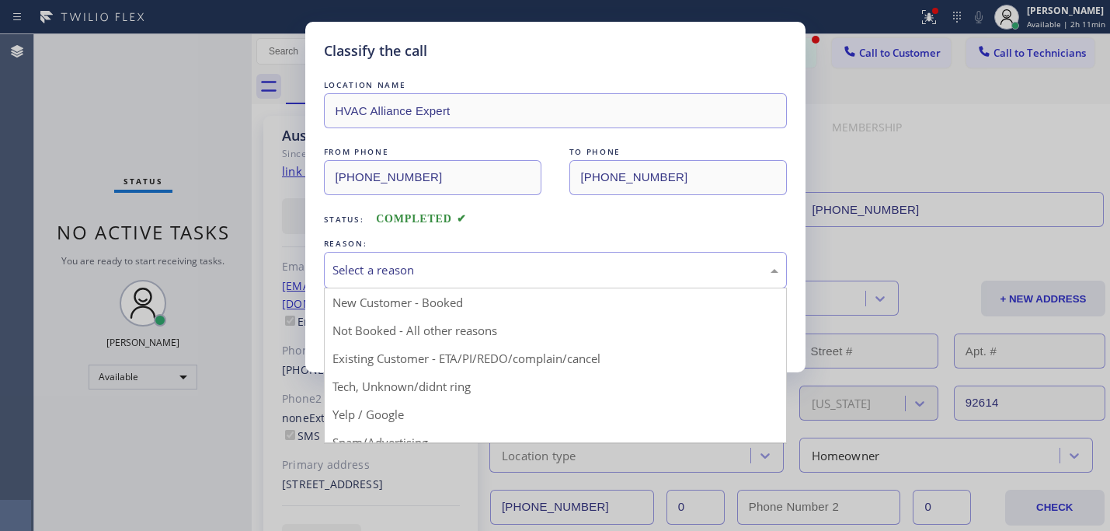
drag, startPoint x: 449, startPoint y: 360, endPoint x: 437, endPoint y: 350, distance: 15.4
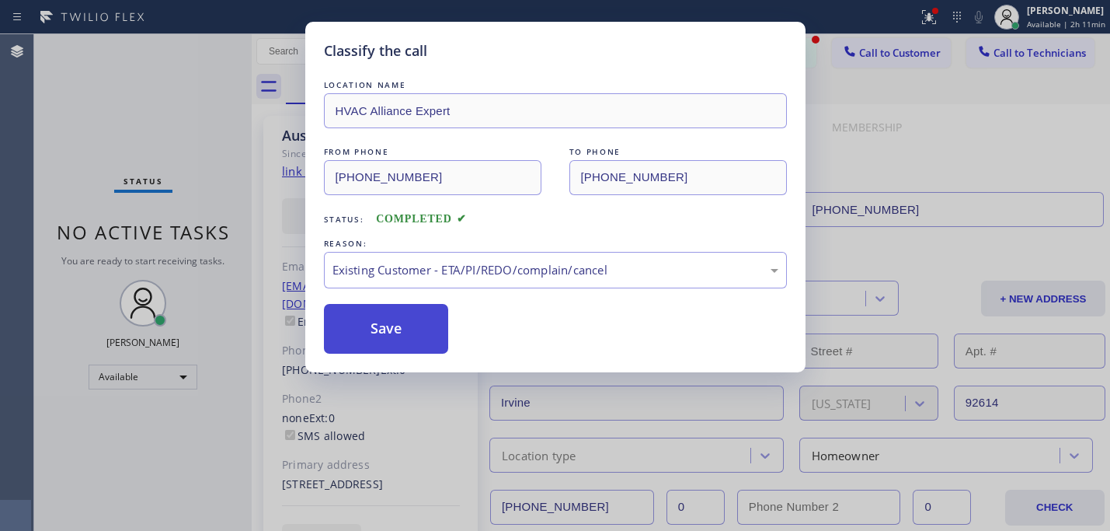
click at [375, 322] on button "Save" at bounding box center [386, 329] width 125 height 50
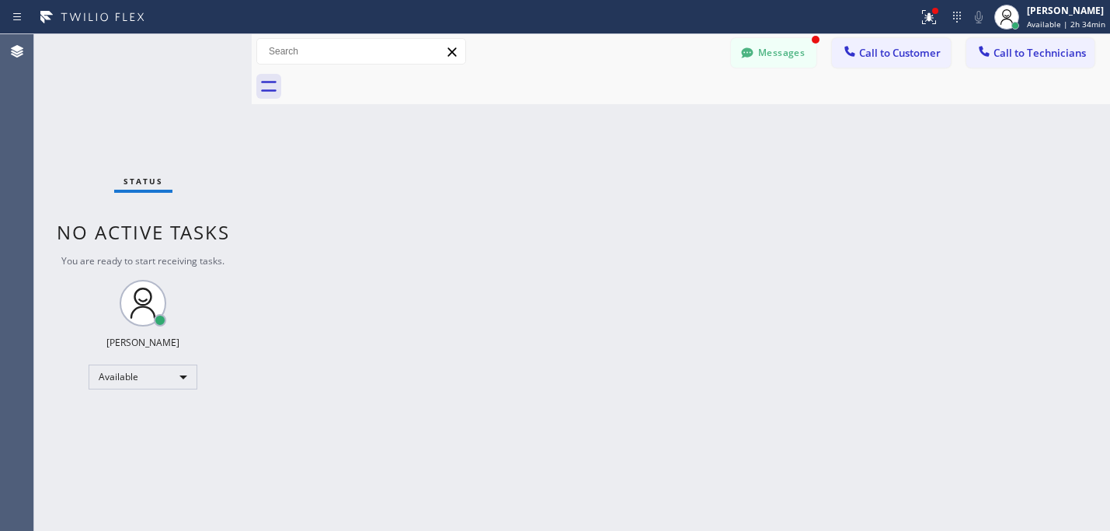
click at [777, 52] on button "Messages" at bounding box center [773, 53] width 85 height 30
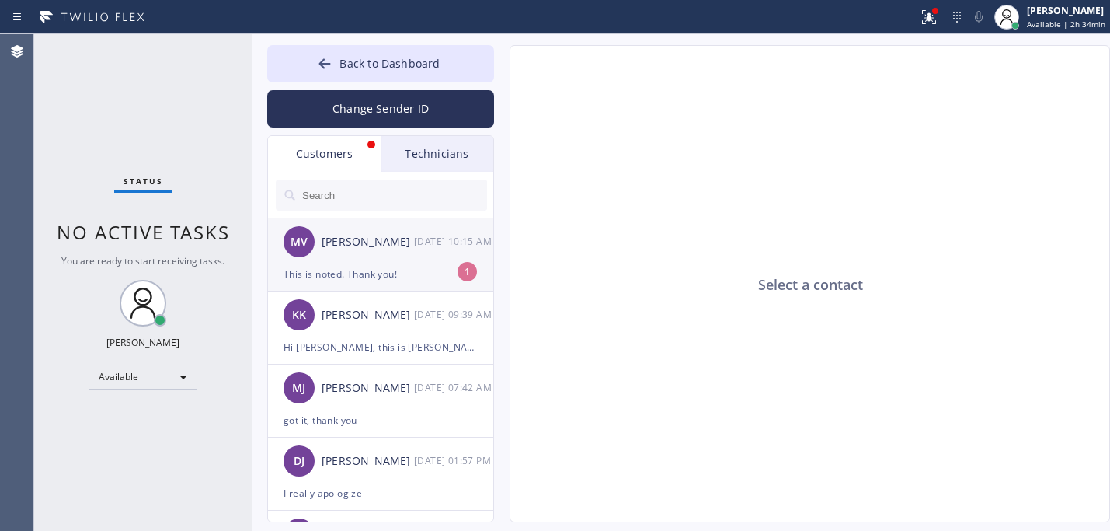
click at [382, 274] on div "This is noted. Thank you!" at bounding box center [381, 274] width 194 height 18
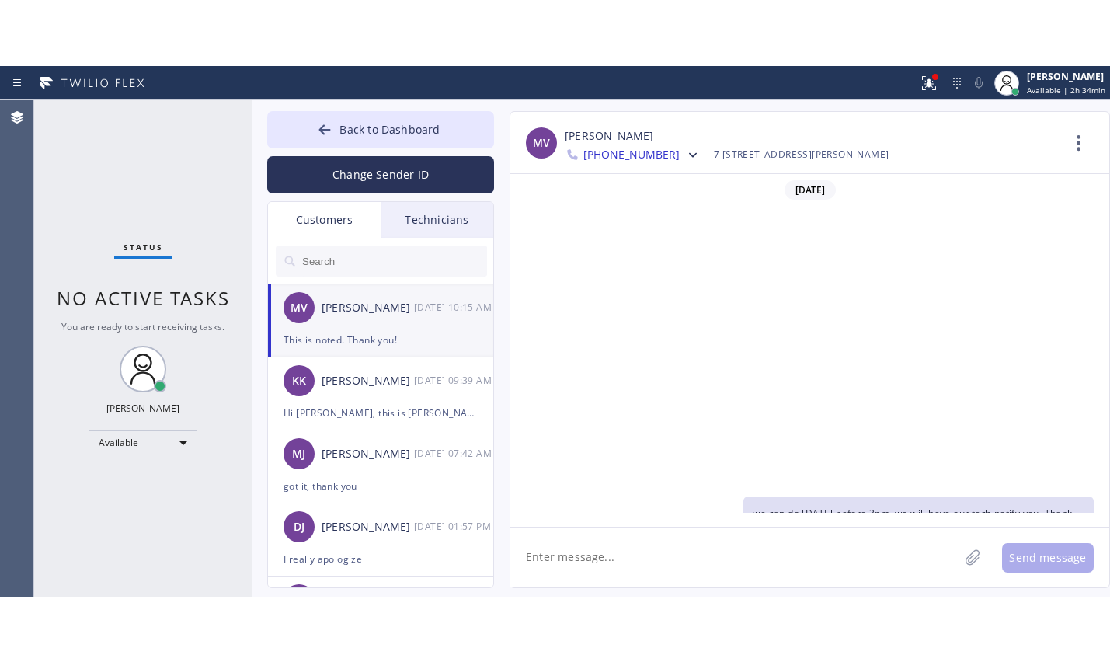
scroll to position [375, 0]
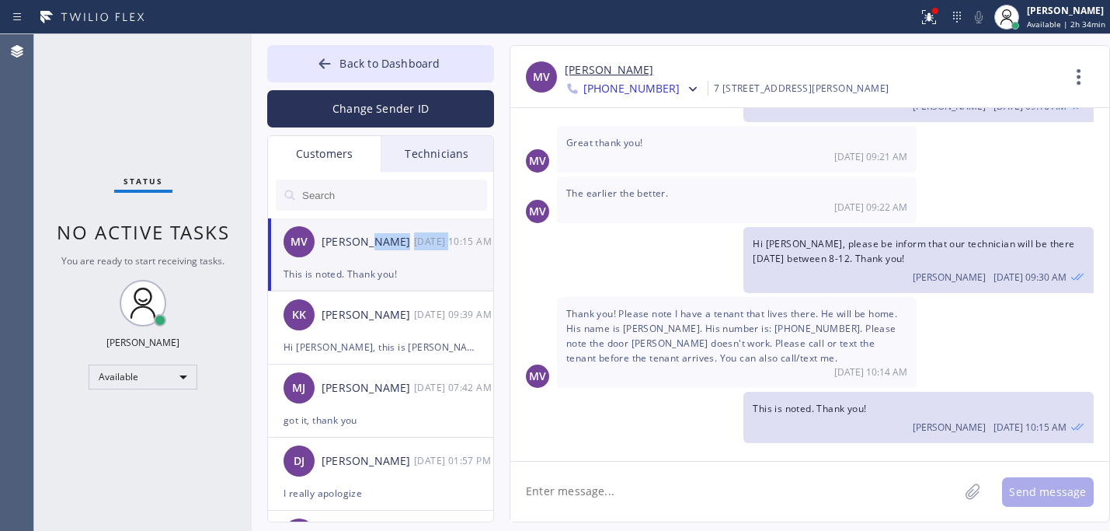
click at [448, 260] on div "MV [PERSON_NAME] [DATE] 10:15 AM" at bounding box center [381, 241] width 227 height 47
click at [605, 466] on textarea at bounding box center [735, 492] width 448 height 60
click at [312, 64] on button "Back to Dashboard" at bounding box center [380, 63] width 227 height 37
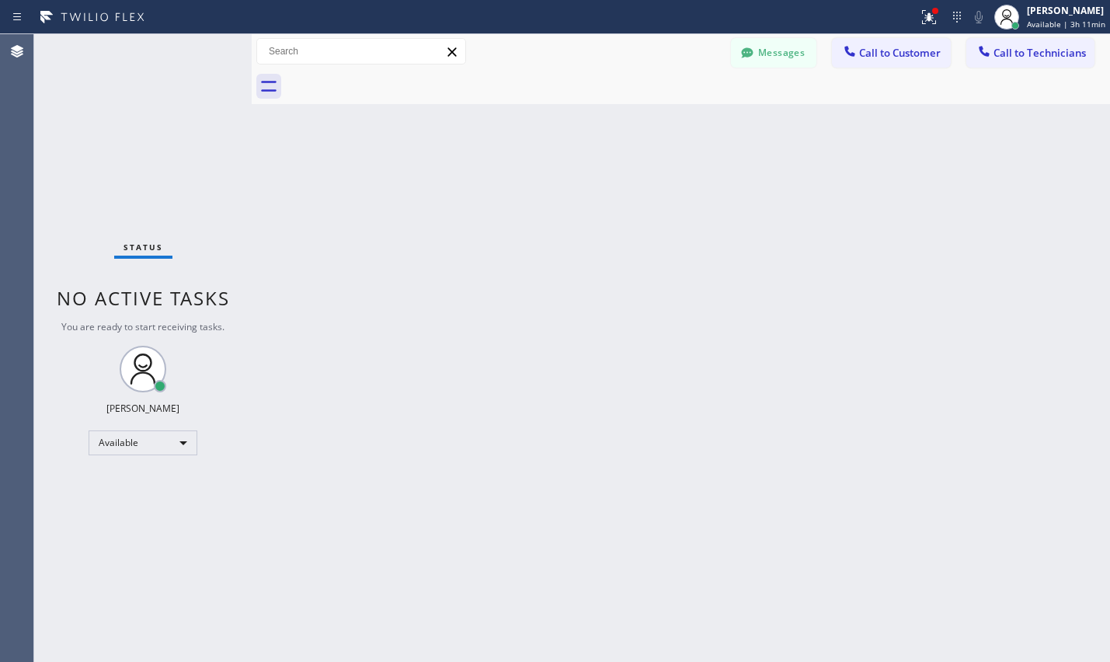
scroll to position [243, 0]
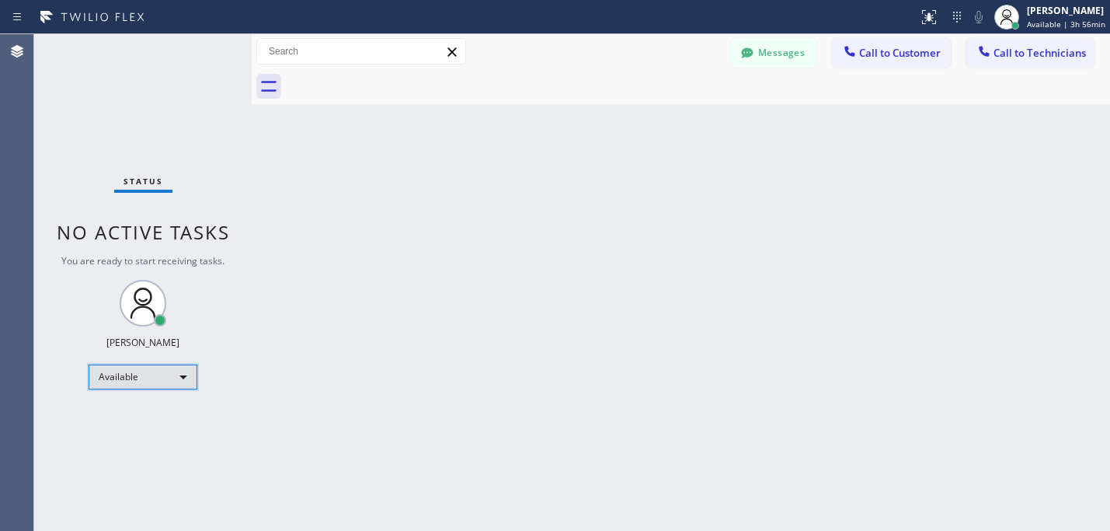
click at [180, 375] on div "Available" at bounding box center [143, 376] width 109 height 25
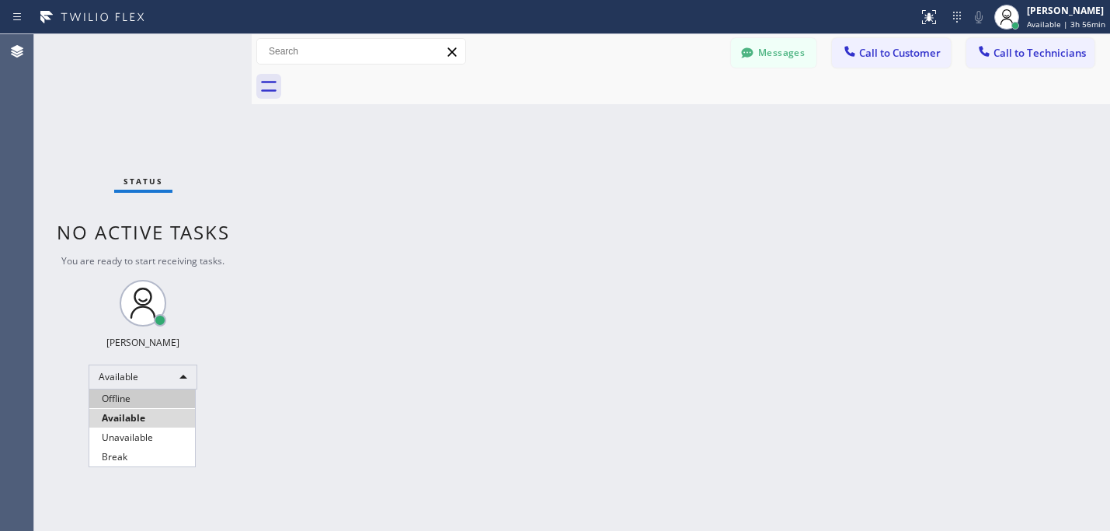
click at [158, 398] on li "Offline" at bounding box center [142, 398] width 106 height 19
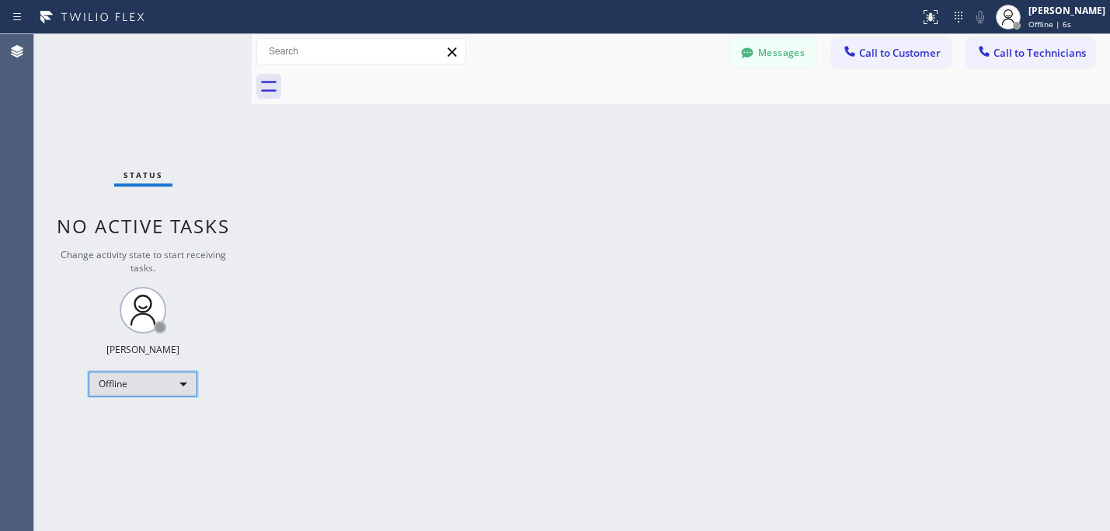
click at [183, 383] on div "Offline" at bounding box center [143, 383] width 109 height 25
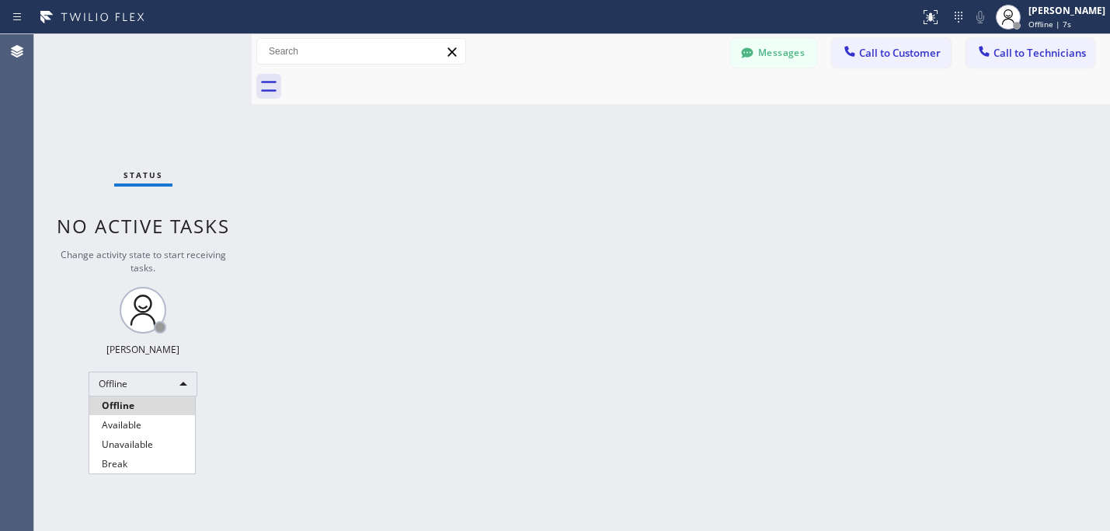
drag, startPoint x: 483, startPoint y: 390, endPoint x: 525, endPoint y: 368, distance: 48.3
click at [483, 390] on div at bounding box center [555, 265] width 1110 height 531
